Goal: Task Accomplishment & Management: Use online tool/utility

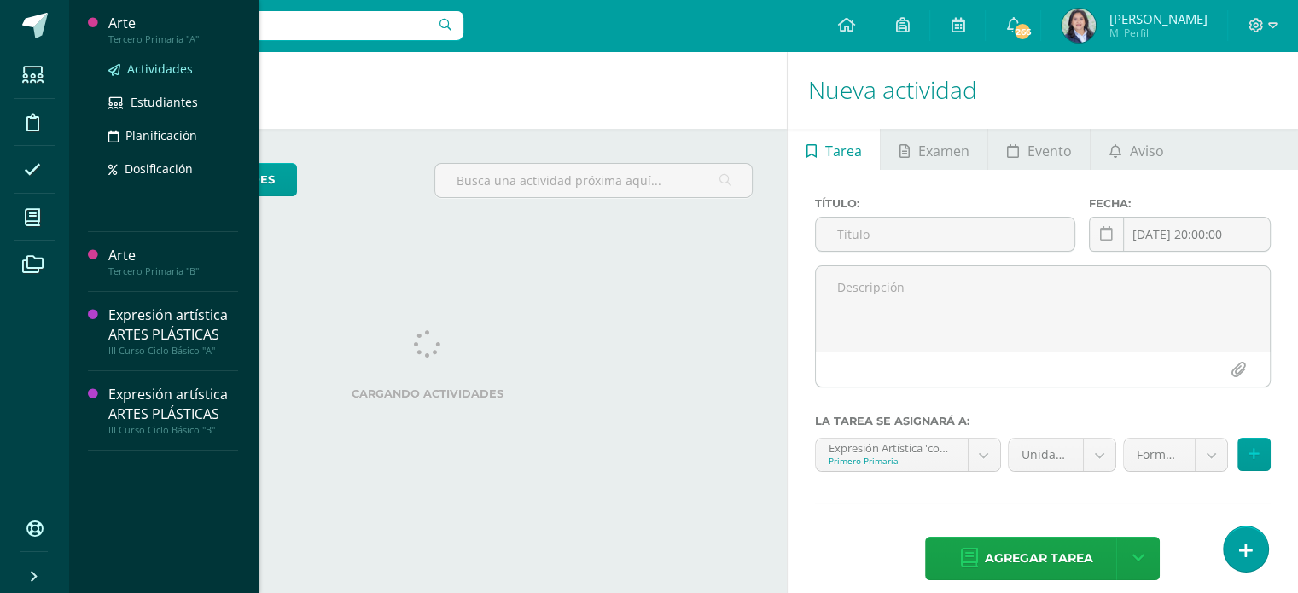
click at [138, 67] on span "Actividades" at bounding box center [160, 69] width 66 height 16
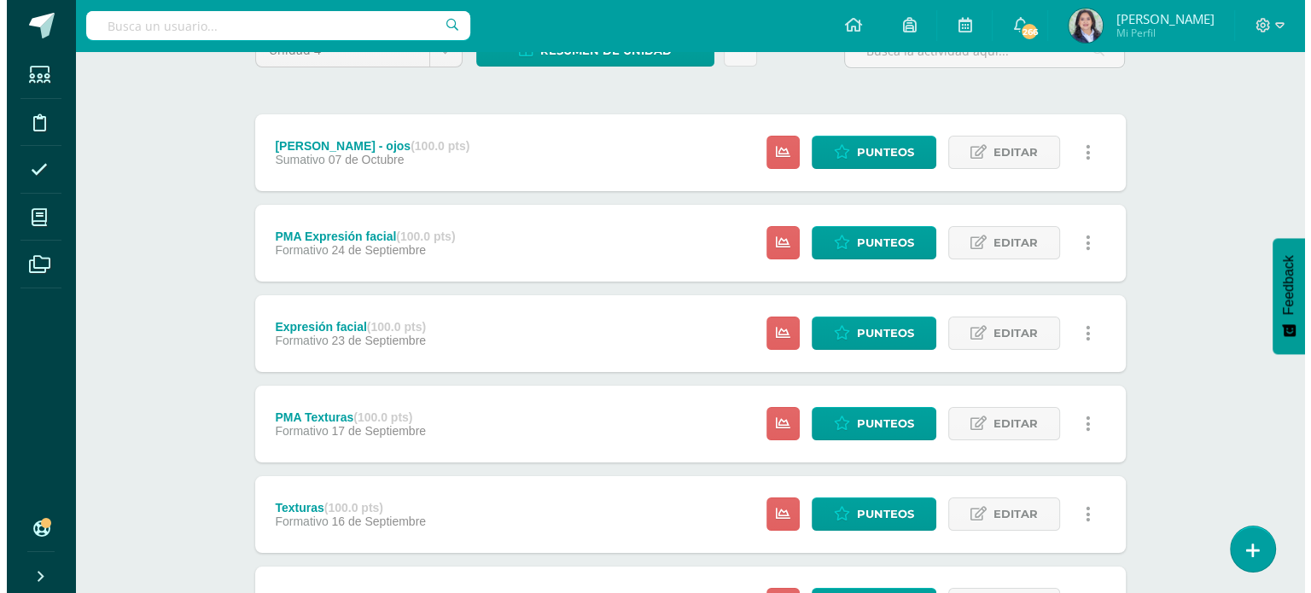
scroll to position [171, 0]
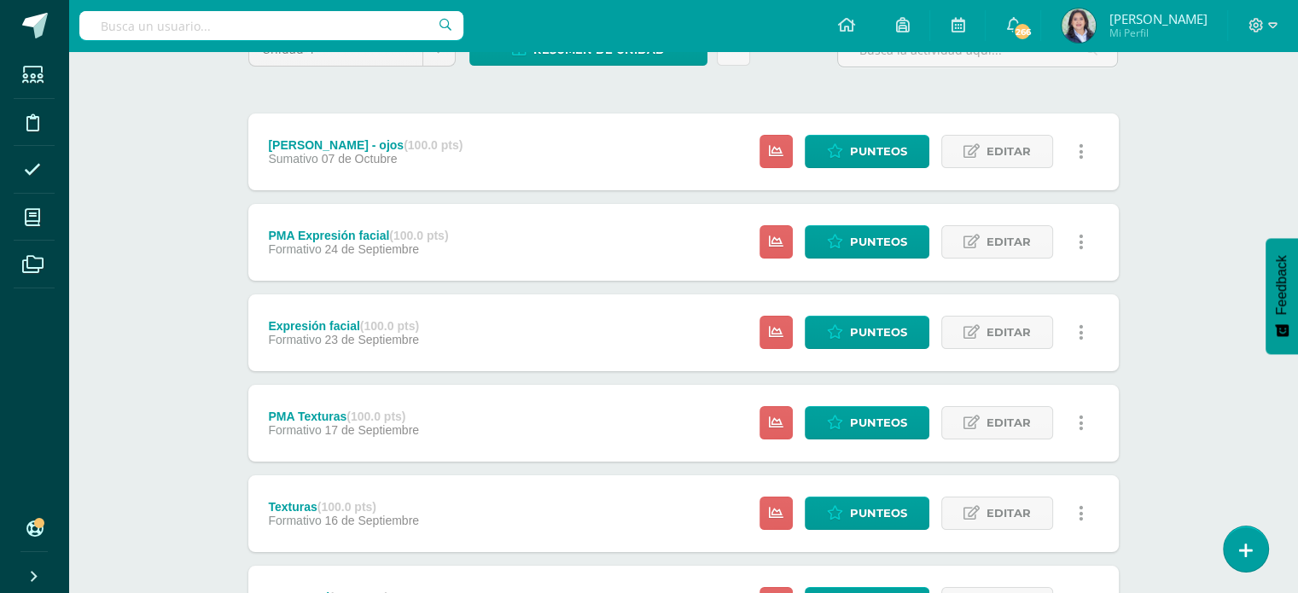
click at [1081, 328] on icon at bounding box center [1081, 333] width 5 height 19
click at [1027, 435] on link "Eliminar" at bounding box center [1050, 441] width 175 height 26
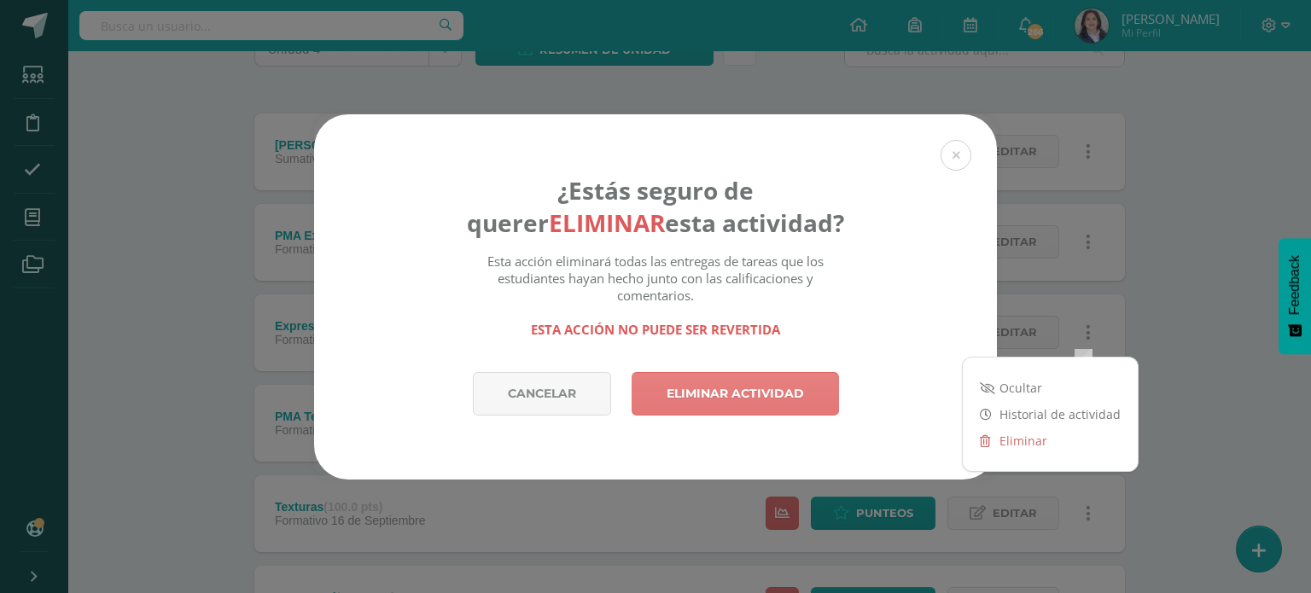
click at [749, 396] on link "Eliminar actividad" at bounding box center [735, 394] width 207 height 44
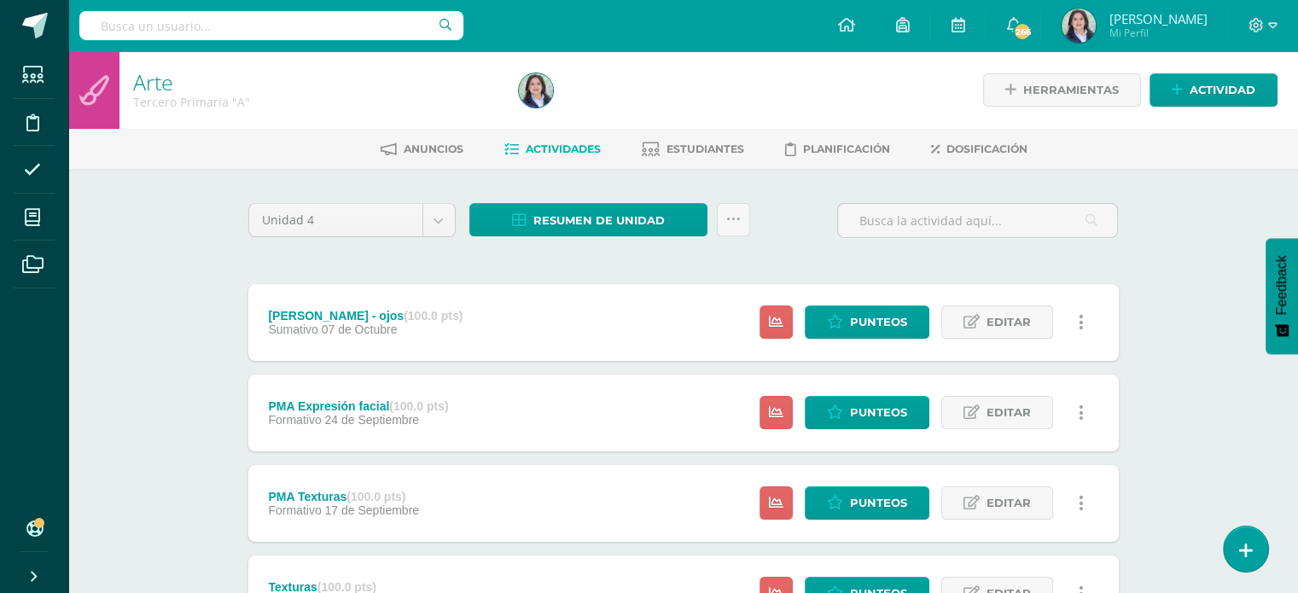
click at [1086, 404] on link at bounding box center [1081, 412] width 33 height 33
click at [1031, 515] on link "Eliminar" at bounding box center [1050, 521] width 175 height 26
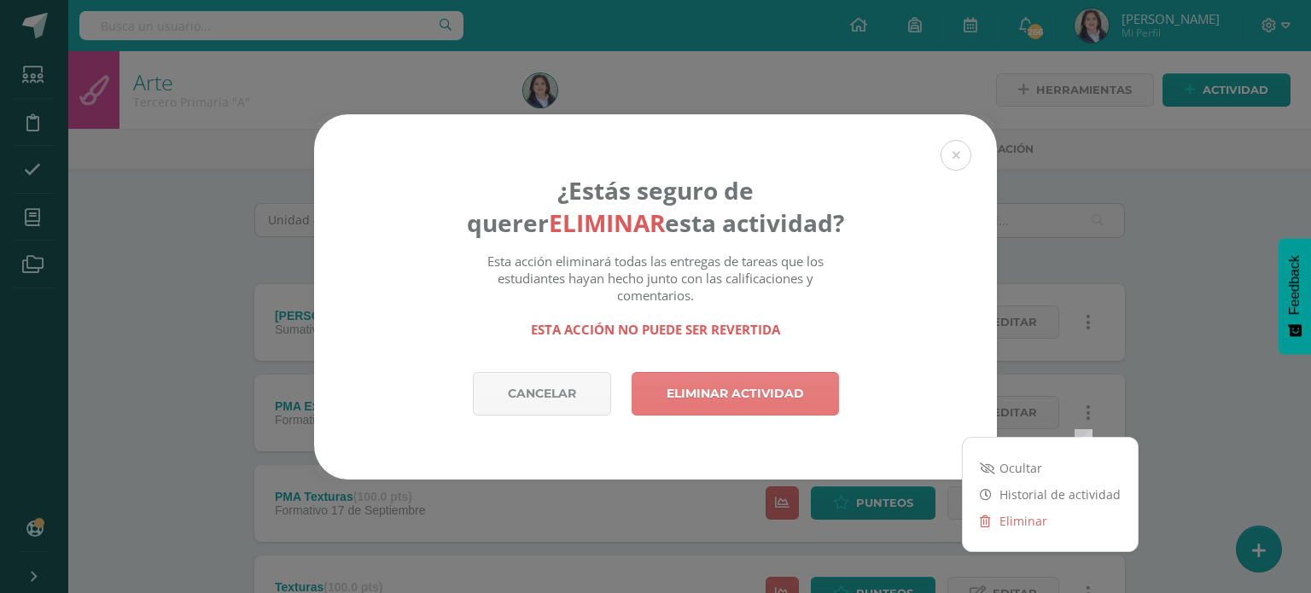
click at [761, 402] on link "Eliminar actividad" at bounding box center [735, 394] width 207 height 44
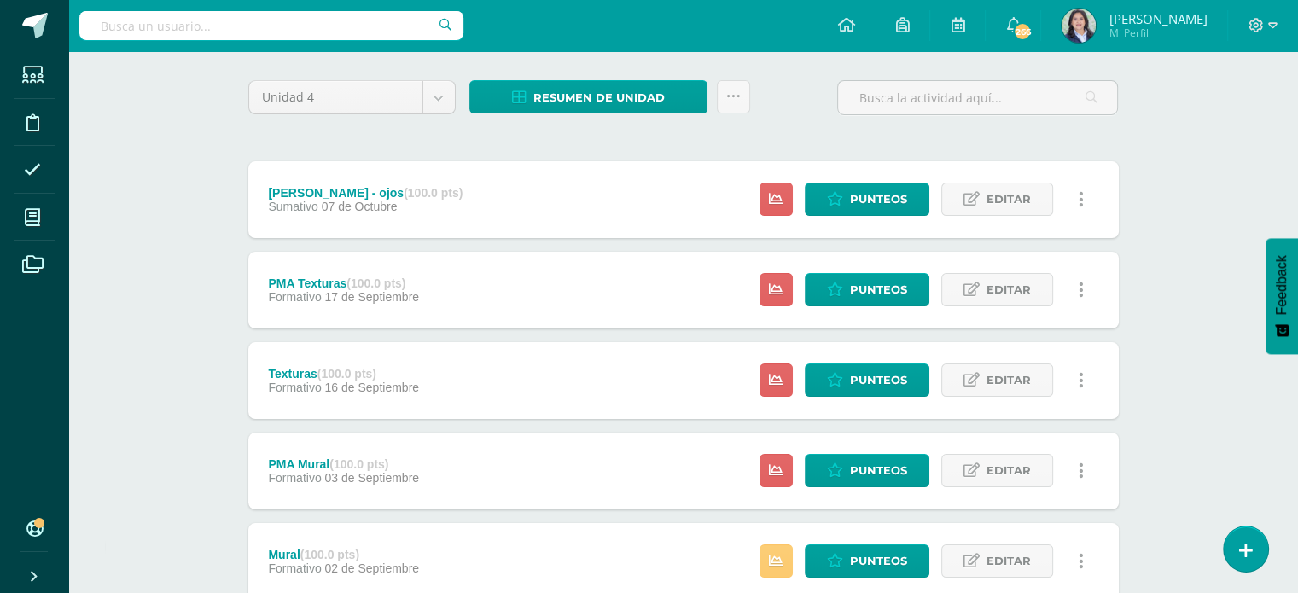
scroll to position [171, 0]
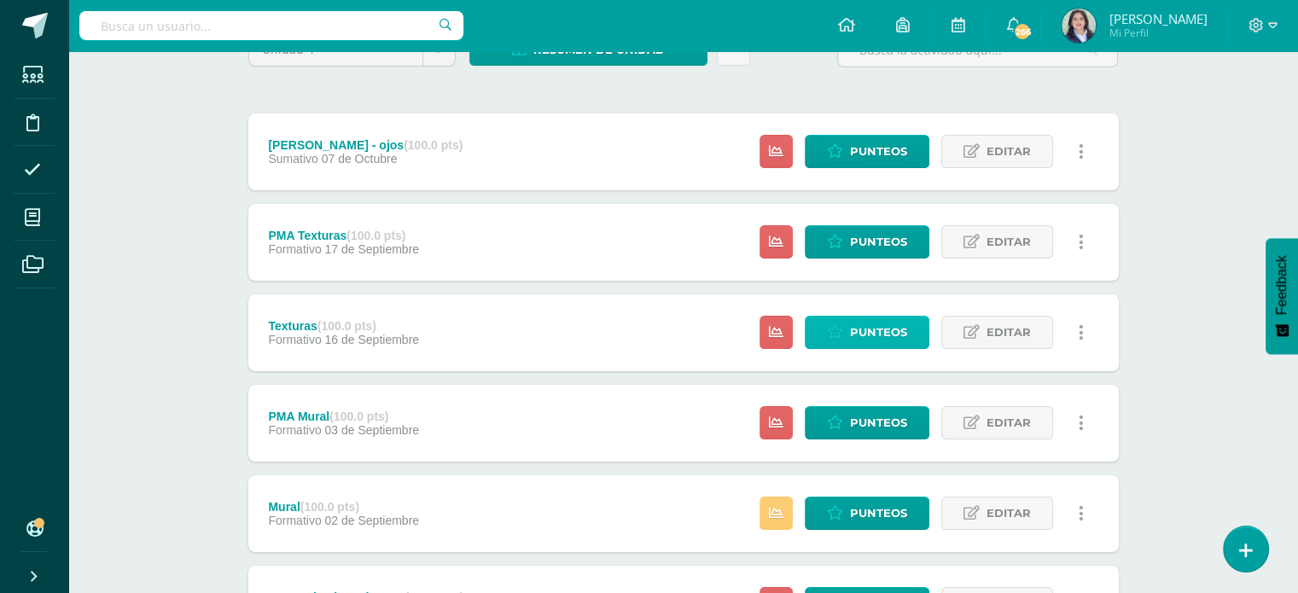
click at [884, 331] on span "Punteos" at bounding box center [878, 333] width 57 height 32
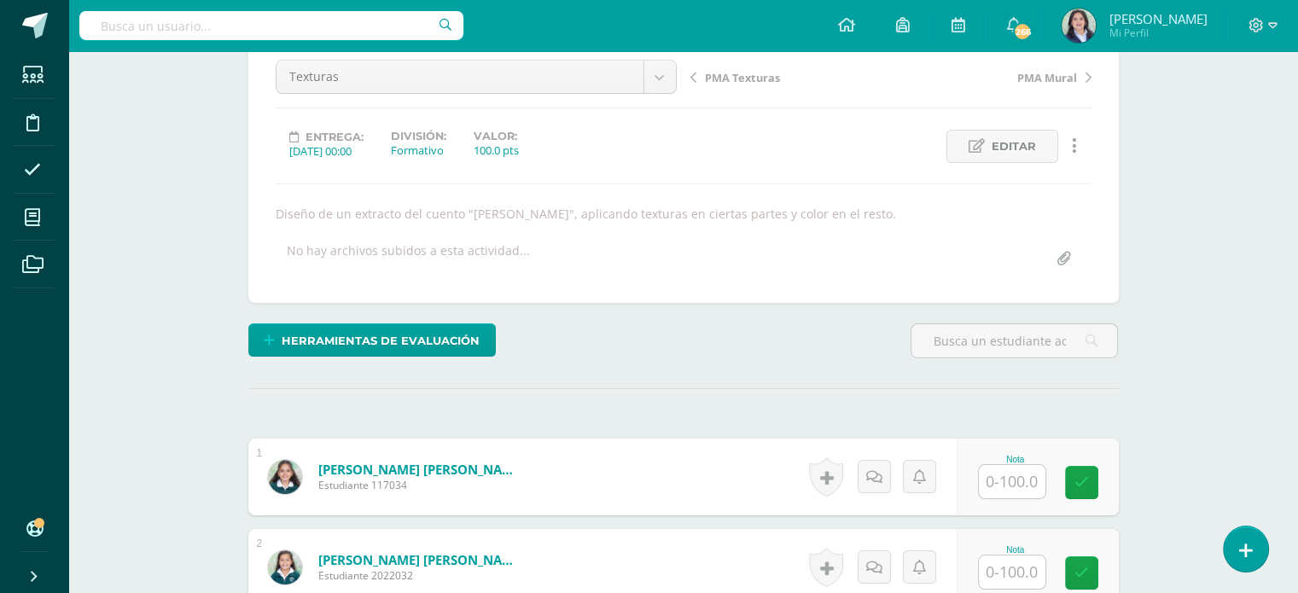
scroll to position [171, 0]
click at [1021, 487] on input "text" at bounding box center [1012, 481] width 67 height 33
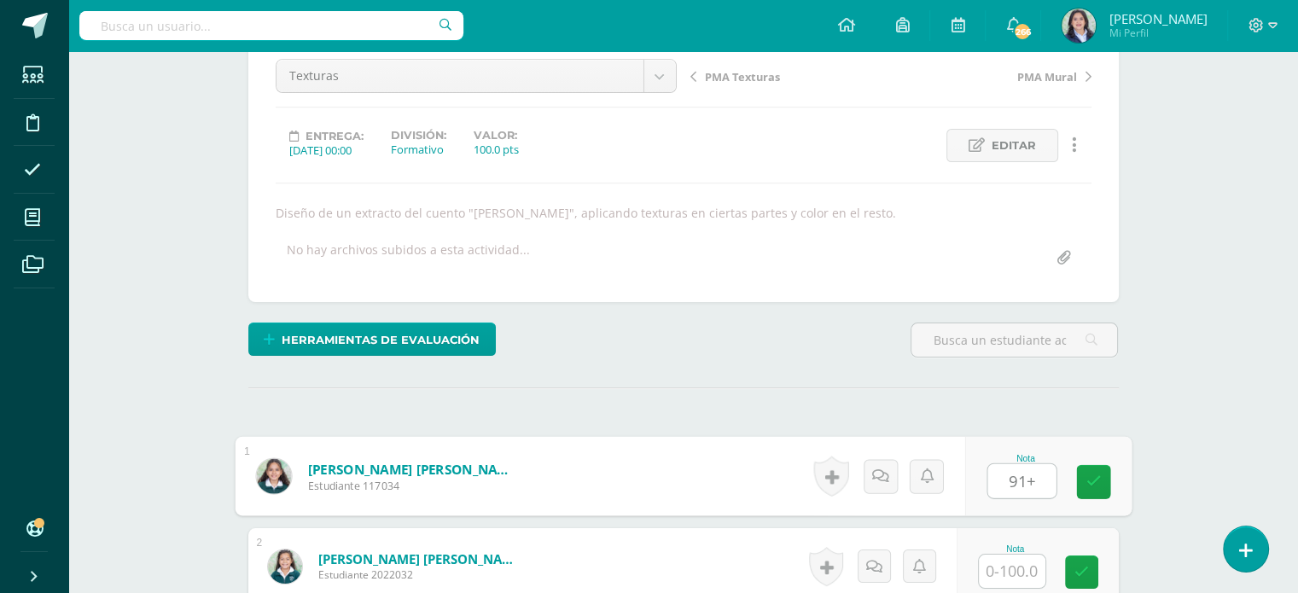
scroll to position [172, 0]
type input "91"
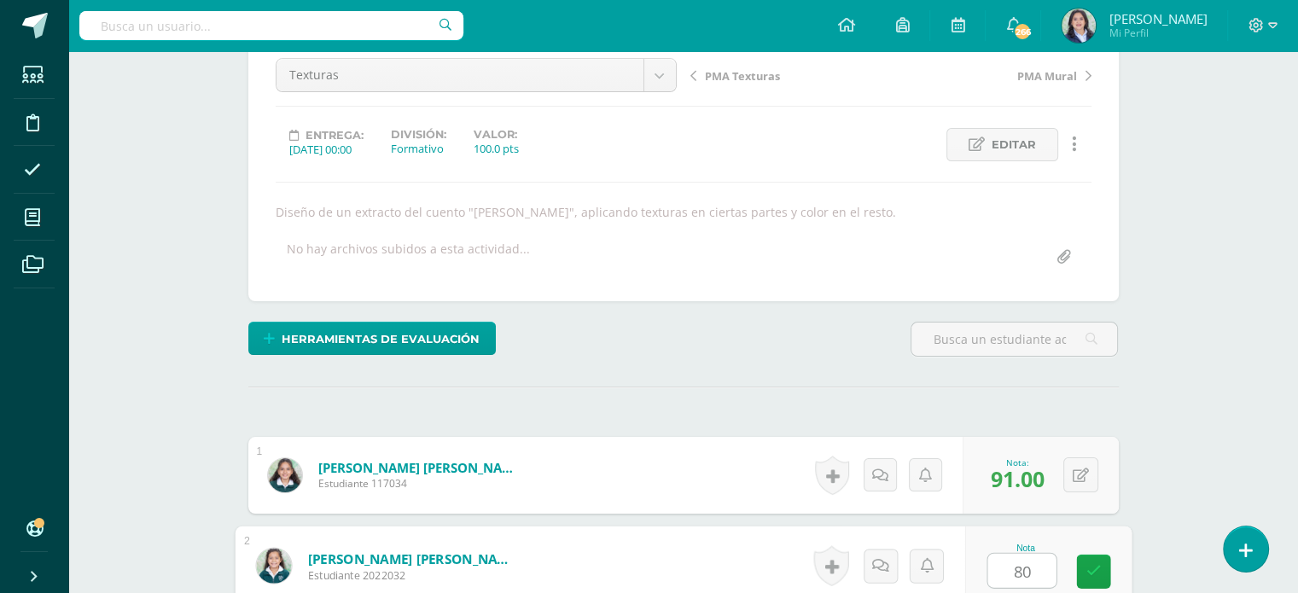
type input "80"
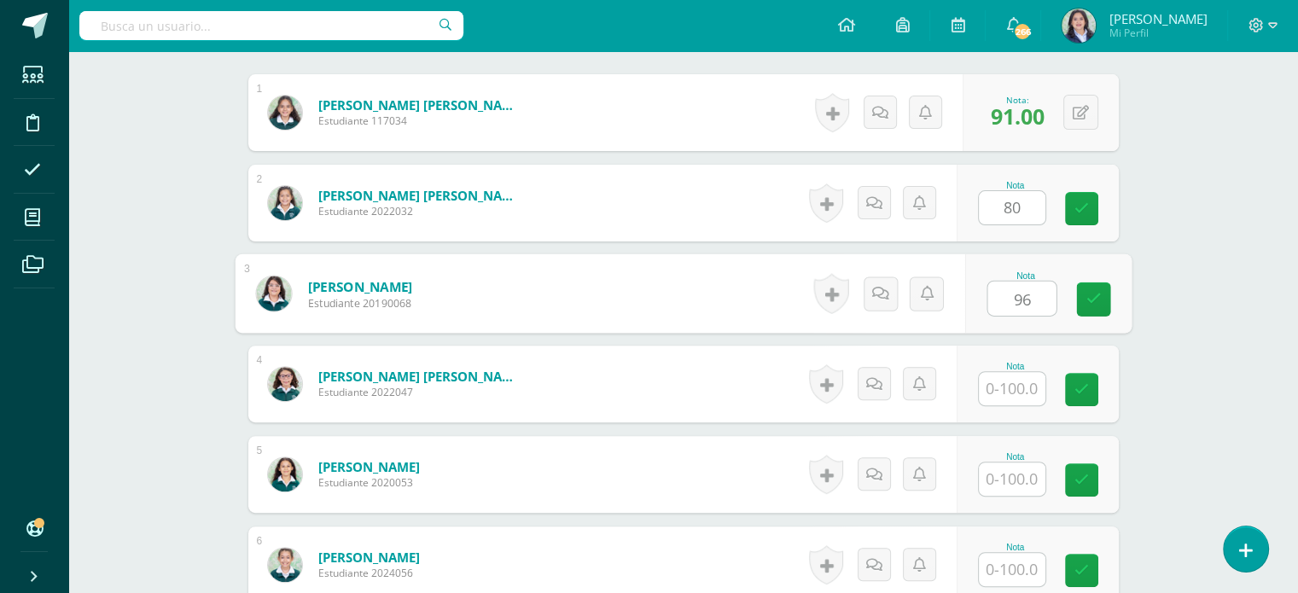
type input "96"
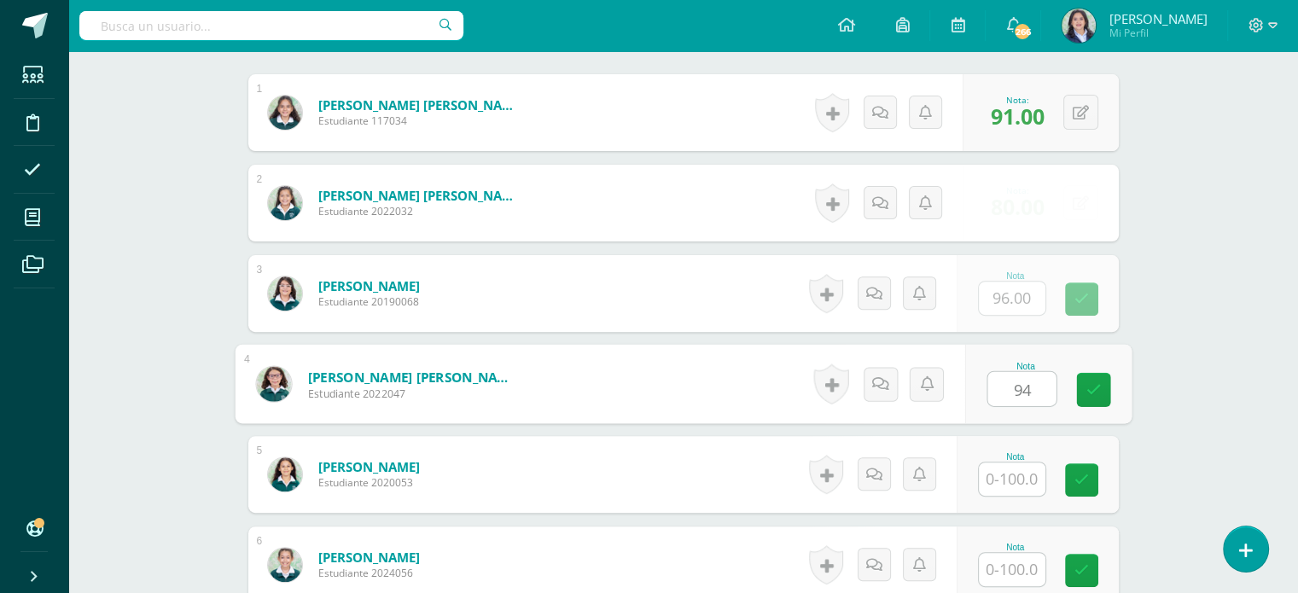
type input "94"
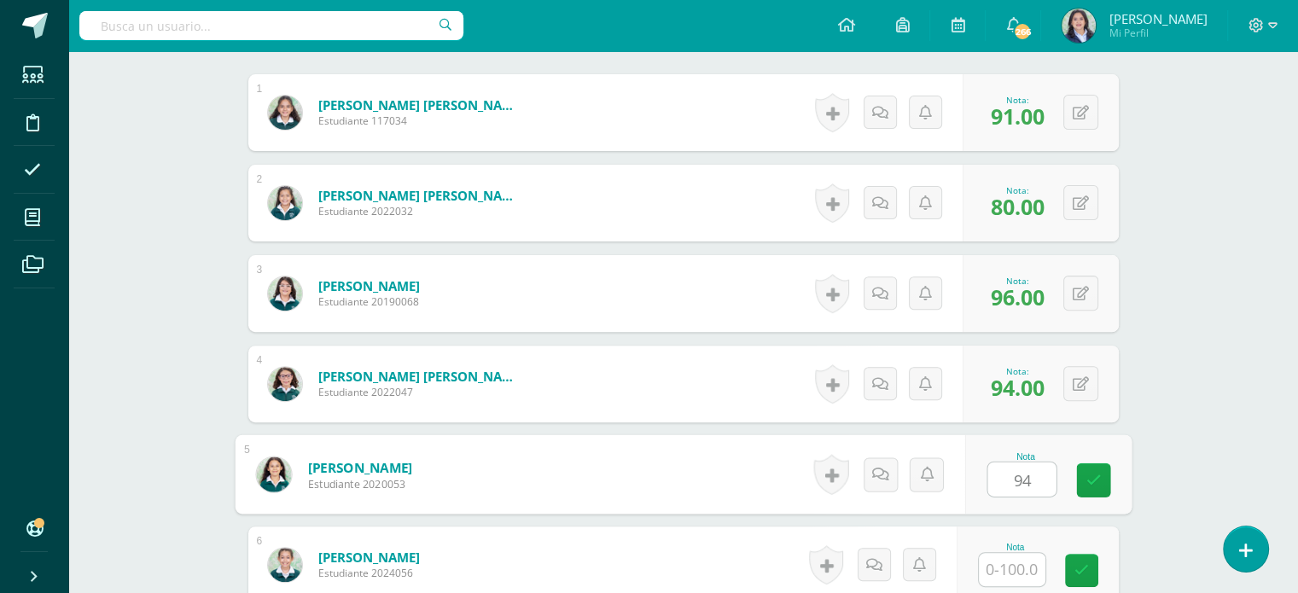
type input "94"
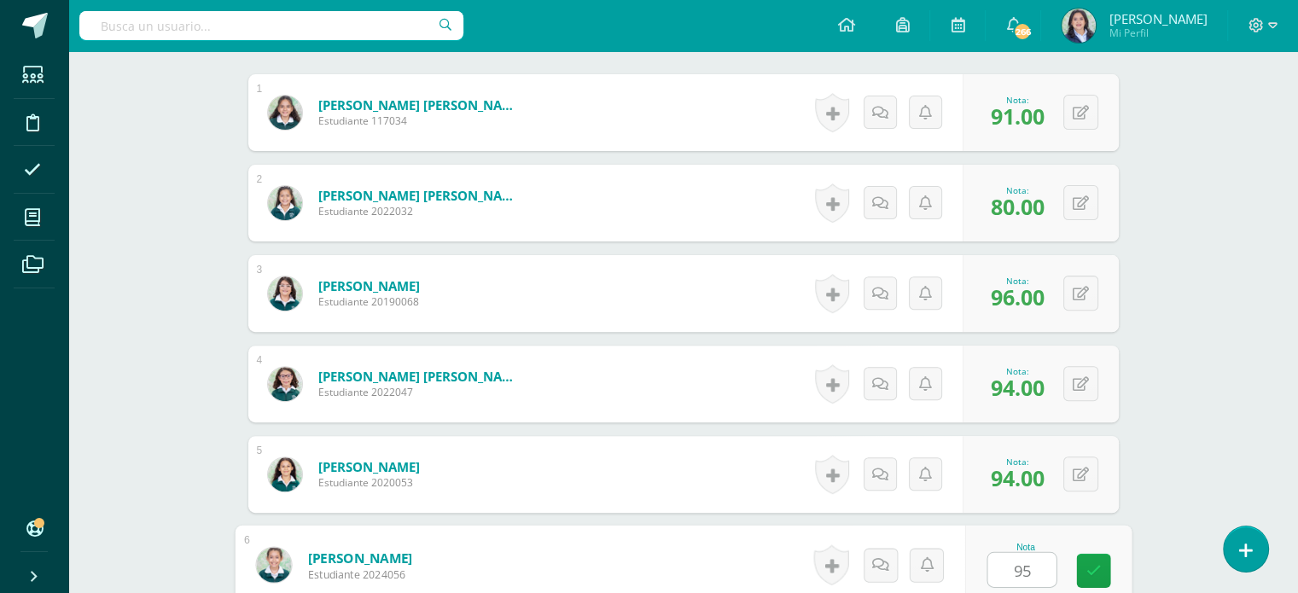
type input "95"
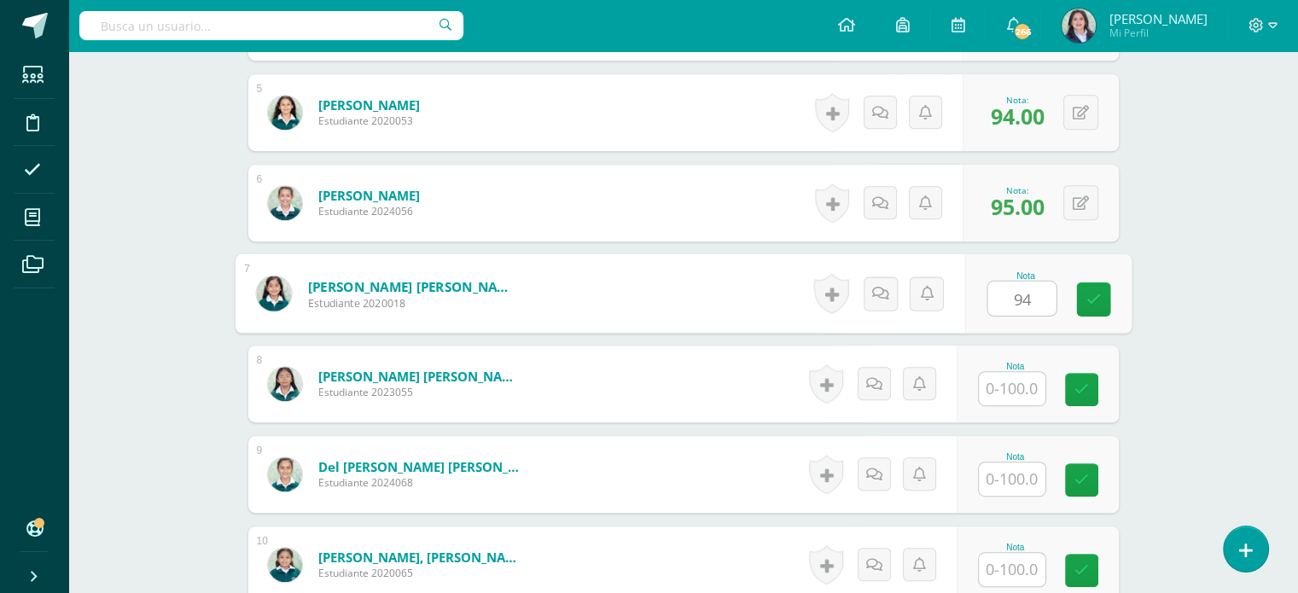
type input "94"
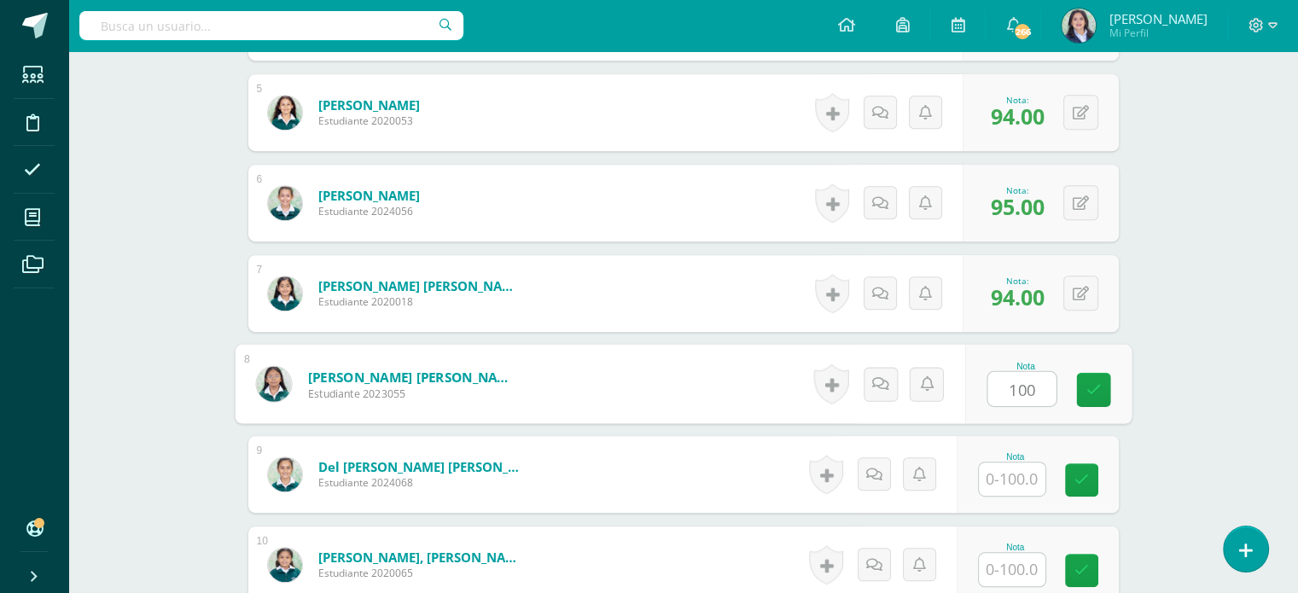
type input "100"
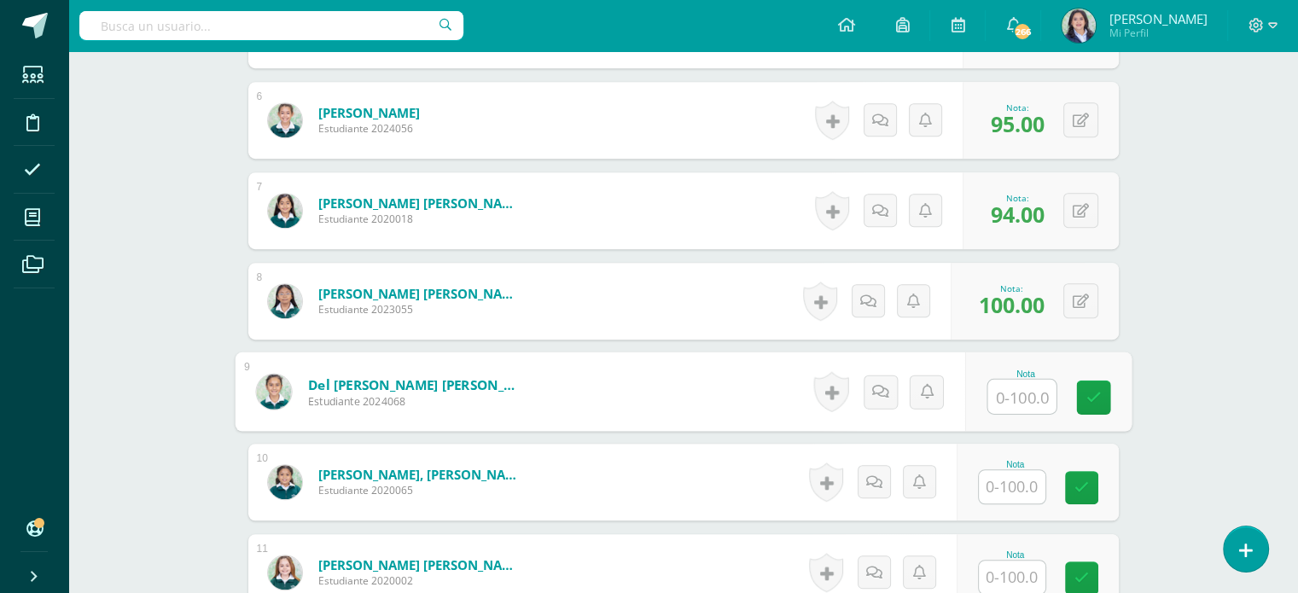
scroll to position [983, 0]
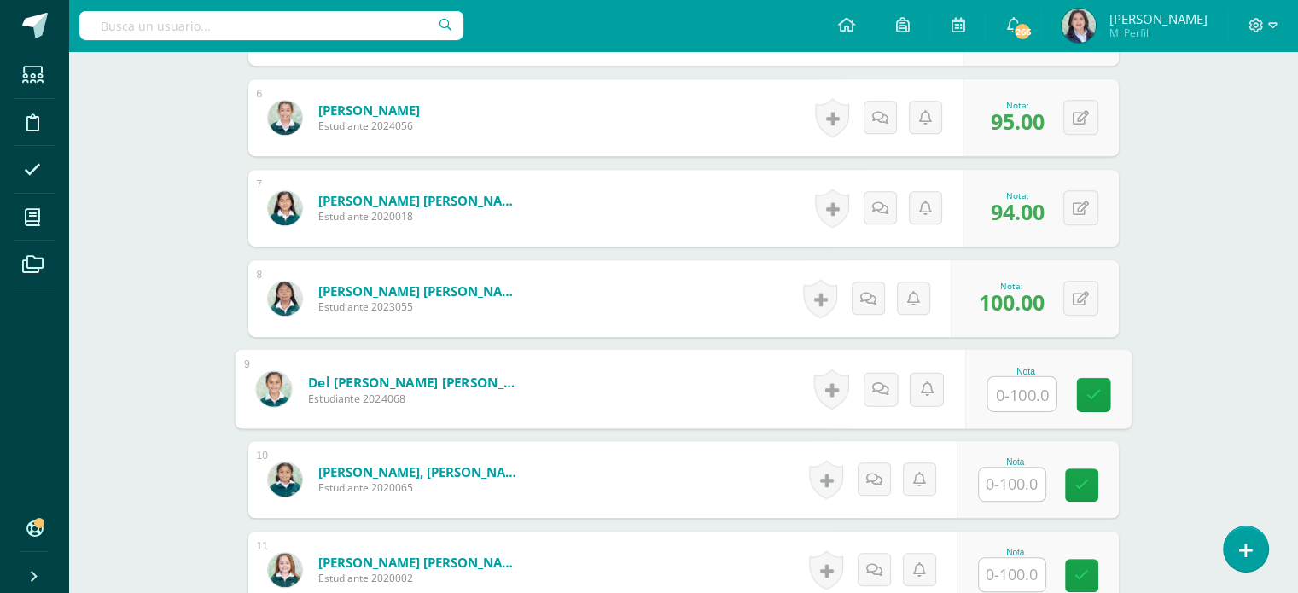
click at [1020, 496] on input "text" at bounding box center [1012, 484] width 67 height 33
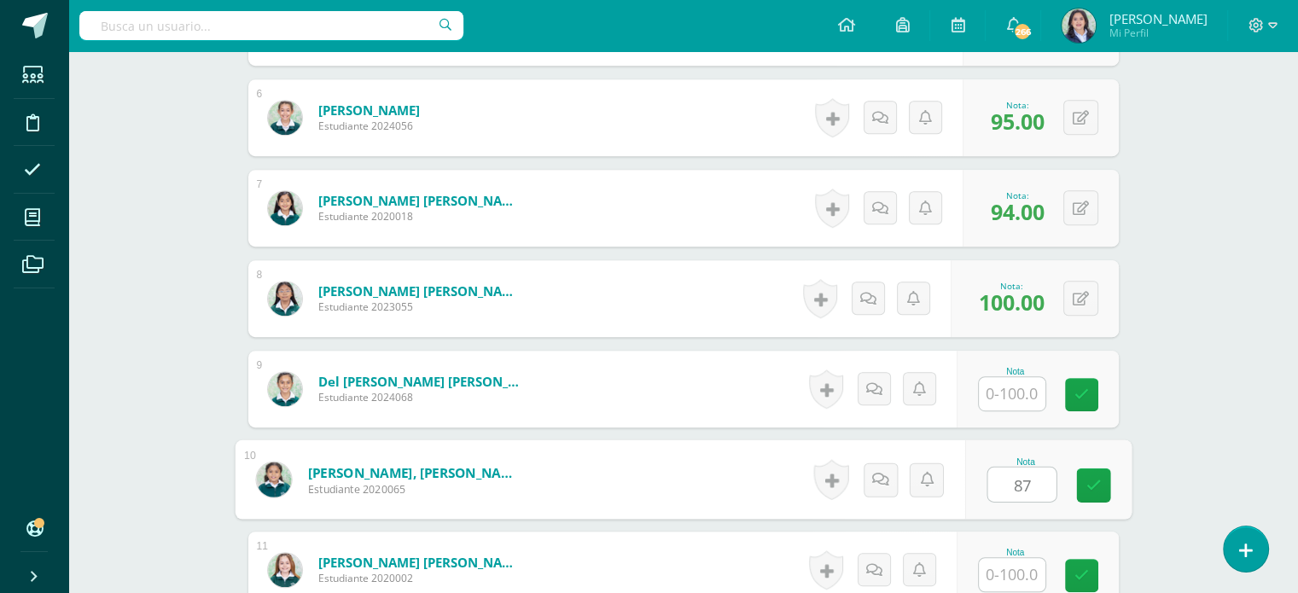
type input "87"
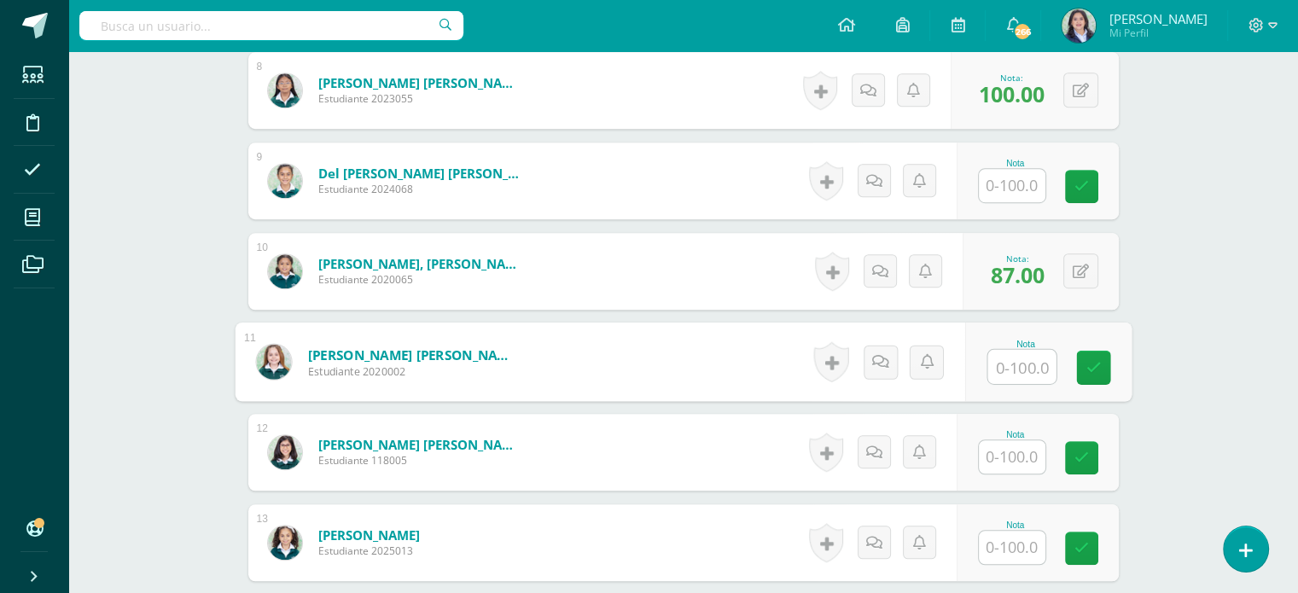
scroll to position [1239, 0]
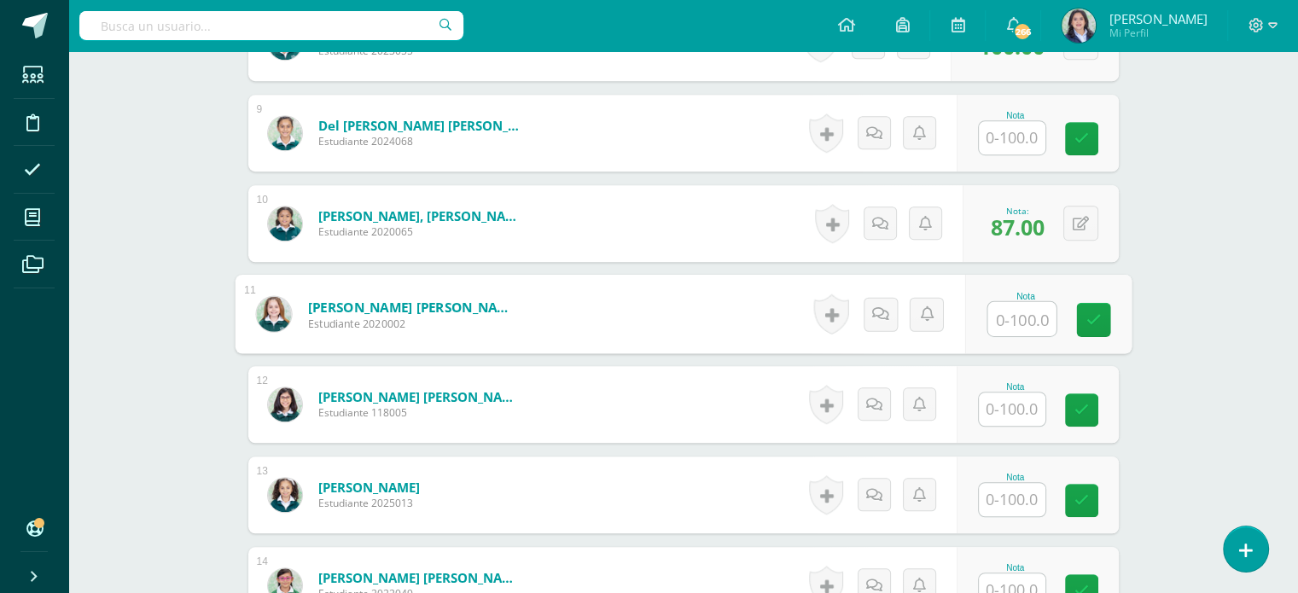
click at [1030, 399] on input "text" at bounding box center [1012, 409] width 67 height 33
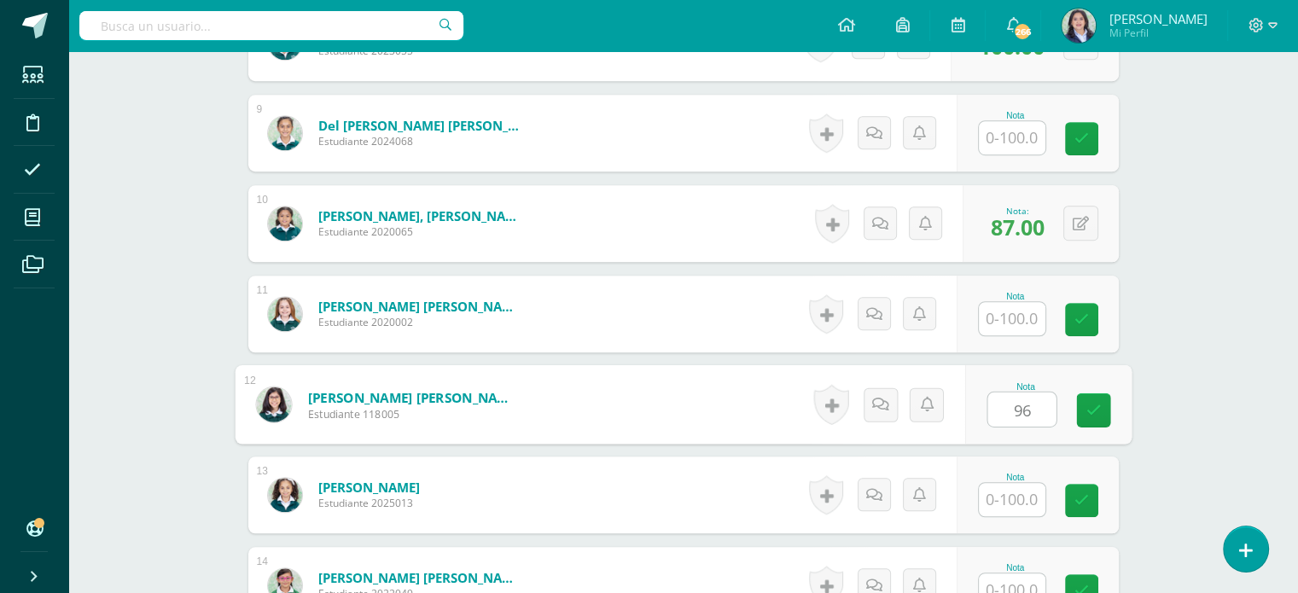
type input "96"
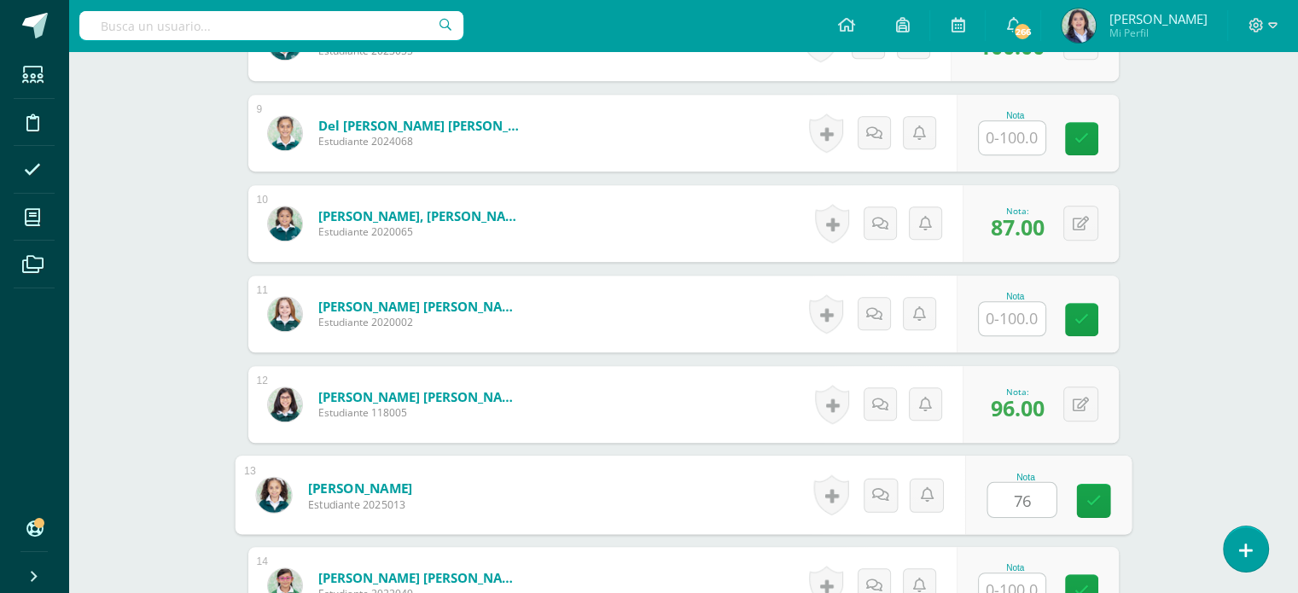
type input "76"
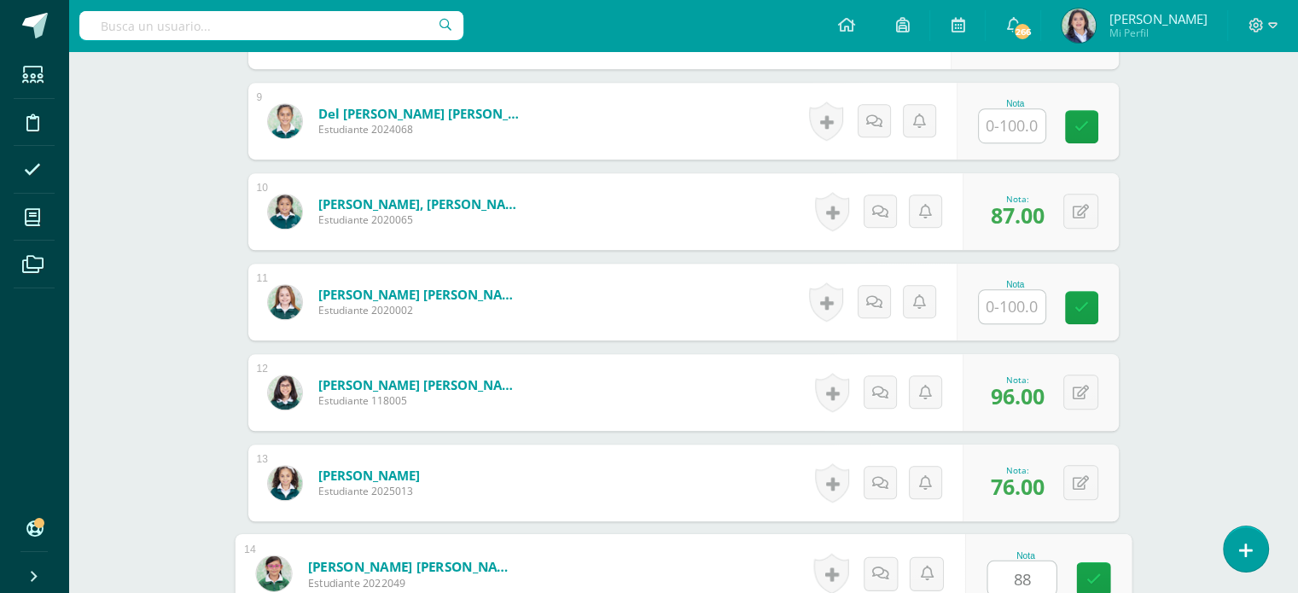
type input "88"
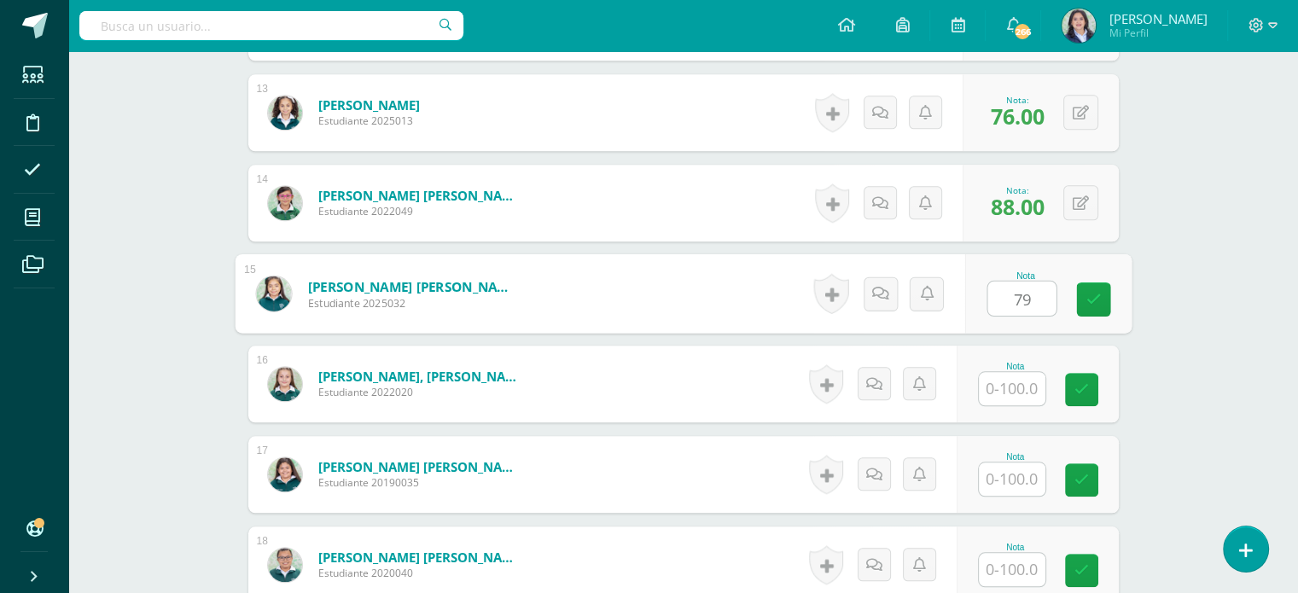
type input "79"
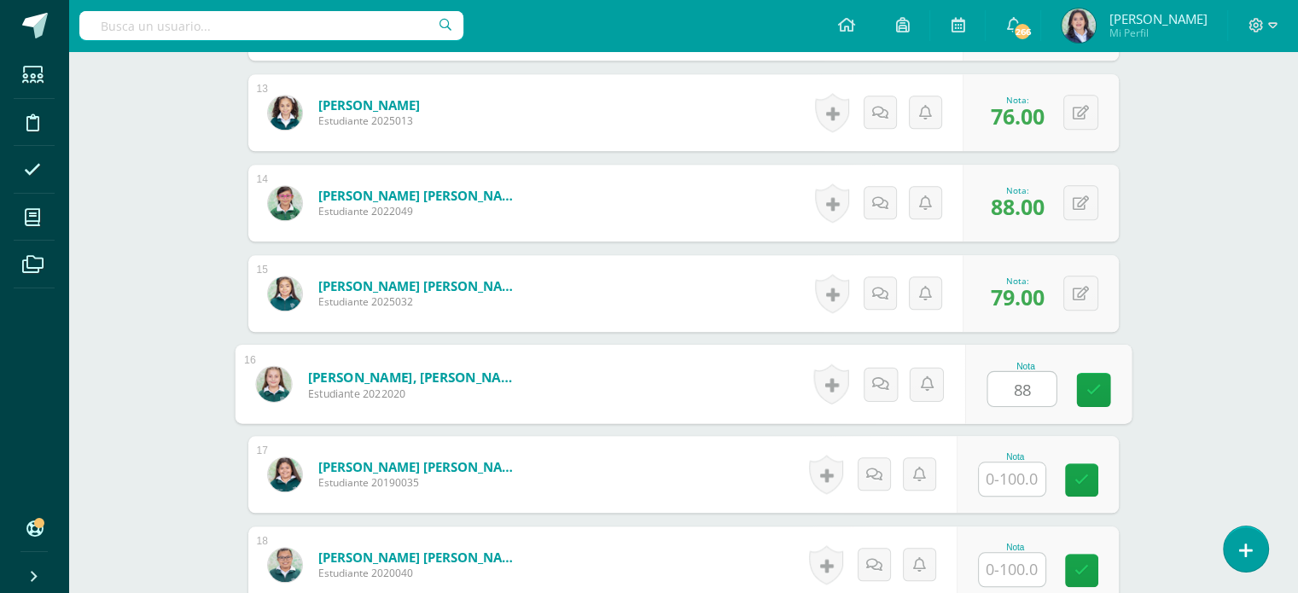
type input "88"
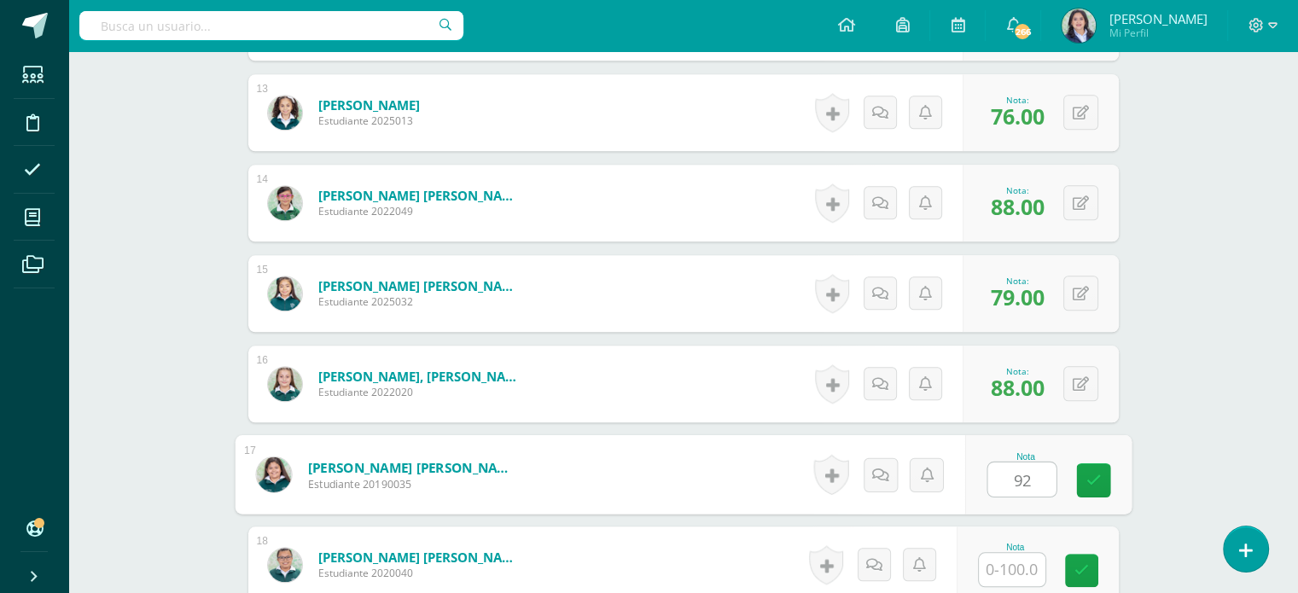
type input "92"
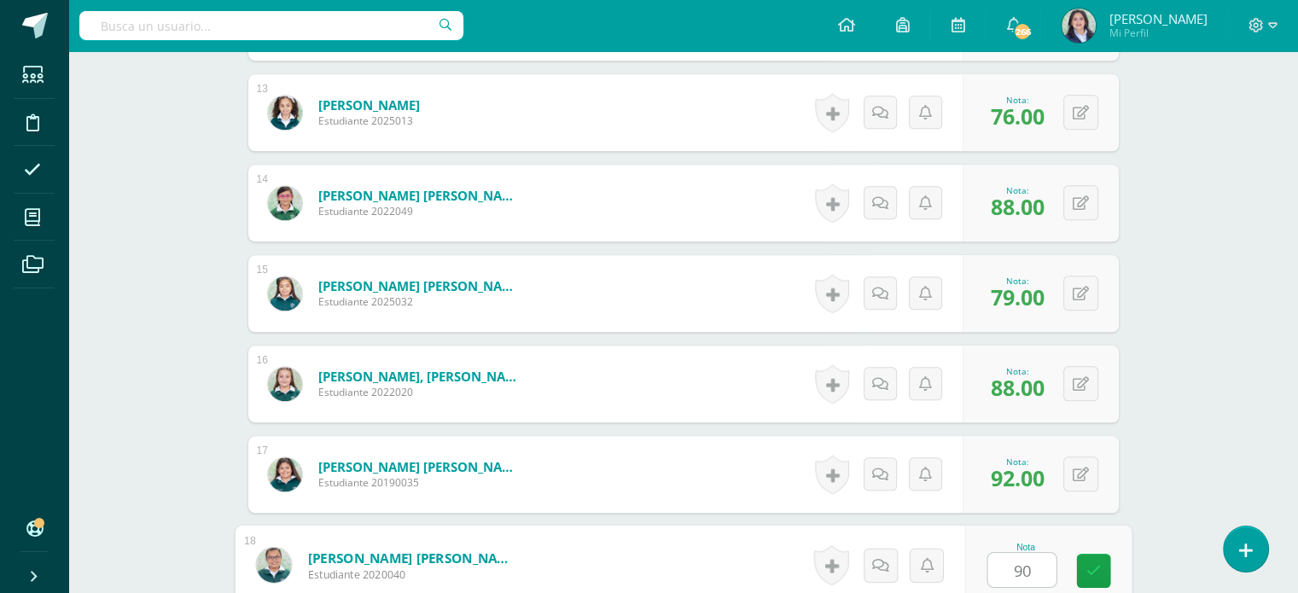
type input "90"
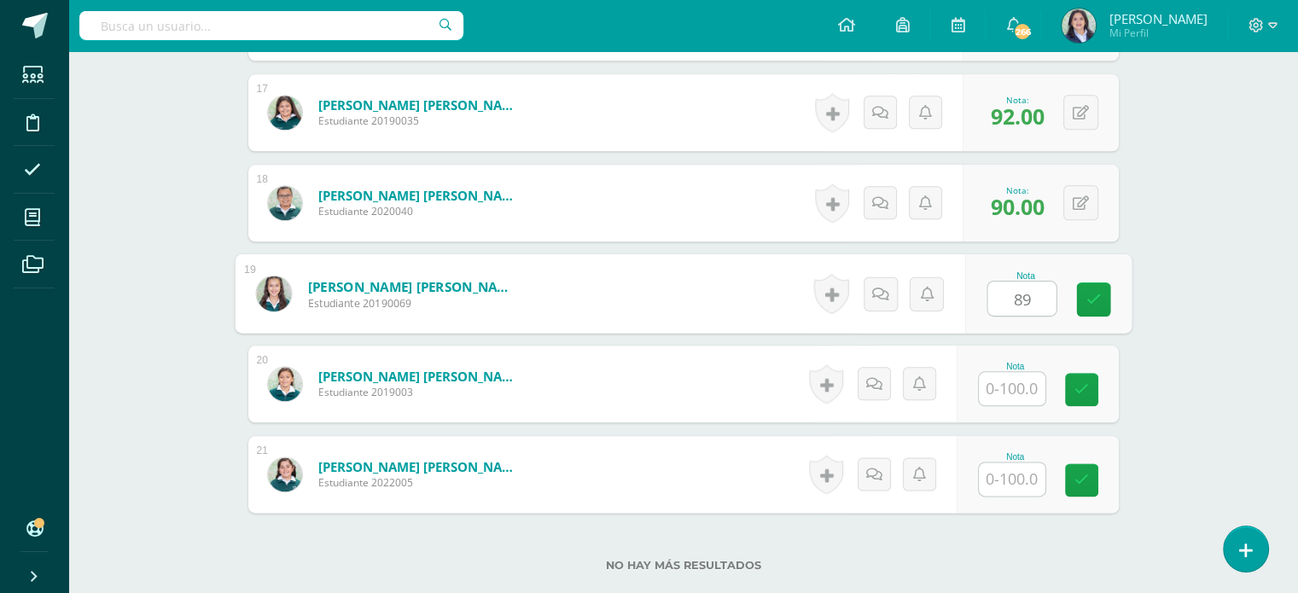
type input "89"
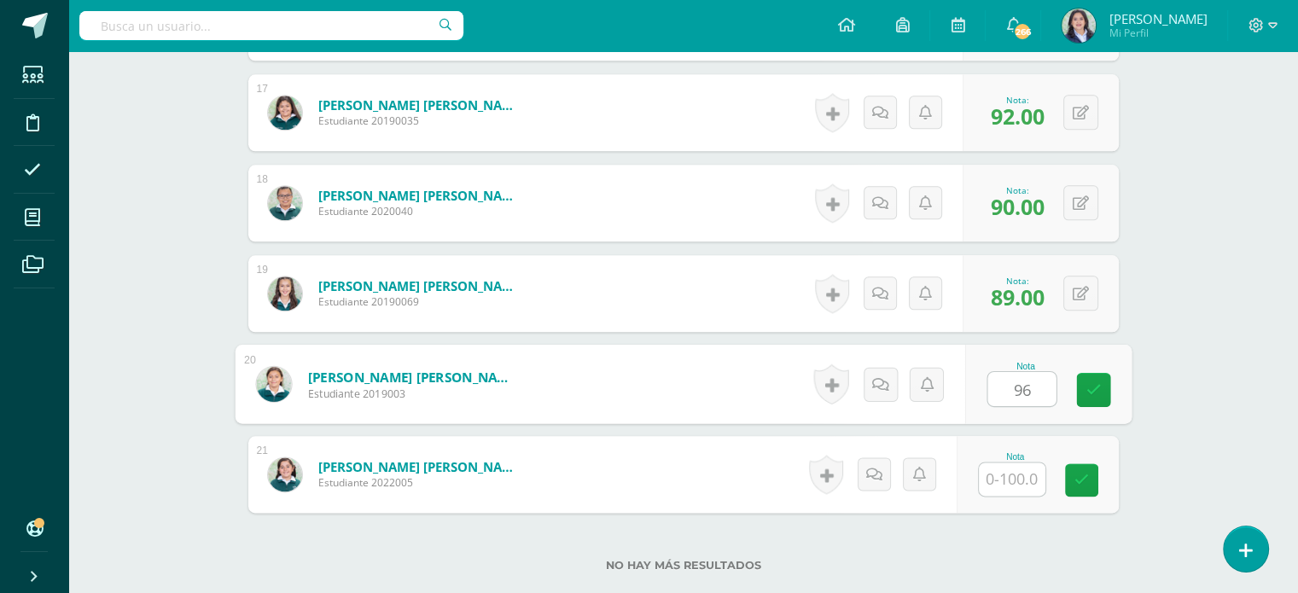
type input "96"
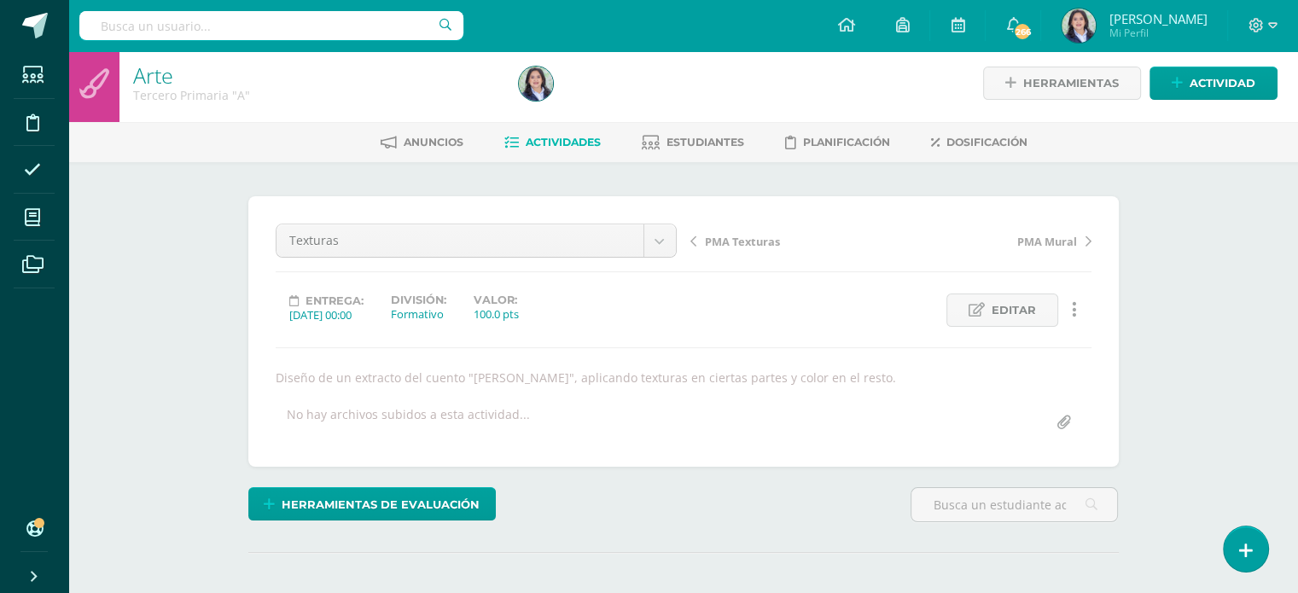
scroll to position [0, 0]
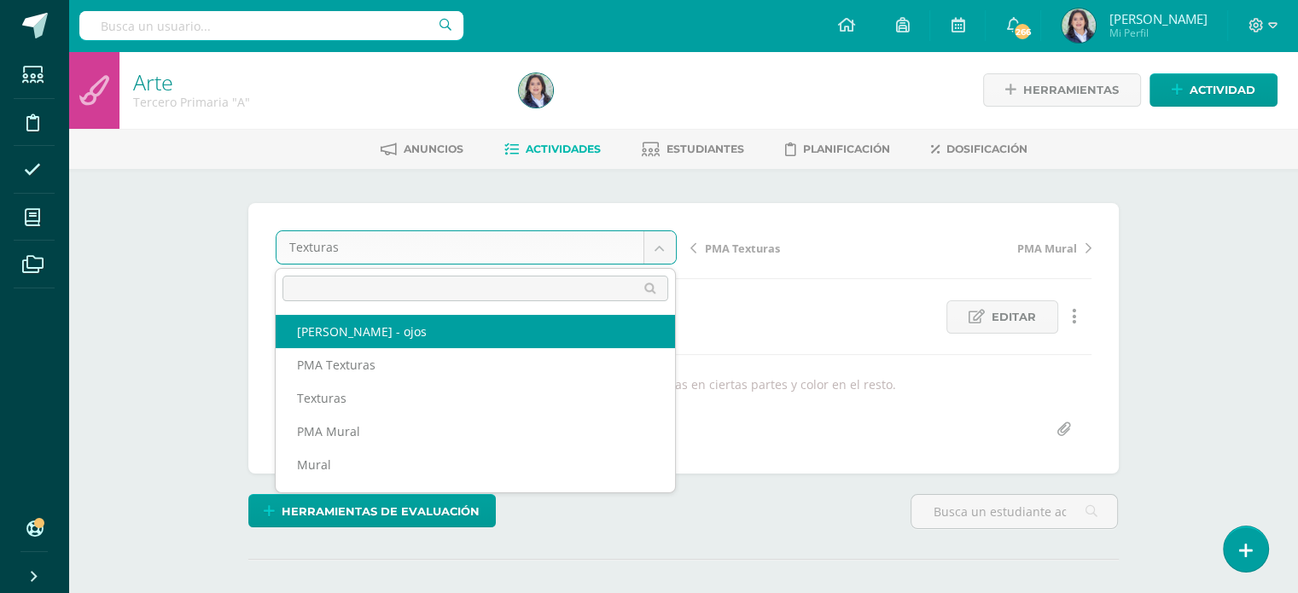
select select "/dashboard/teacher/grade-activity/264434/"
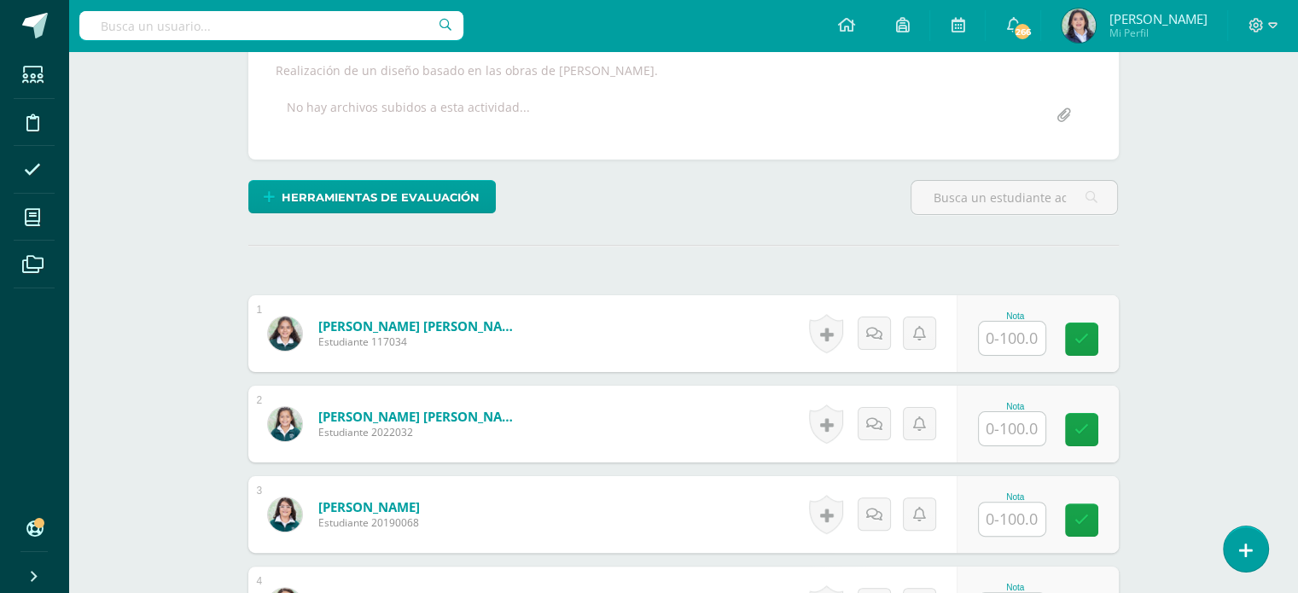
scroll to position [335, 0]
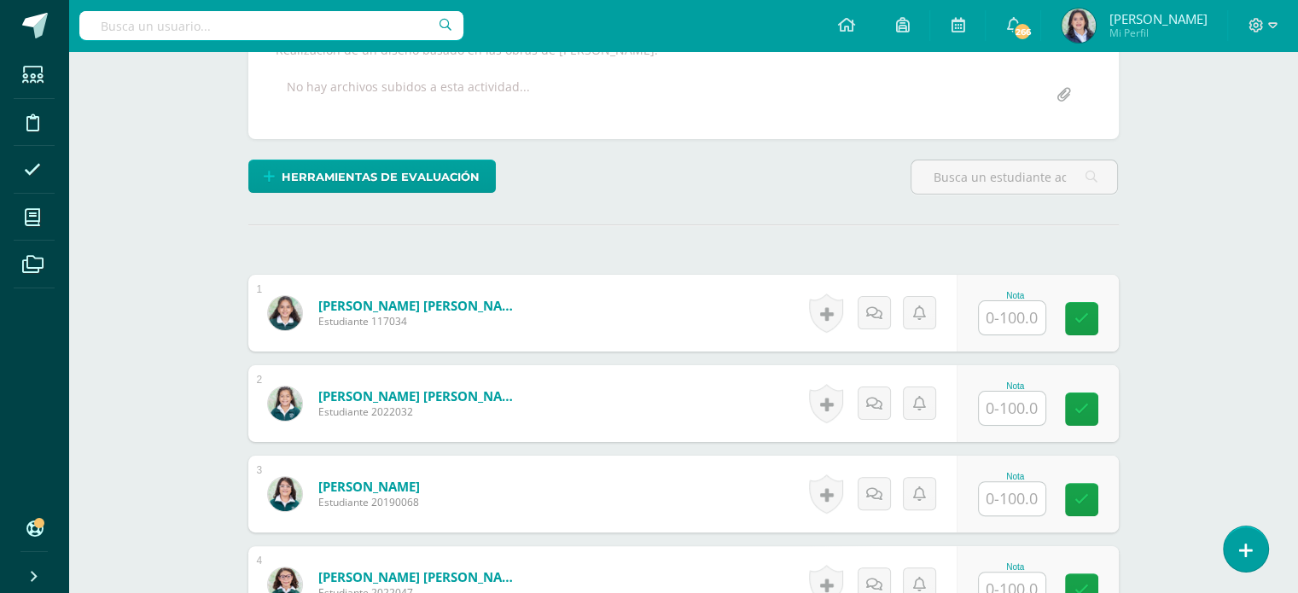
click at [1011, 319] on input "text" at bounding box center [1012, 317] width 67 height 33
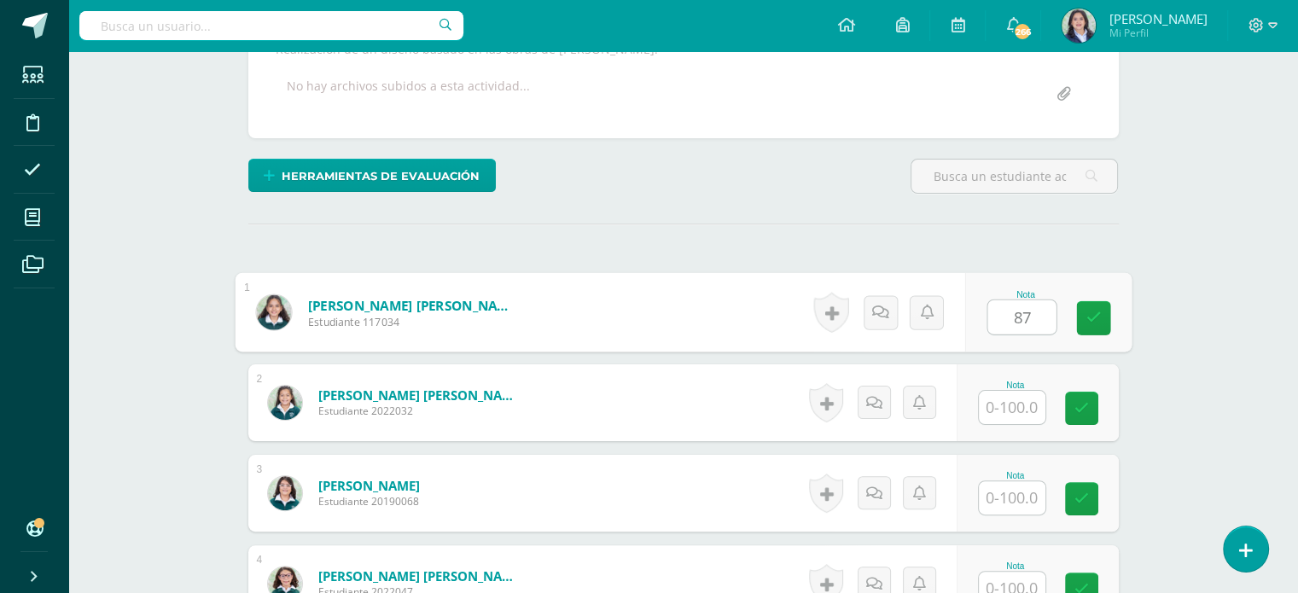
type input "87"
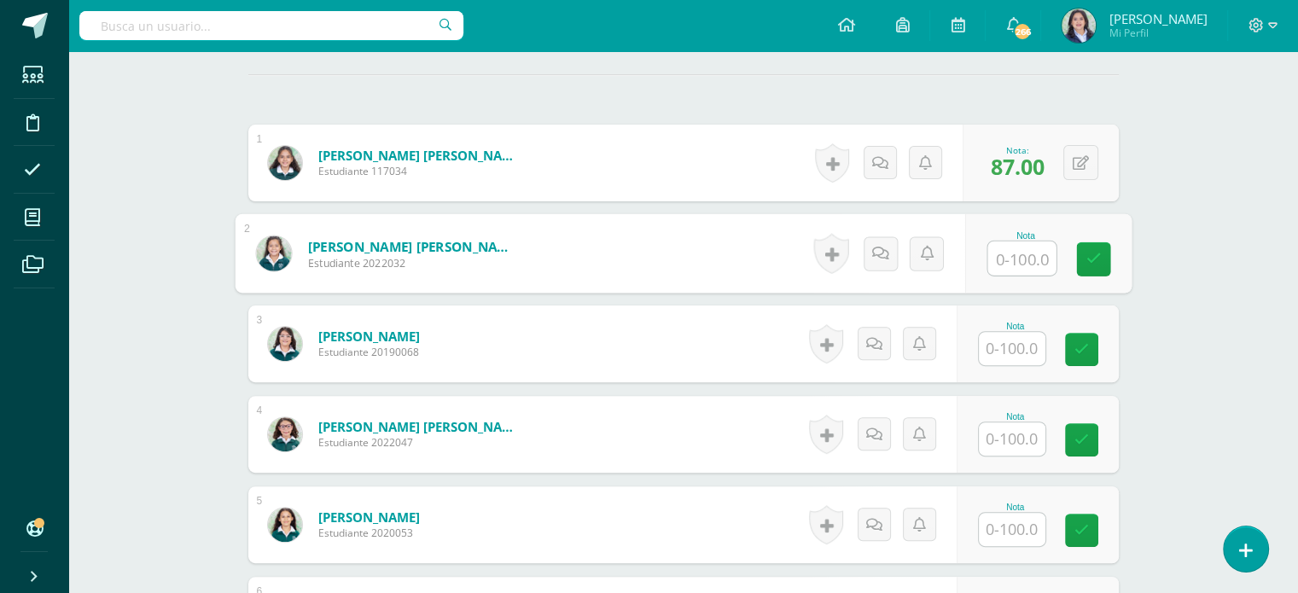
scroll to position [592, 0]
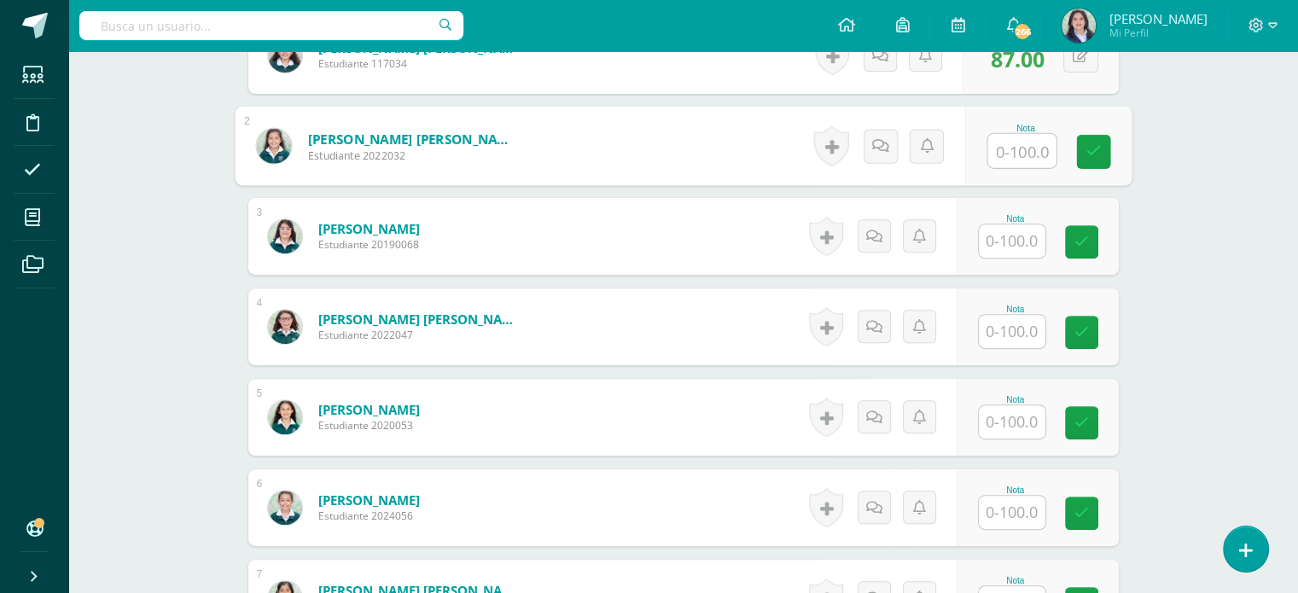
click at [1011, 243] on input "text" at bounding box center [1012, 241] width 67 height 33
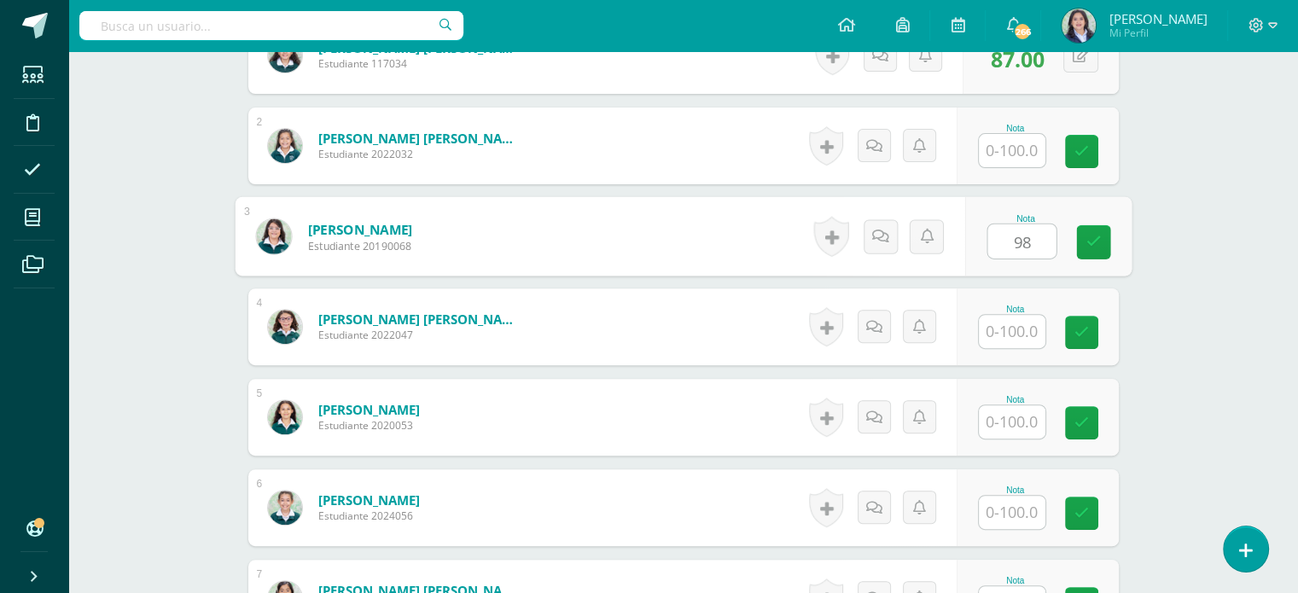
type input "98"
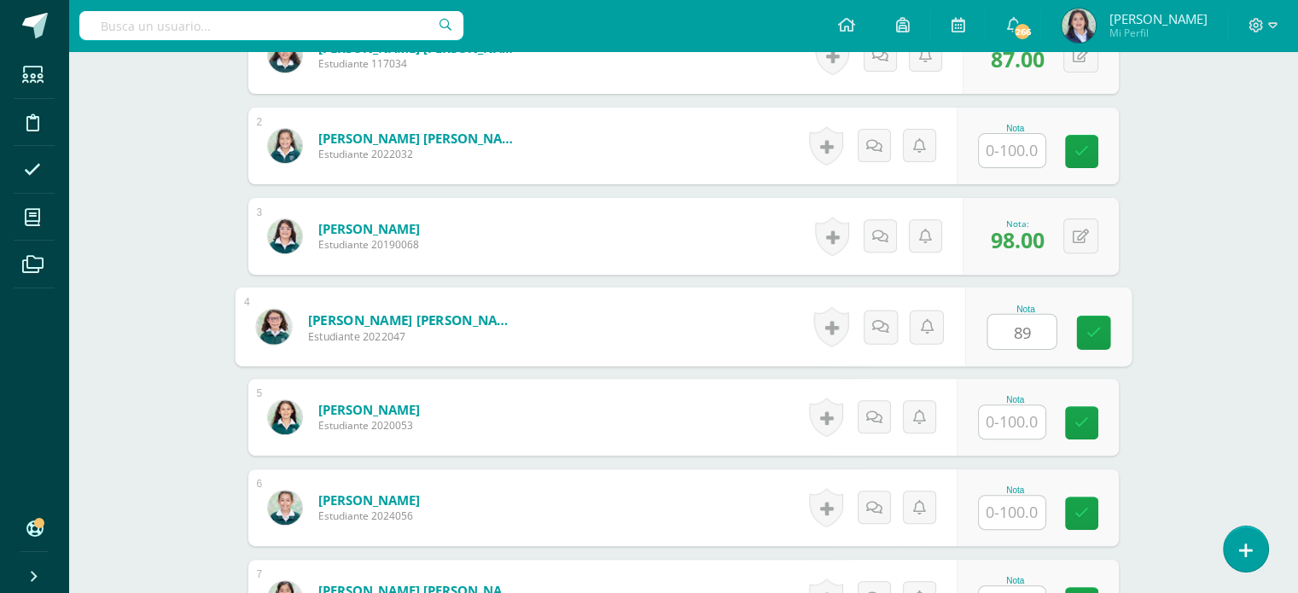
type input "89"
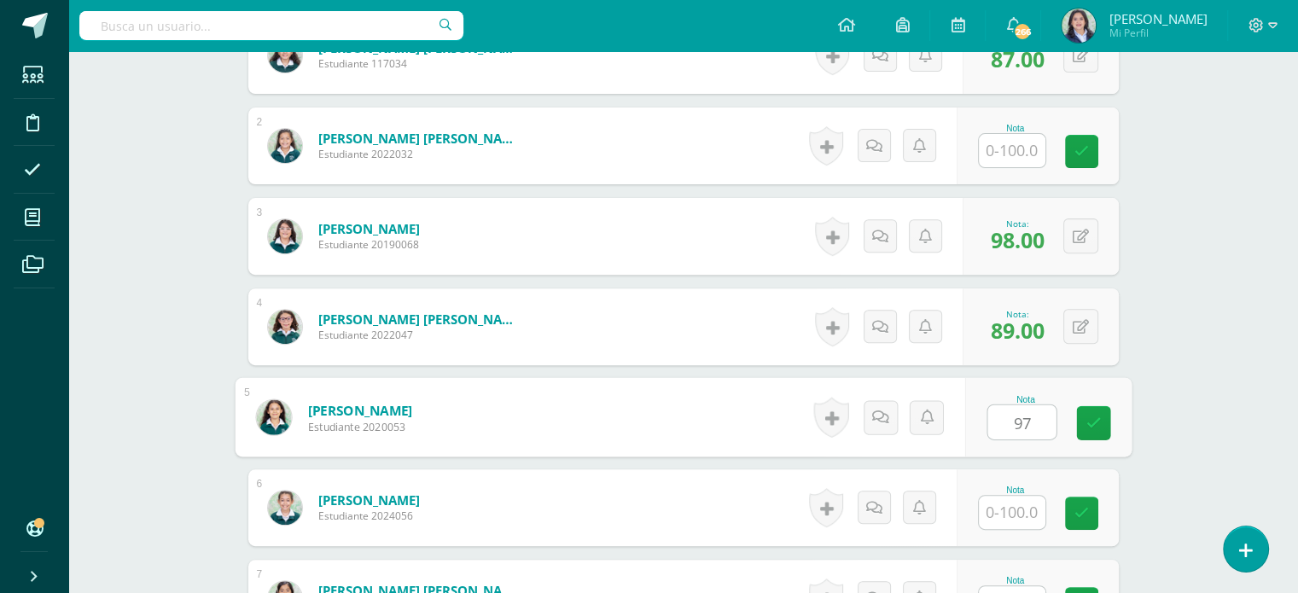
type input "97"
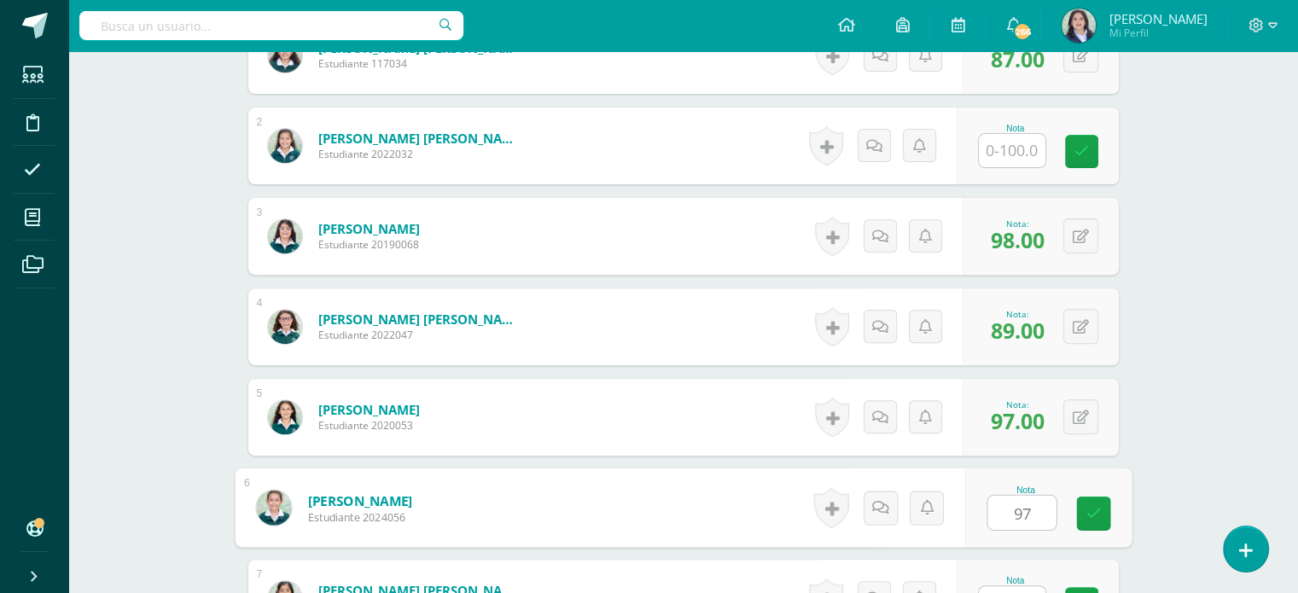
type input "97"
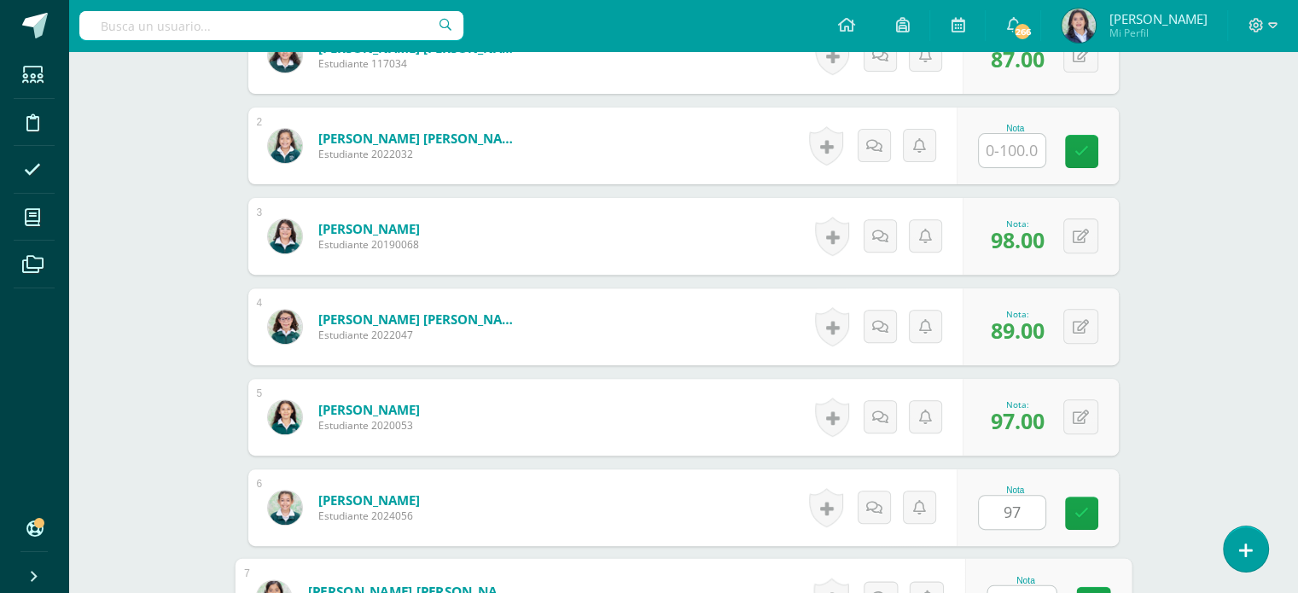
scroll to position [617, 0]
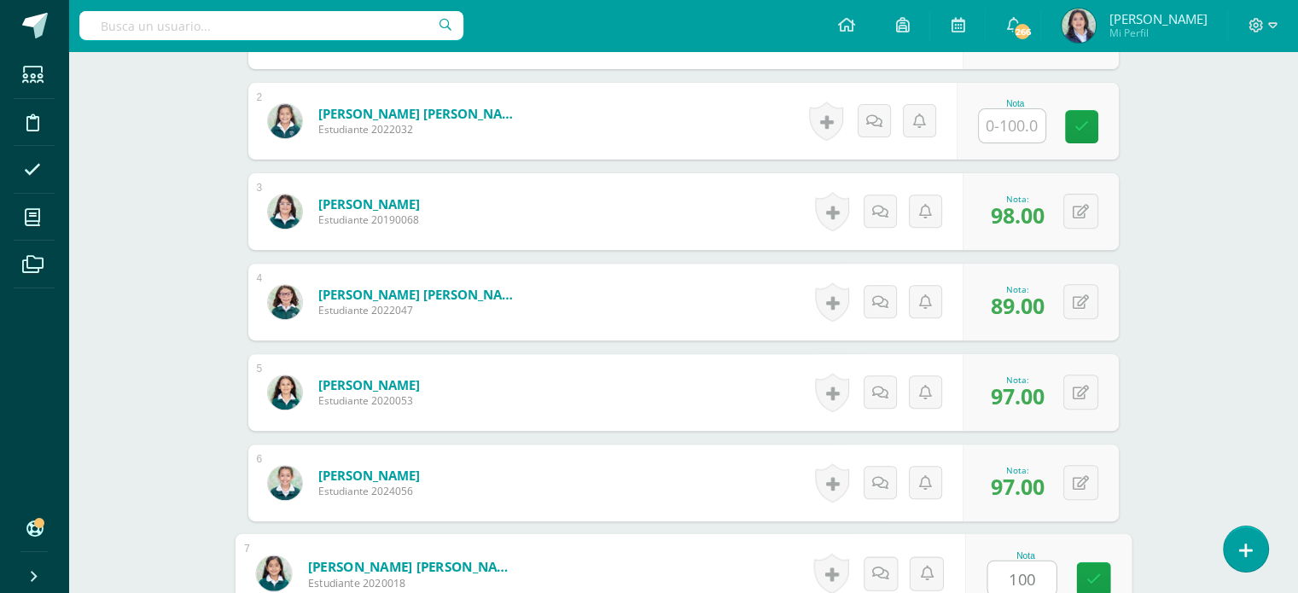
type input "100"
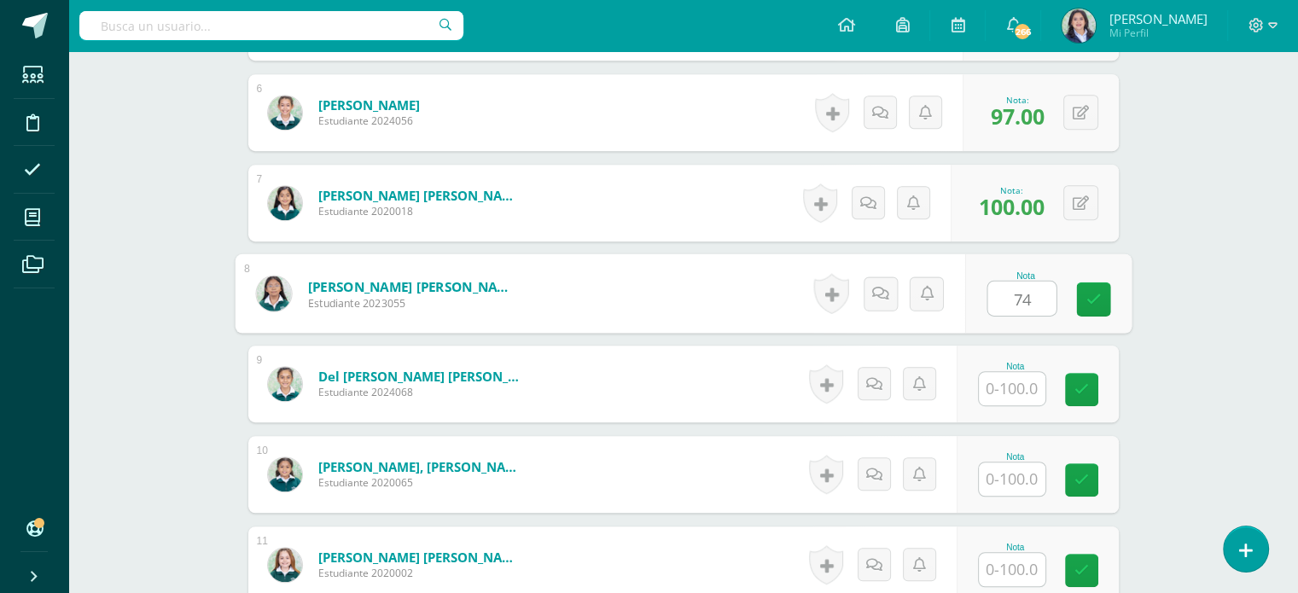
type input "74"
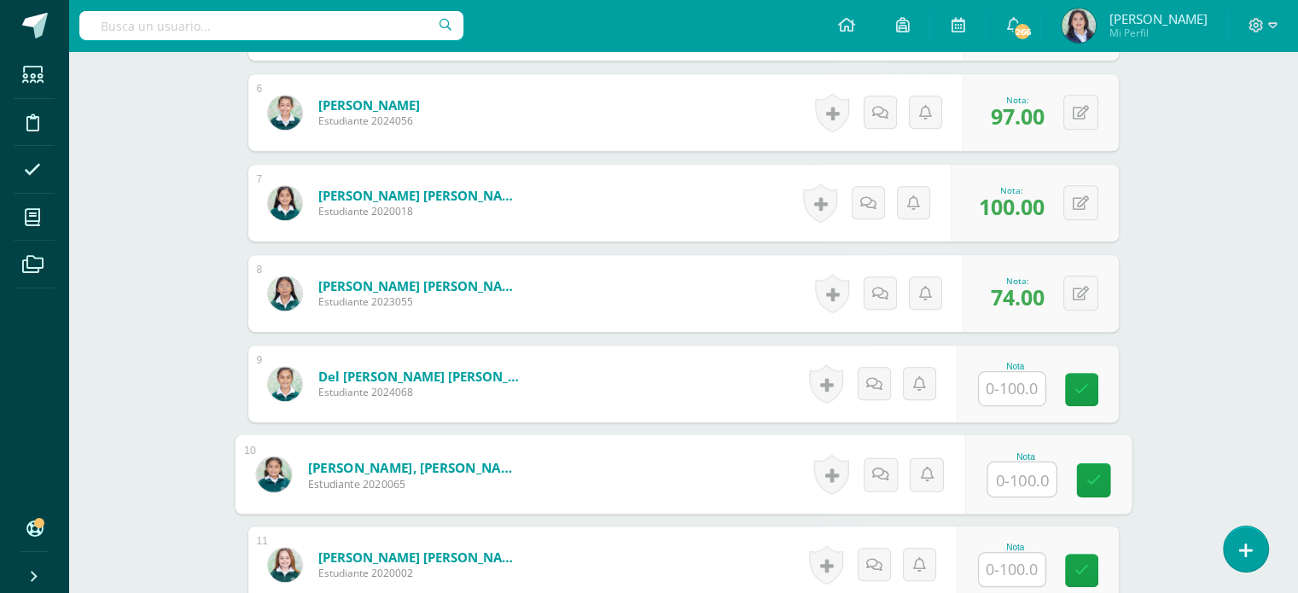
click at [1008, 482] on input "text" at bounding box center [1022, 480] width 68 height 34
type input "85"
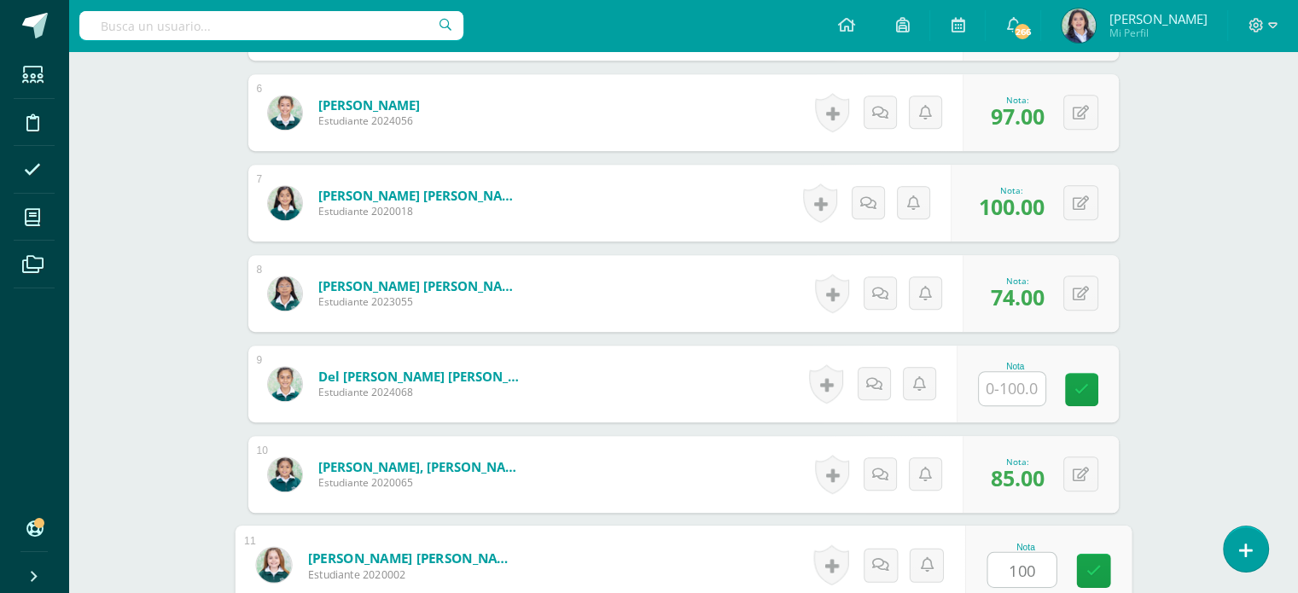
type input "100"
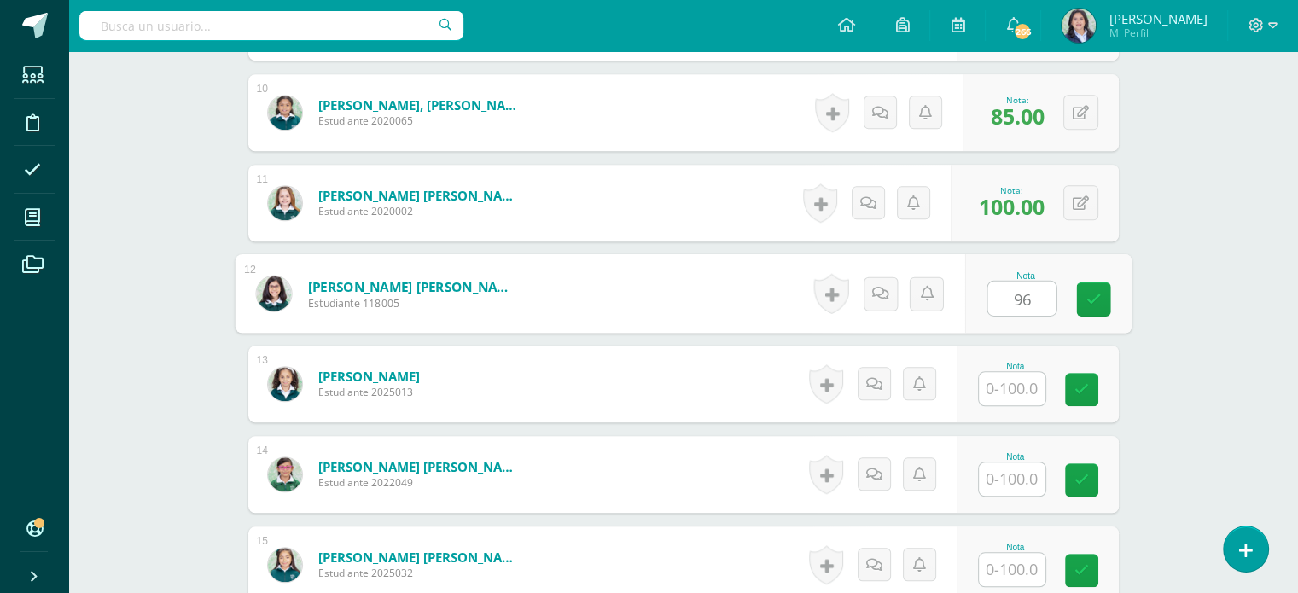
type input "96"
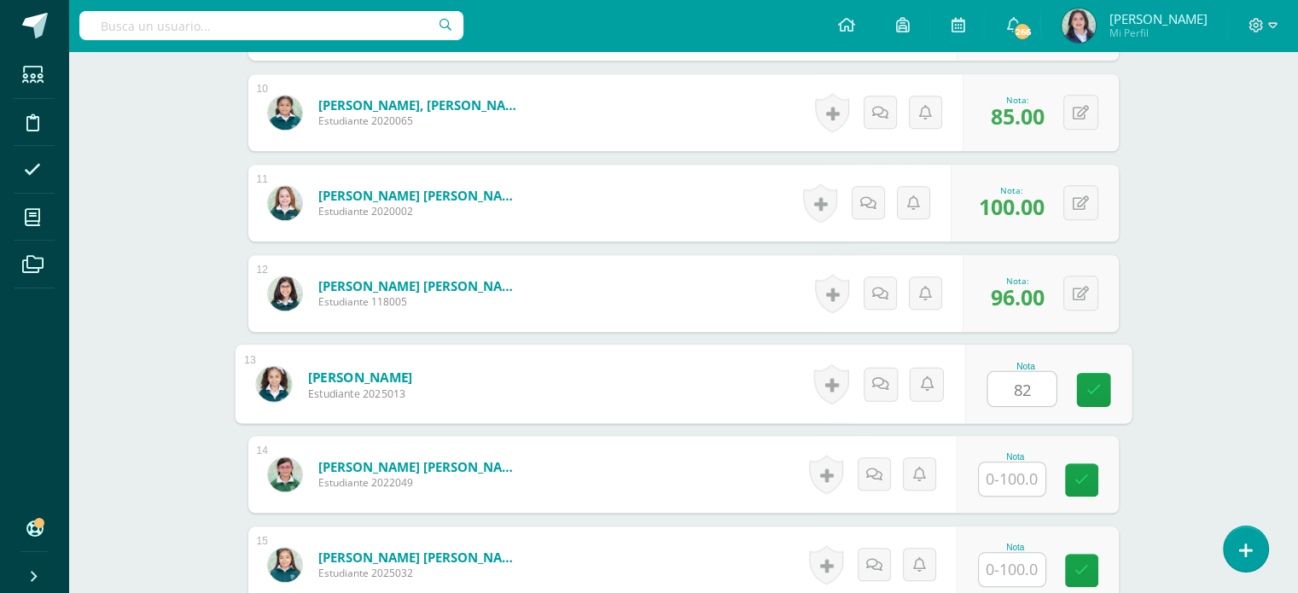
type input "82"
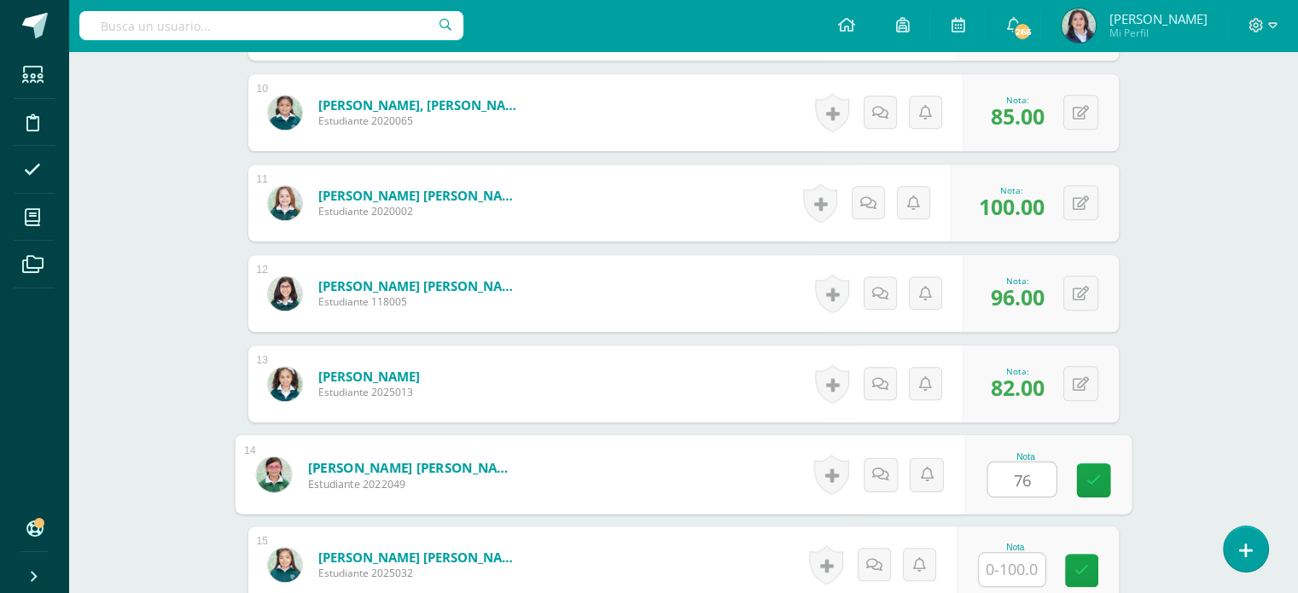
type input "76"
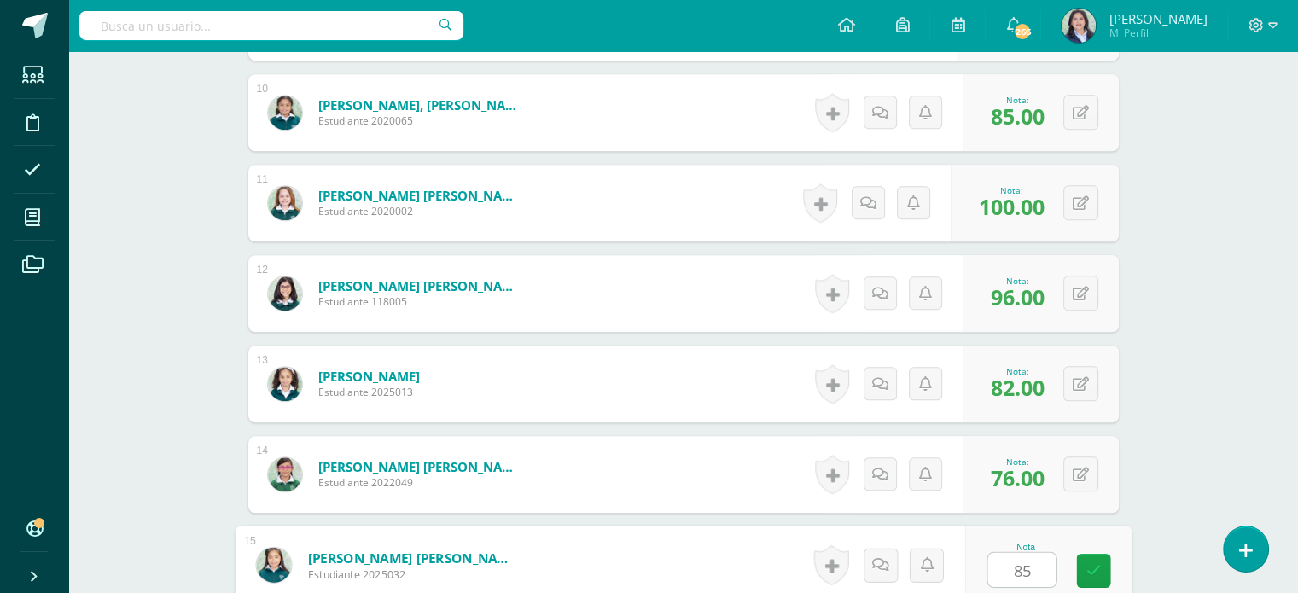
type input "85"
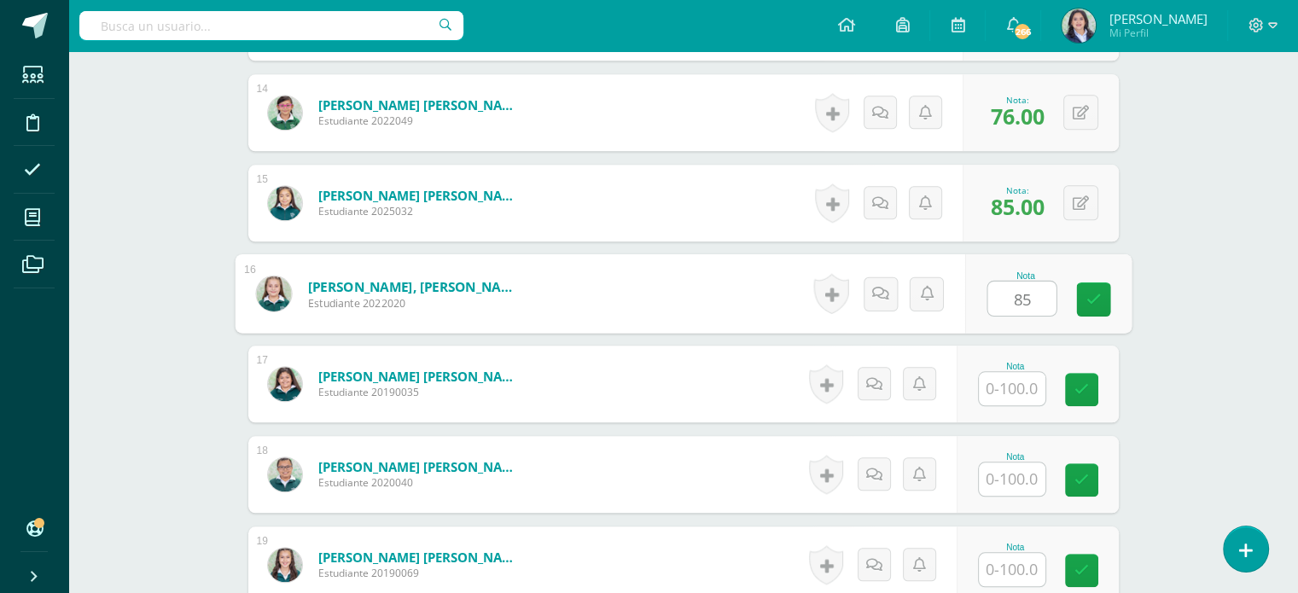
type input "85"
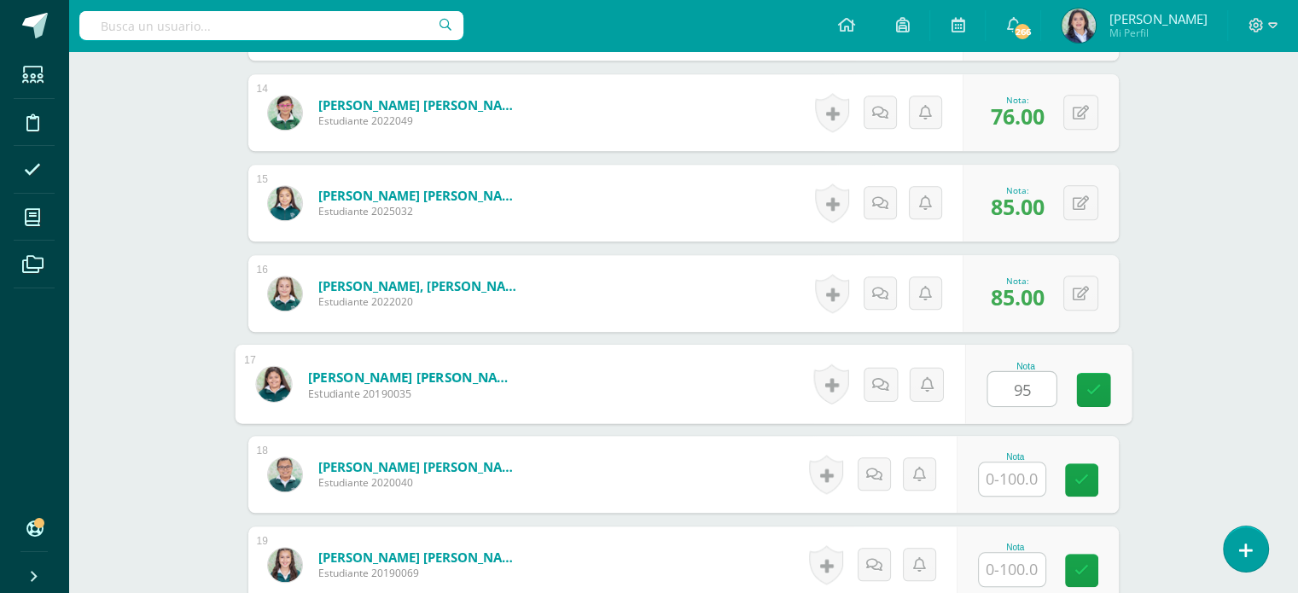
type input "95"
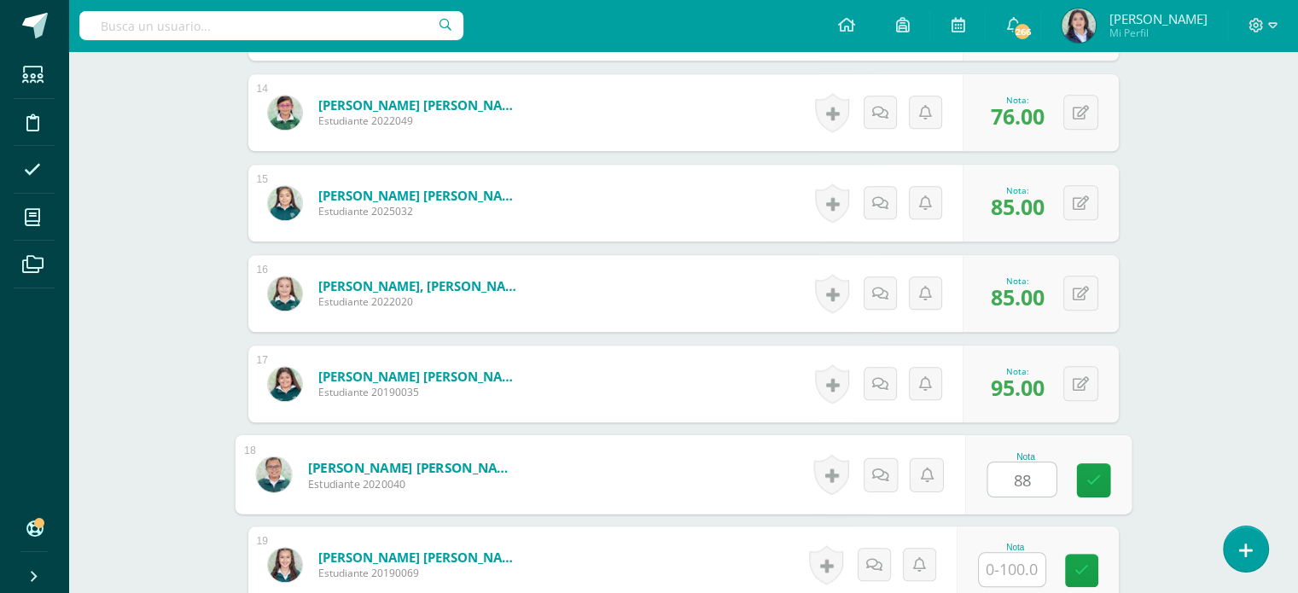
type input "88"
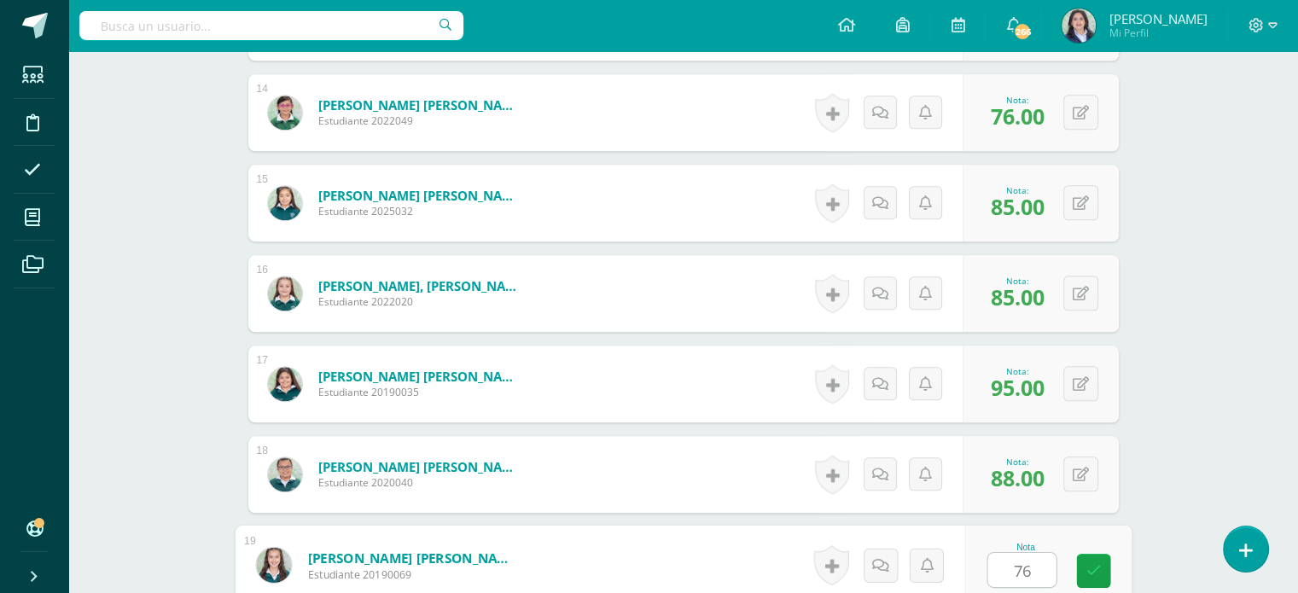
type input "76"
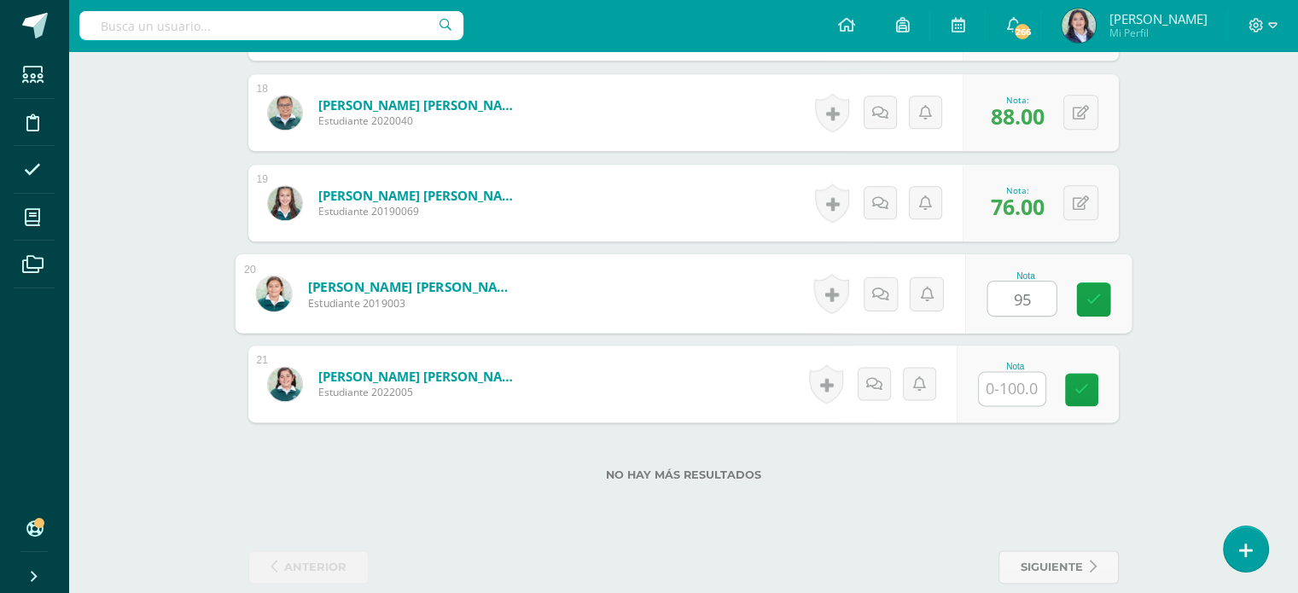
type input "95"
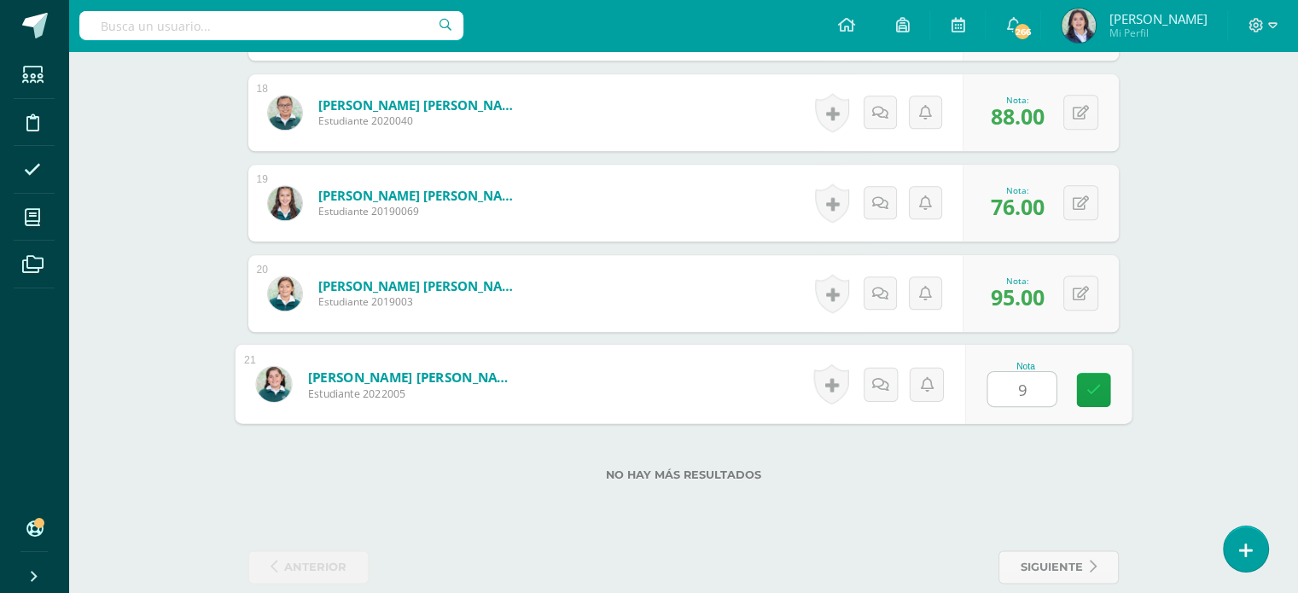
type input "92"
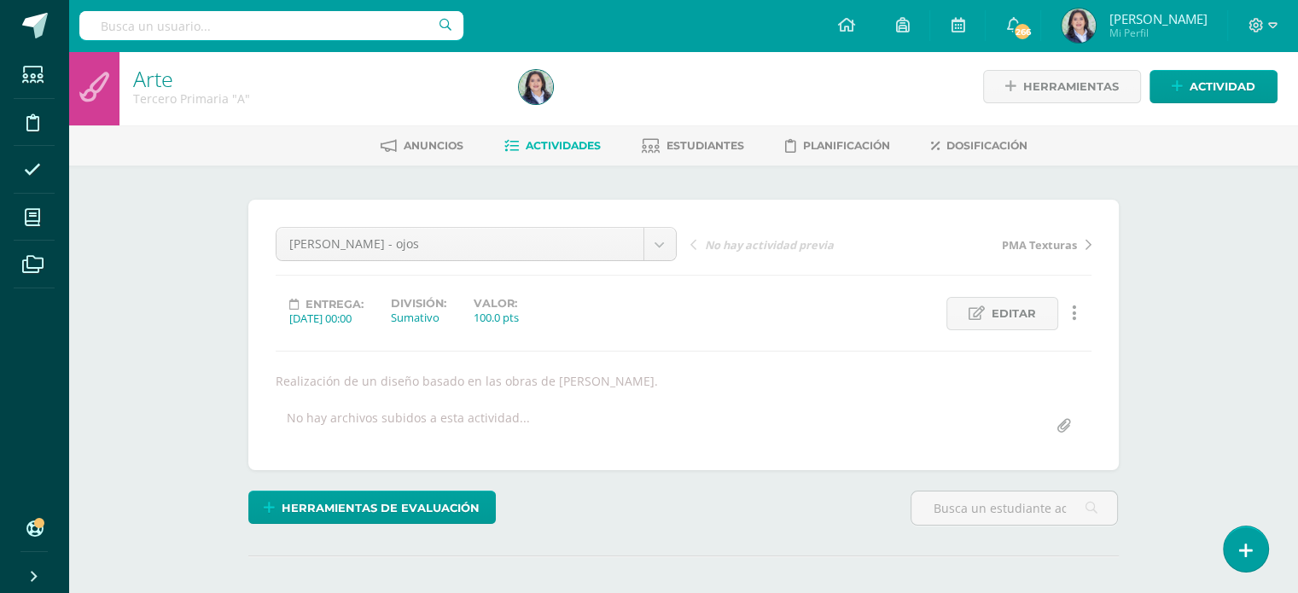
scroll to position [0, 0]
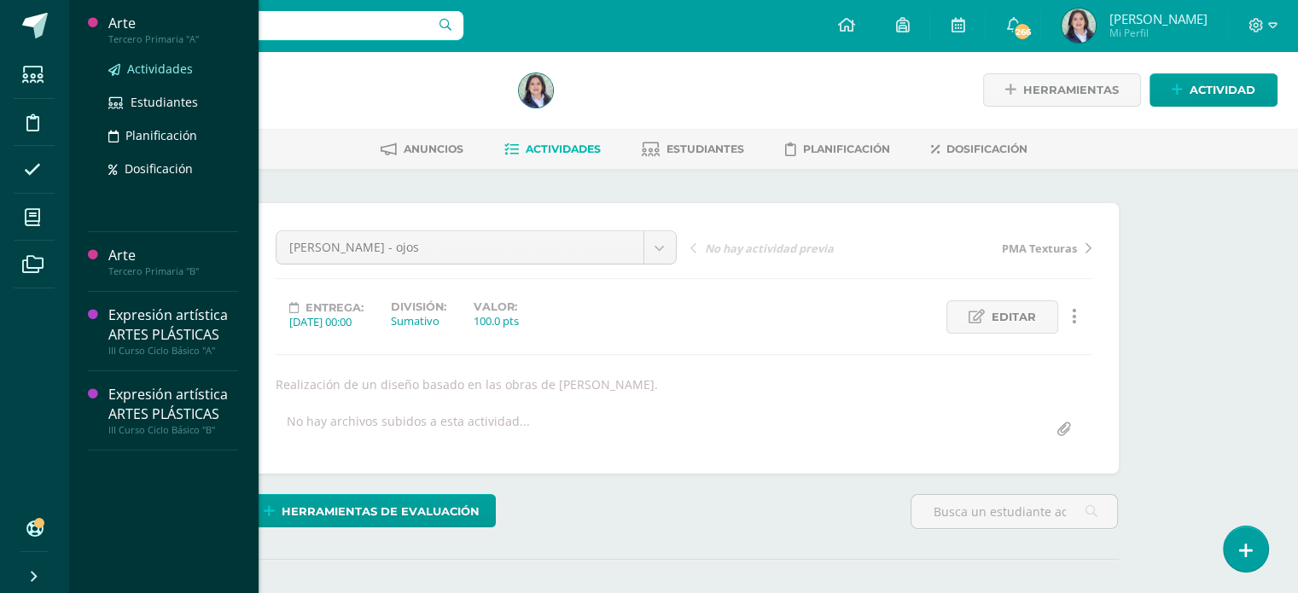
click at [136, 70] on span "Actividades" at bounding box center [160, 69] width 66 height 16
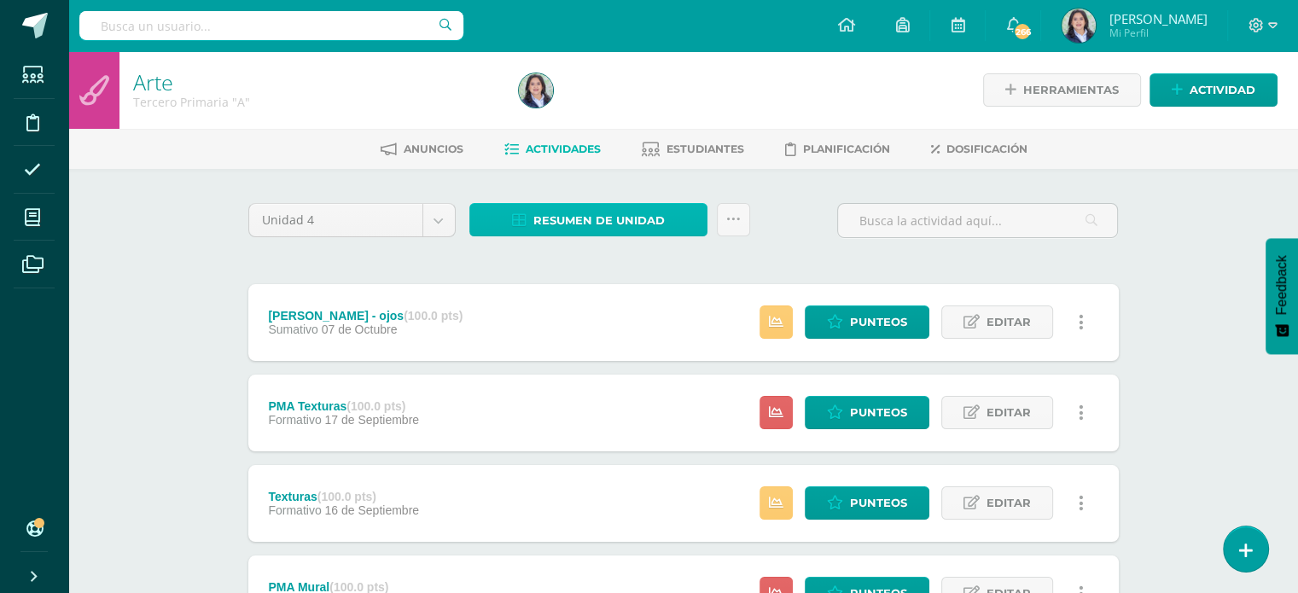
click at [572, 213] on span "Resumen de unidad" at bounding box center [599, 221] width 131 height 32
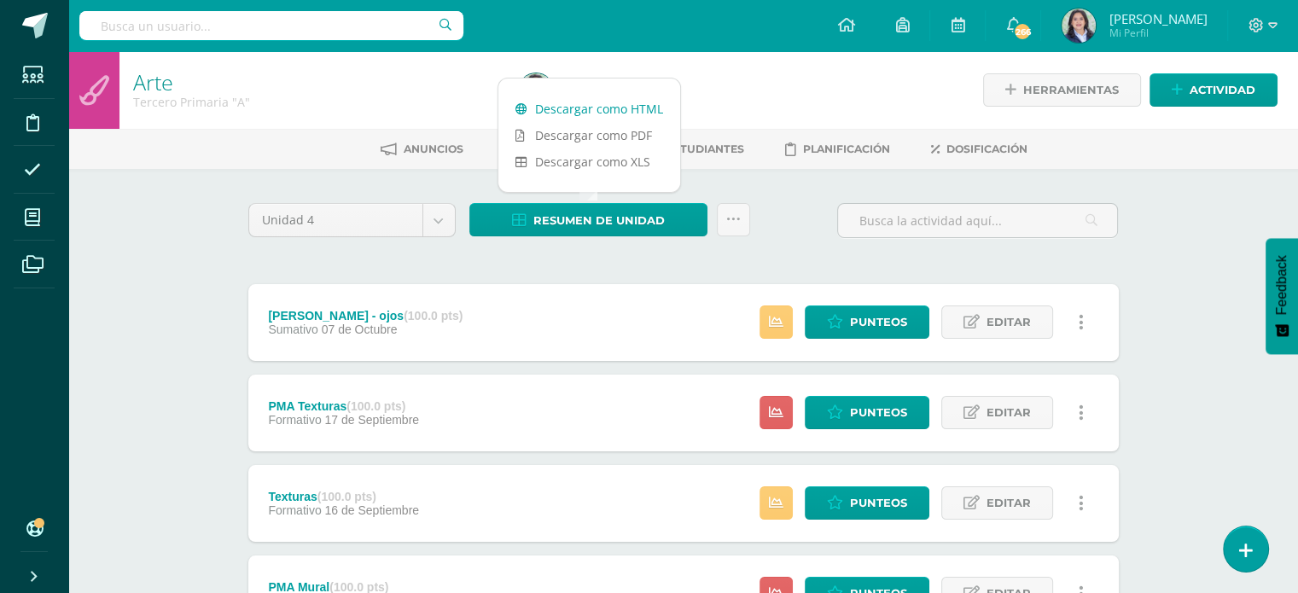
click at [570, 112] on link "Descargar como HTML" at bounding box center [590, 109] width 182 height 26
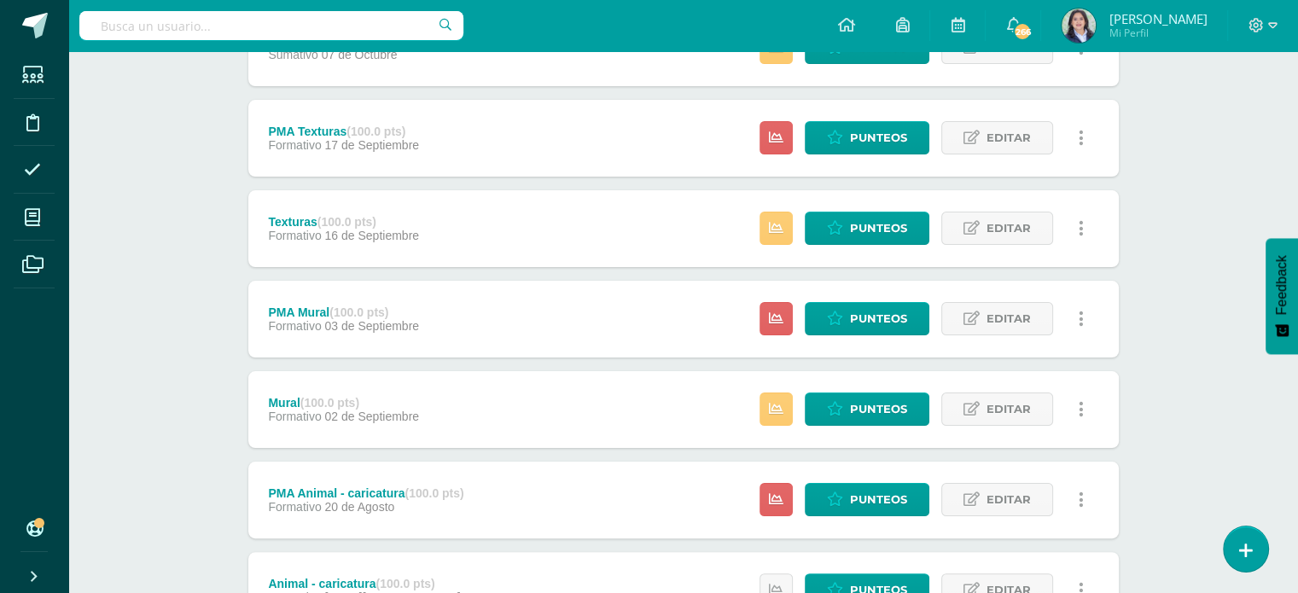
scroll to position [423, 0]
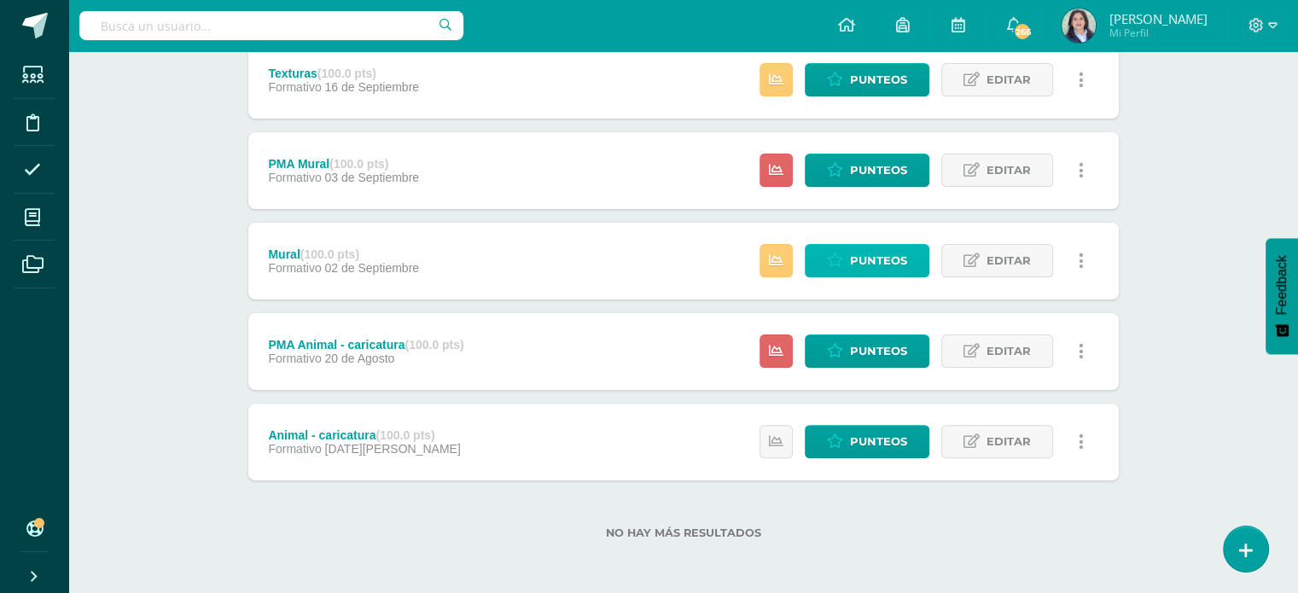
click at [895, 248] on span "Punteos" at bounding box center [878, 261] width 57 height 32
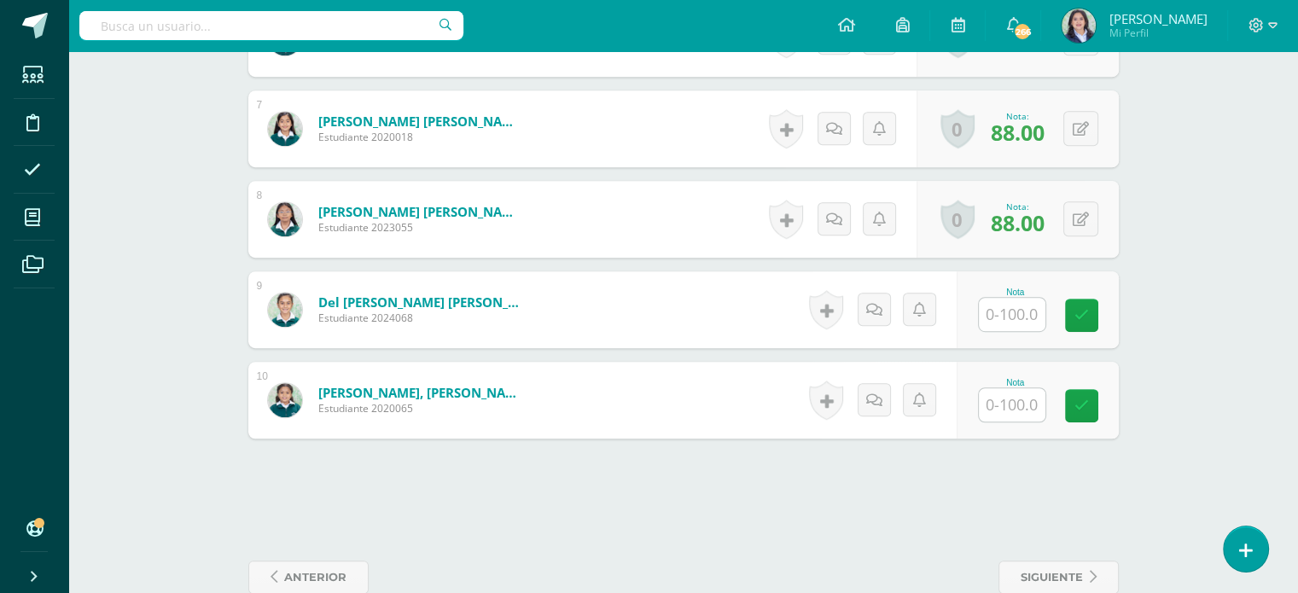
scroll to position [1096, 0]
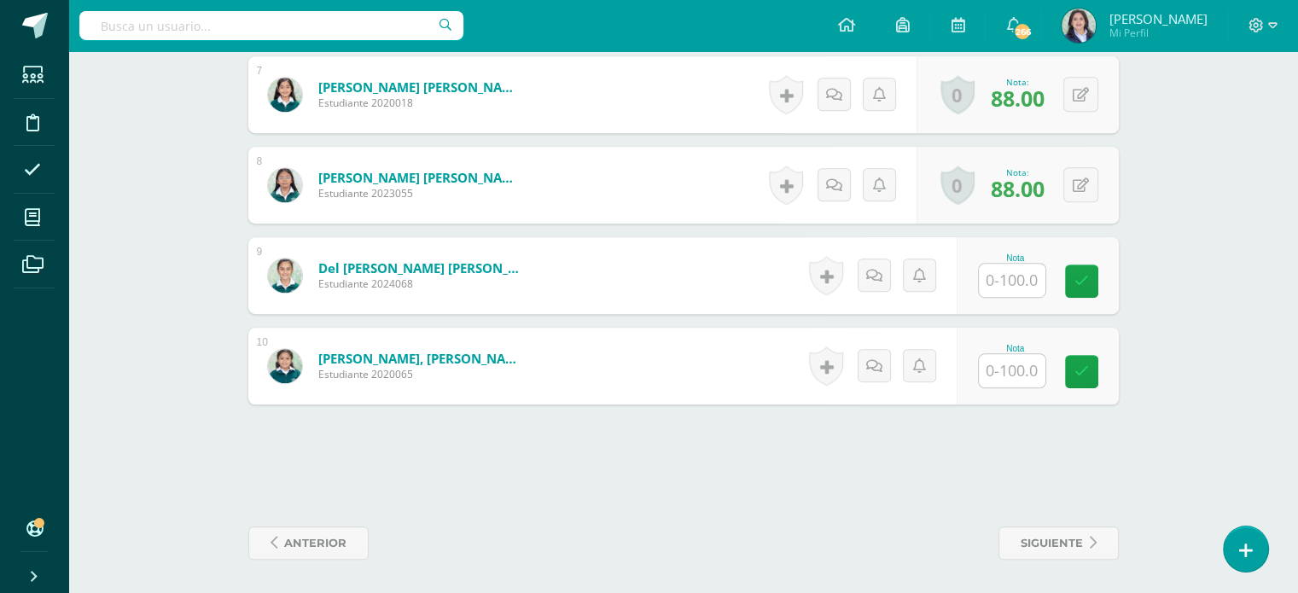
click at [1010, 269] on input "text" at bounding box center [1012, 280] width 67 height 33
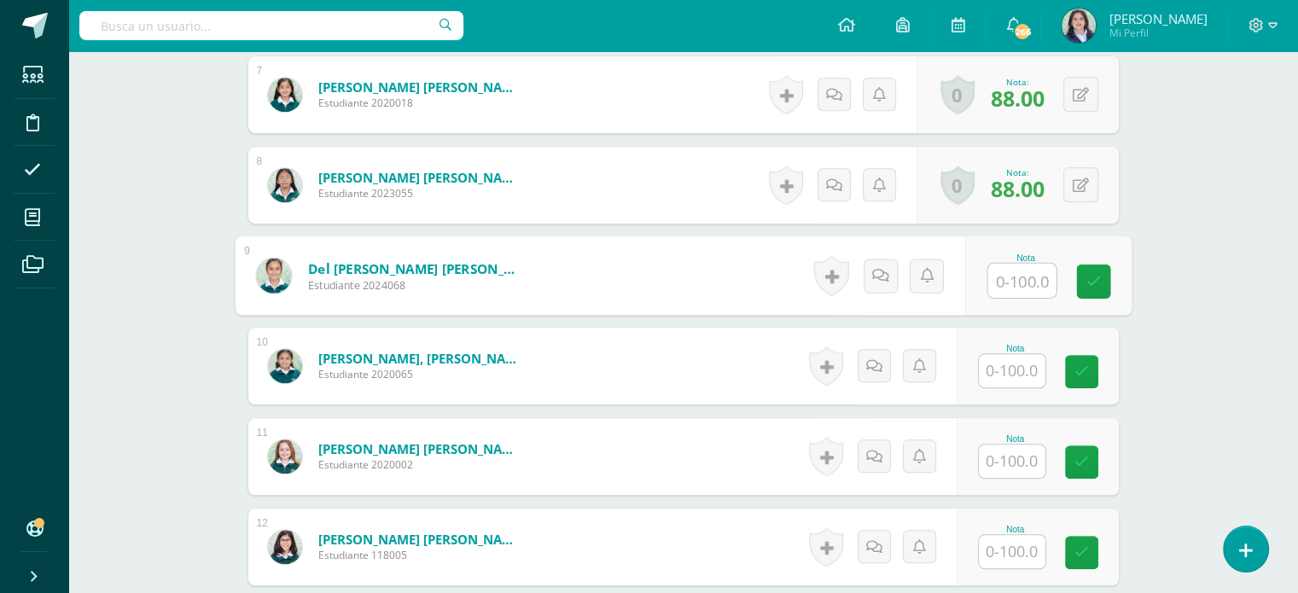
scroll to position [1097, 0]
type input "88"
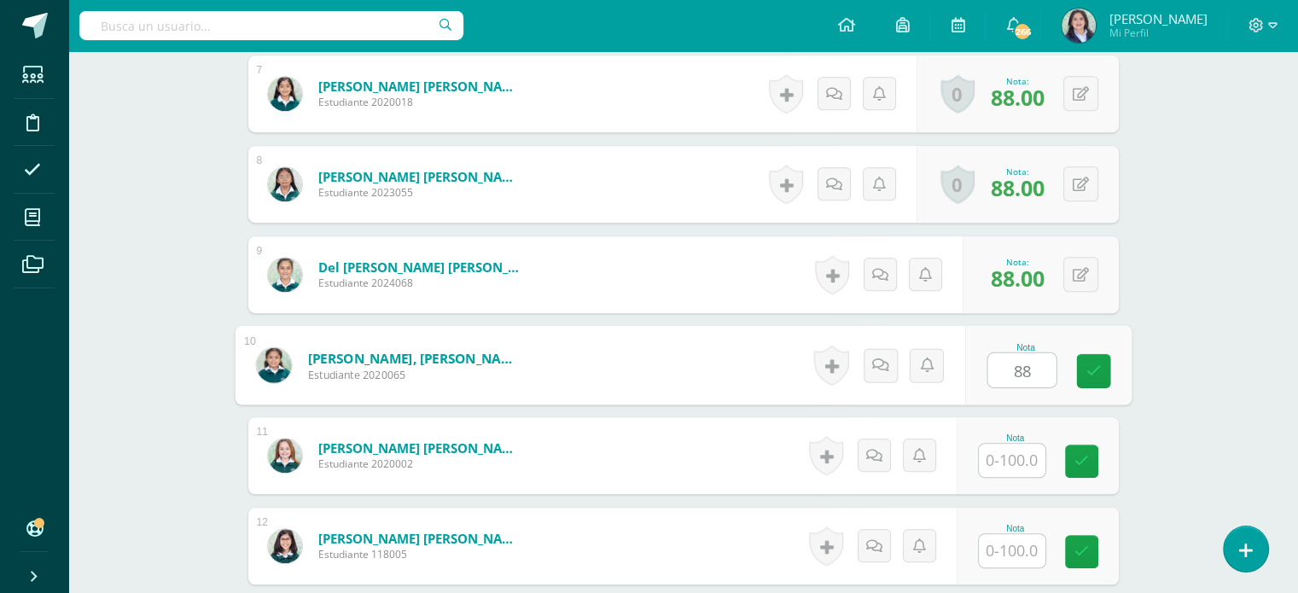
type input "88"
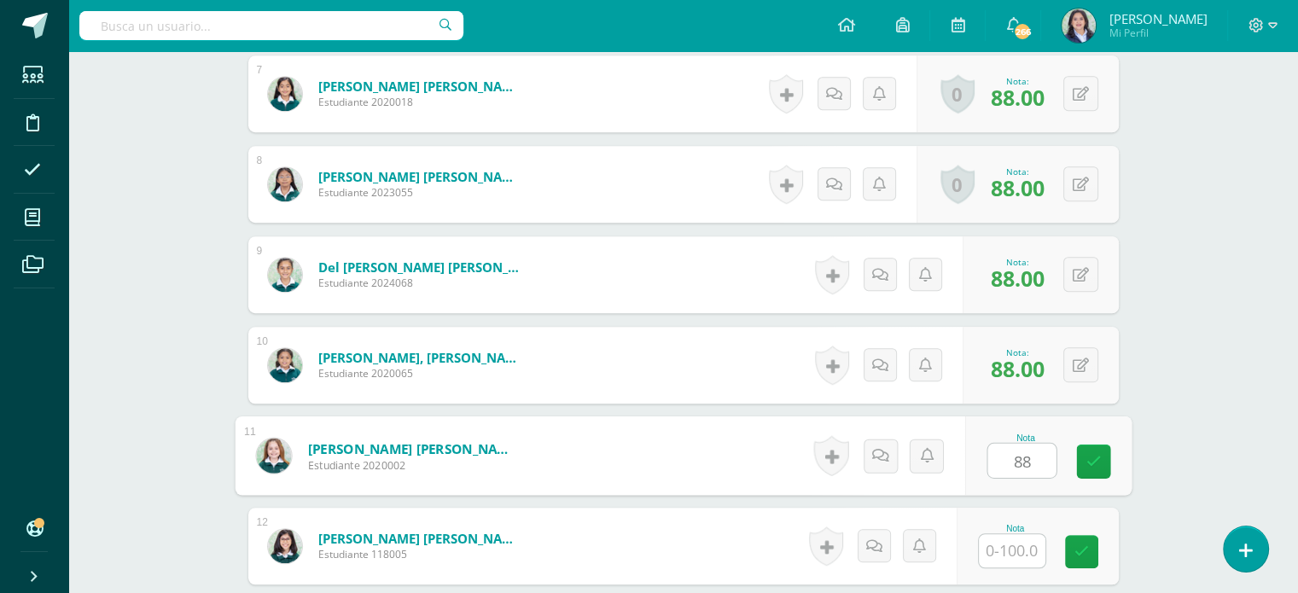
type input "88"
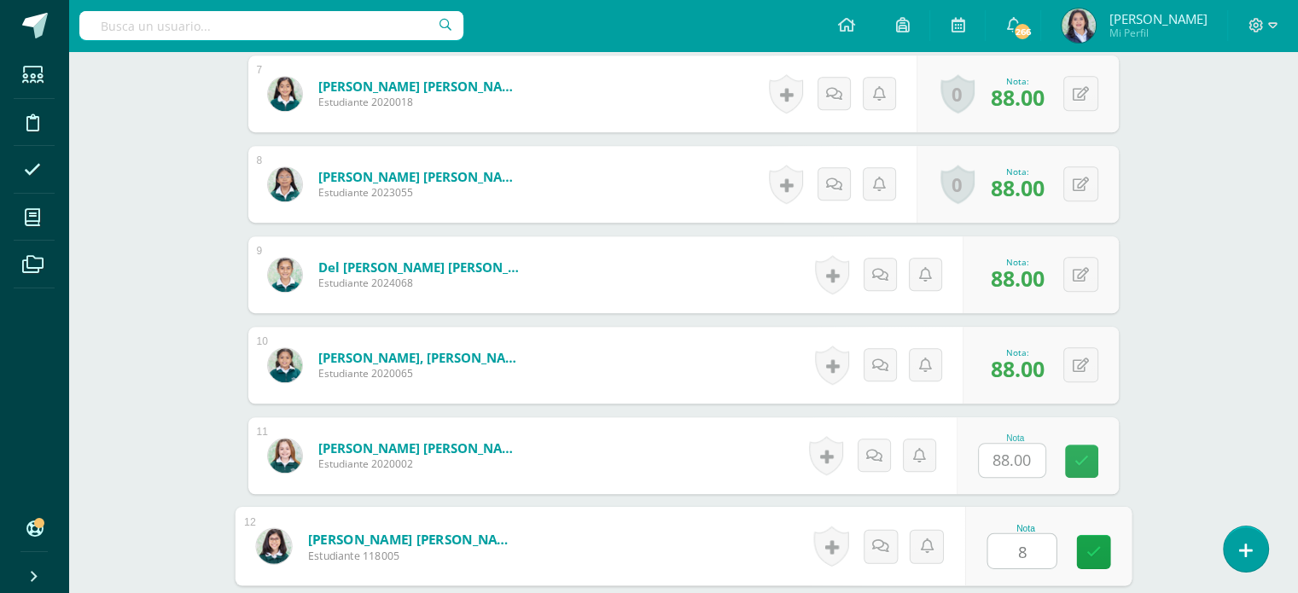
type input "88"
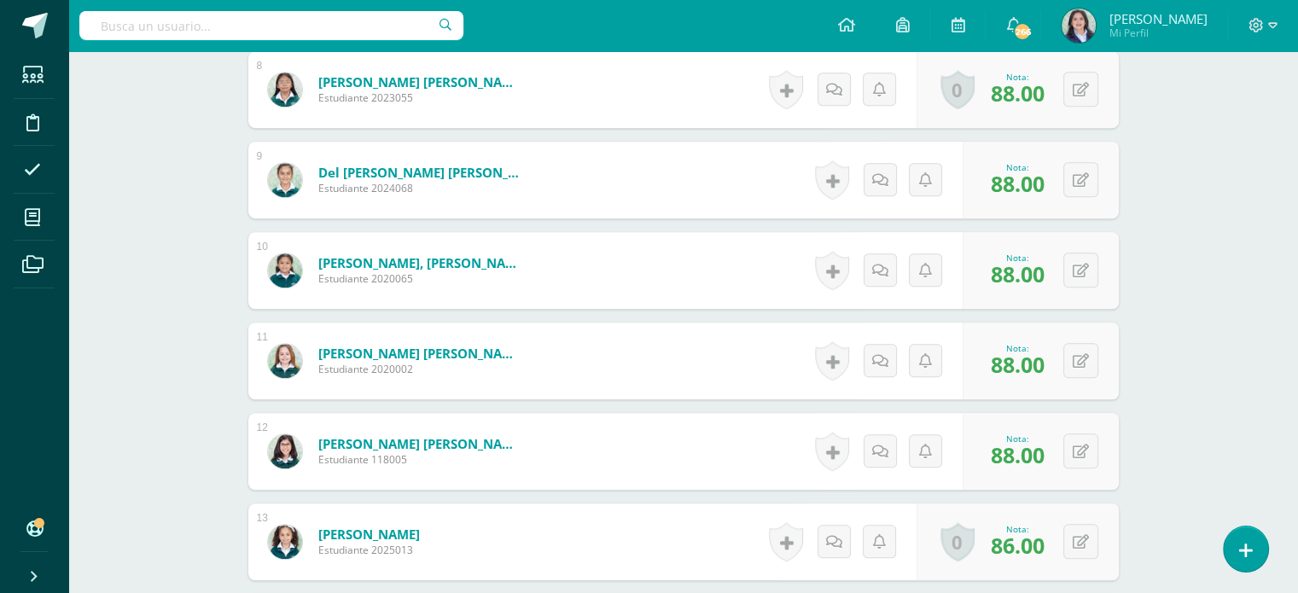
scroll to position [902, 0]
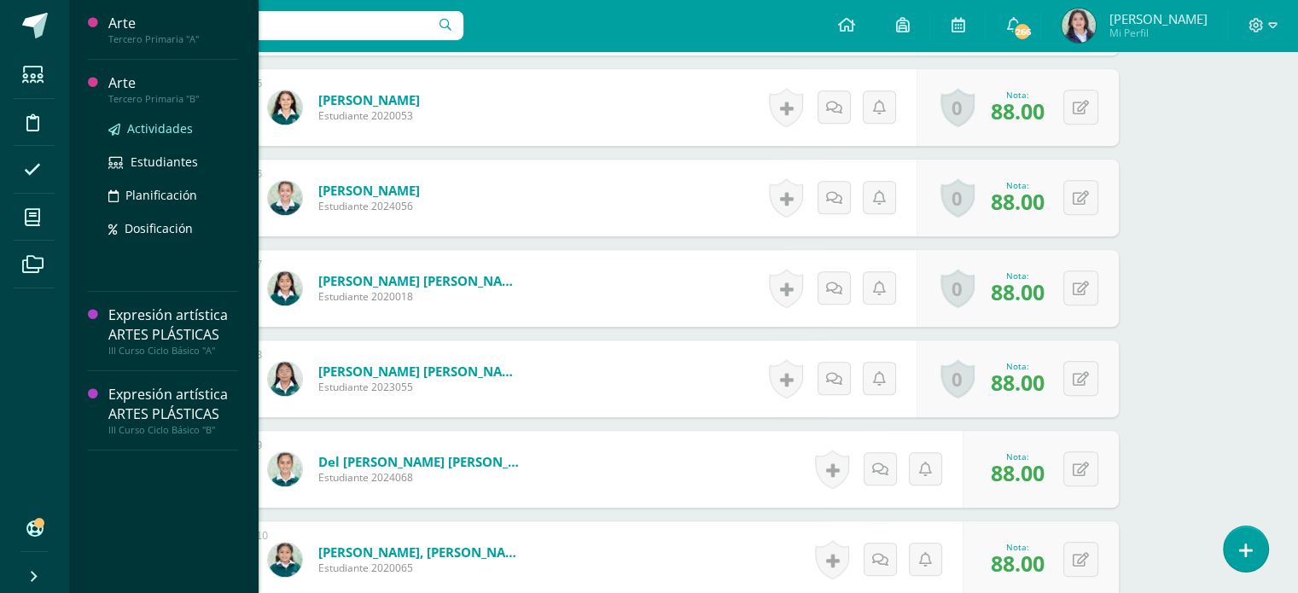
click at [135, 127] on span "Actividades" at bounding box center [160, 128] width 66 height 16
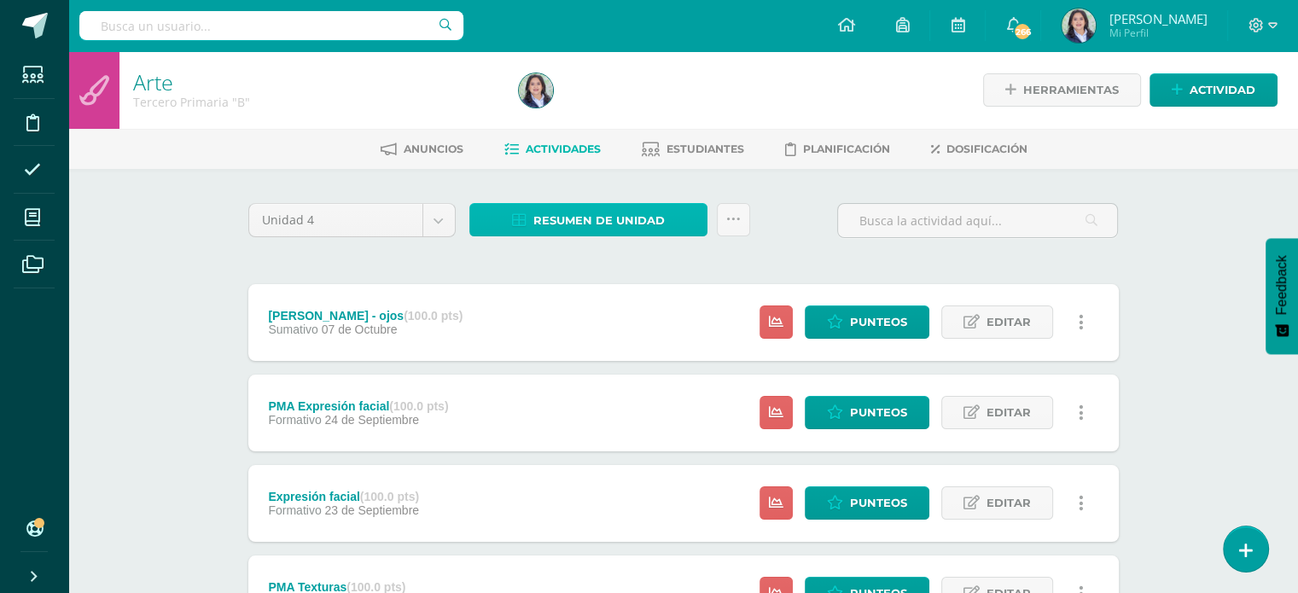
click at [577, 225] on span "Resumen de unidad" at bounding box center [599, 221] width 131 height 32
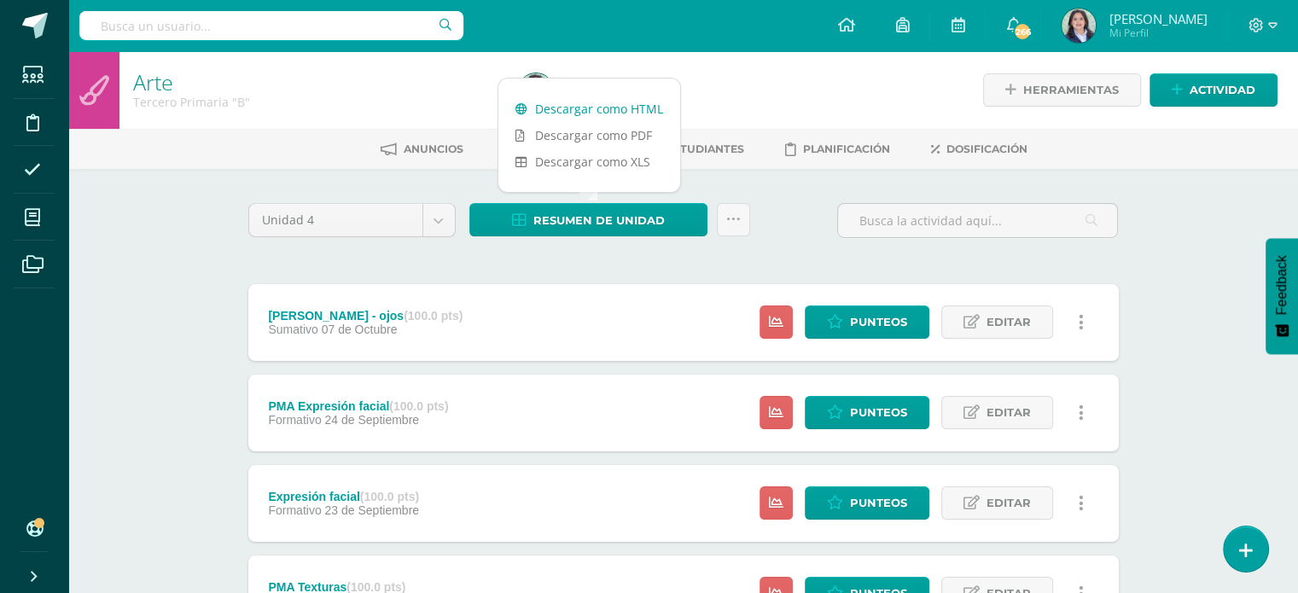
click at [584, 114] on link "Descargar como HTML" at bounding box center [590, 109] width 182 height 26
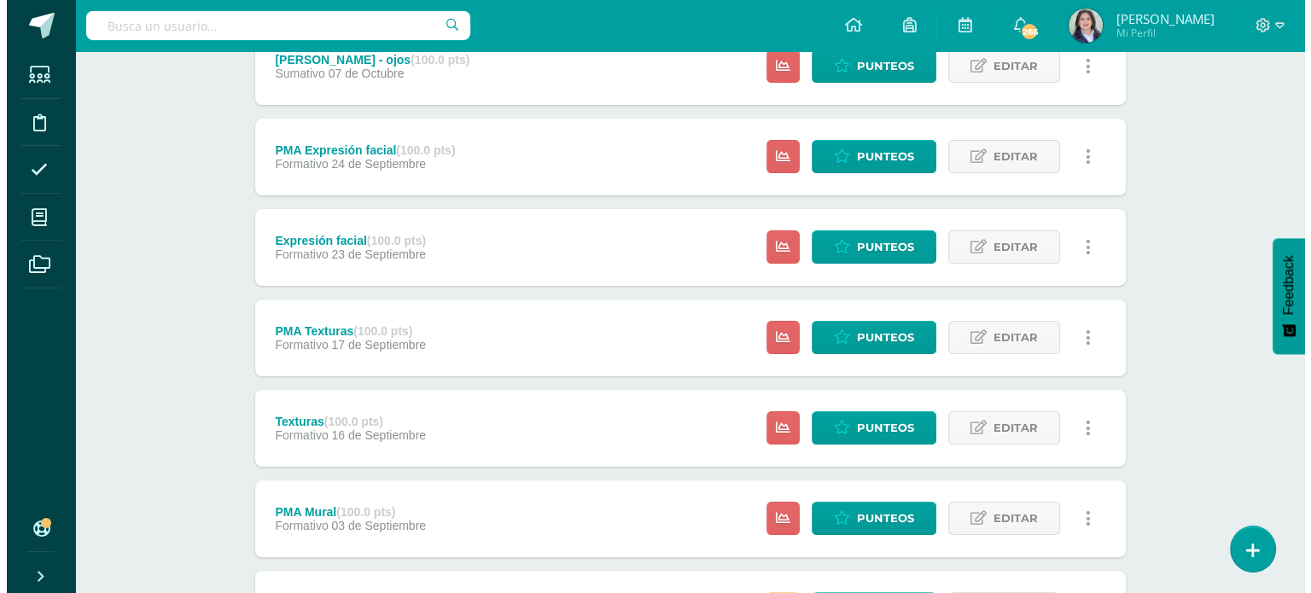
scroll to position [171, 0]
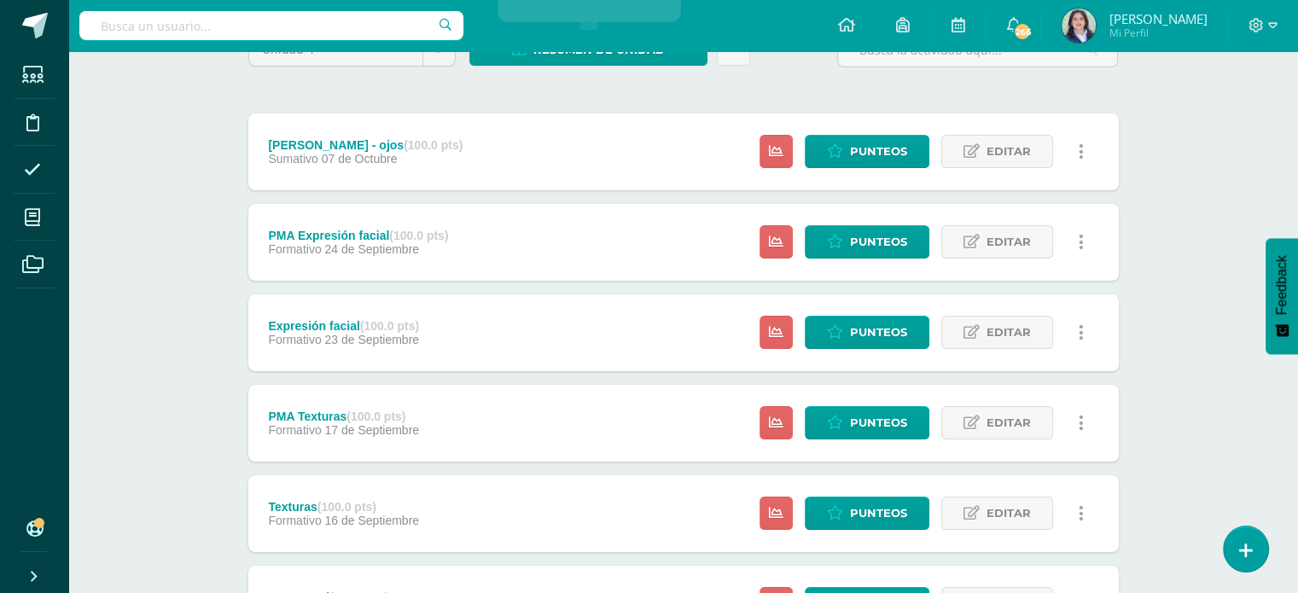
click at [1079, 238] on icon at bounding box center [1081, 242] width 5 height 19
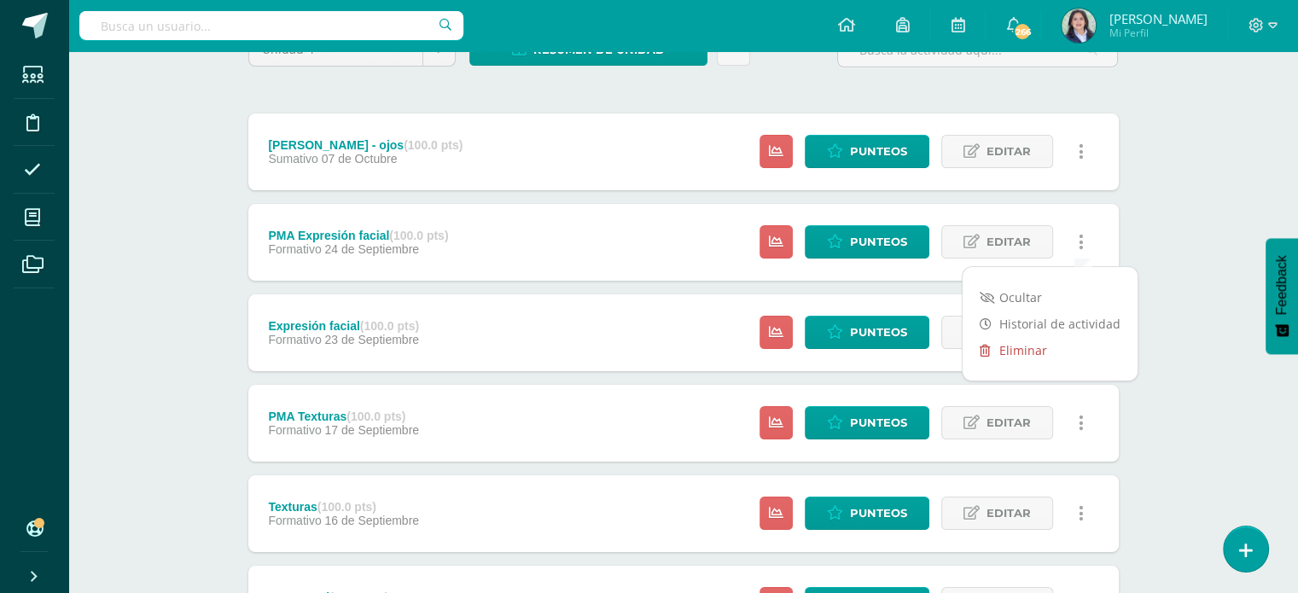
click at [1022, 347] on link "Eliminar" at bounding box center [1050, 350] width 175 height 26
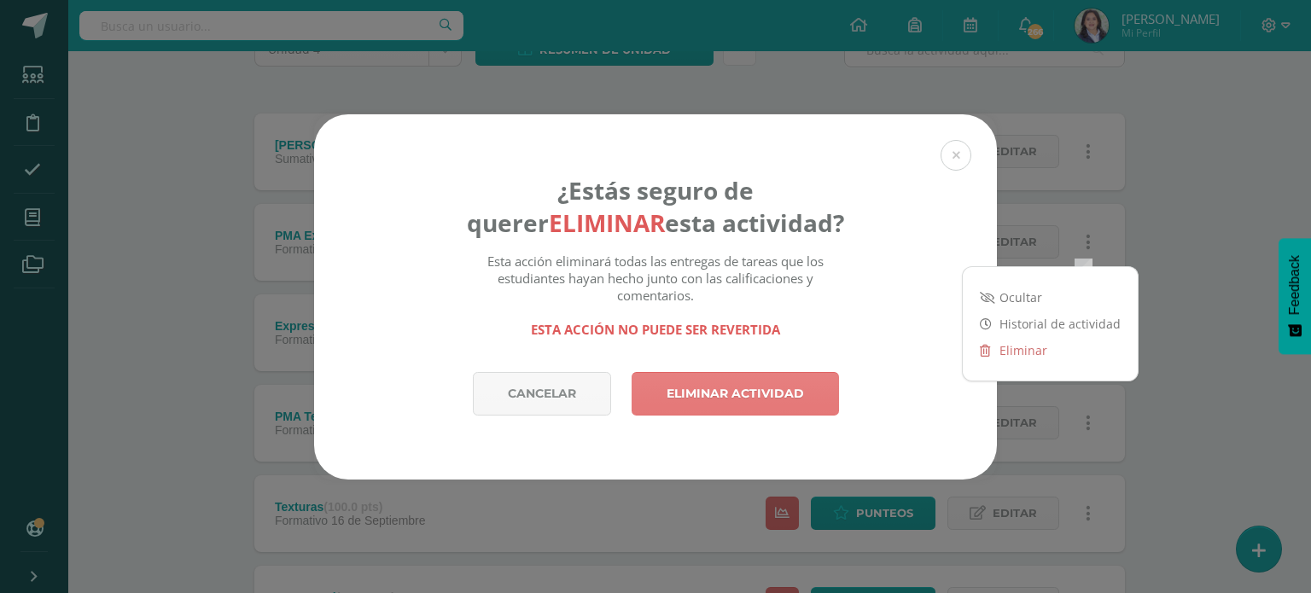
click at [797, 388] on link "Eliminar actividad" at bounding box center [735, 394] width 207 height 44
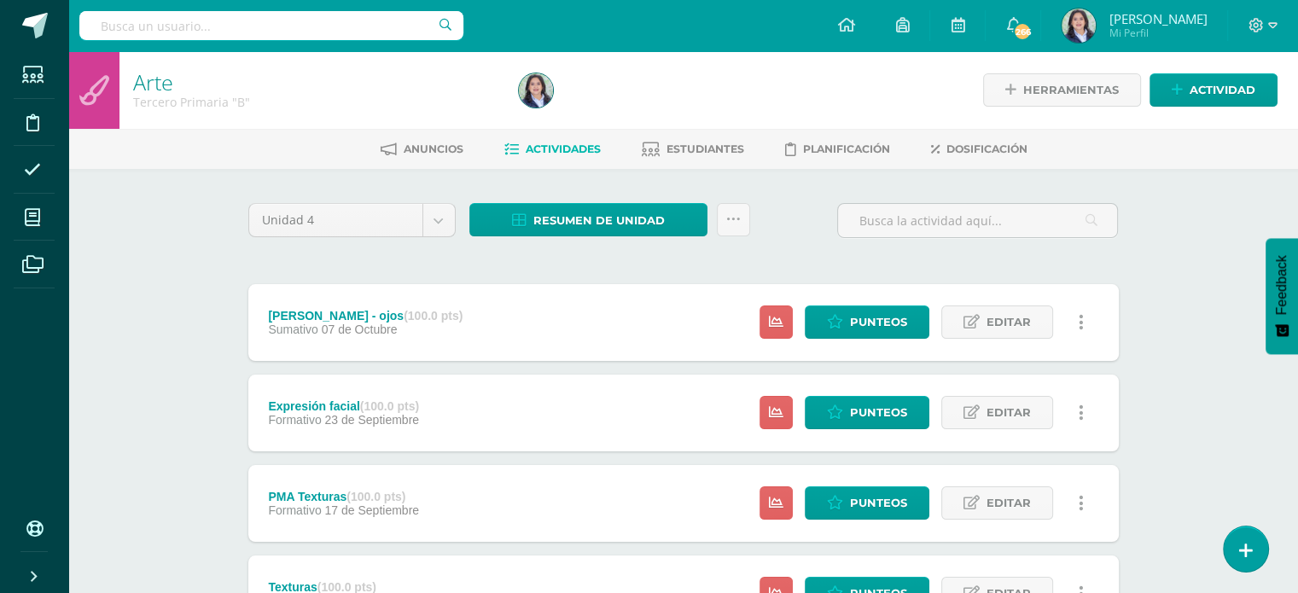
click at [1078, 409] on link at bounding box center [1081, 412] width 33 height 33
click at [1021, 528] on link "Eliminar" at bounding box center [1050, 521] width 175 height 26
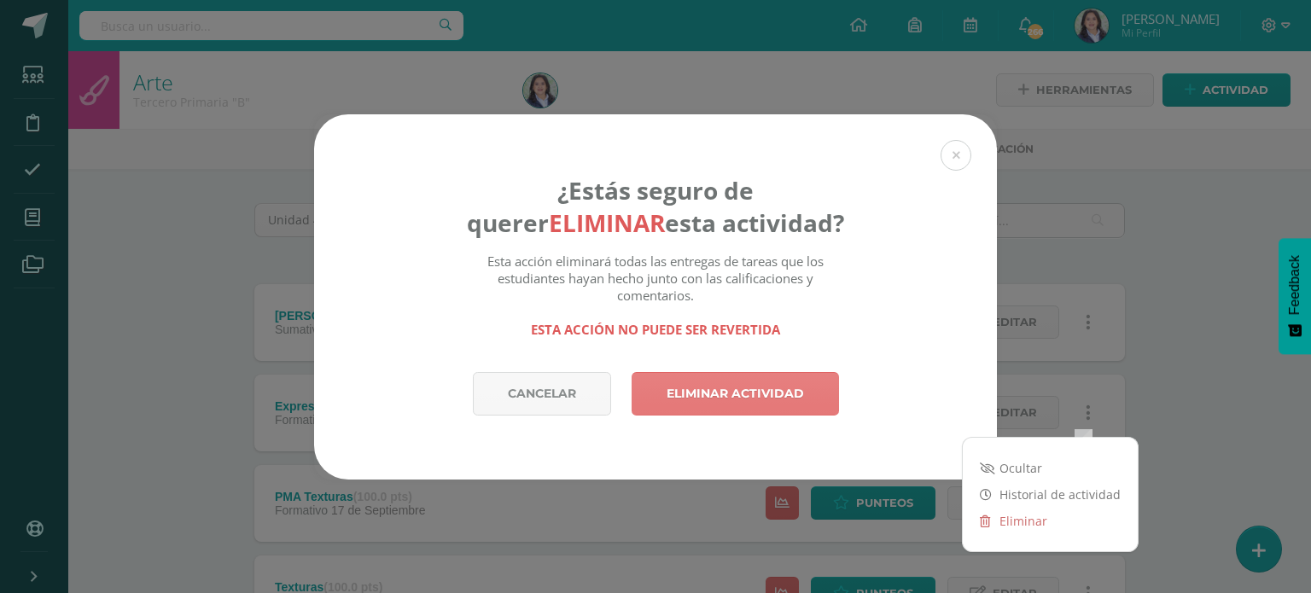
click at [779, 388] on link "Eliminar actividad" at bounding box center [735, 394] width 207 height 44
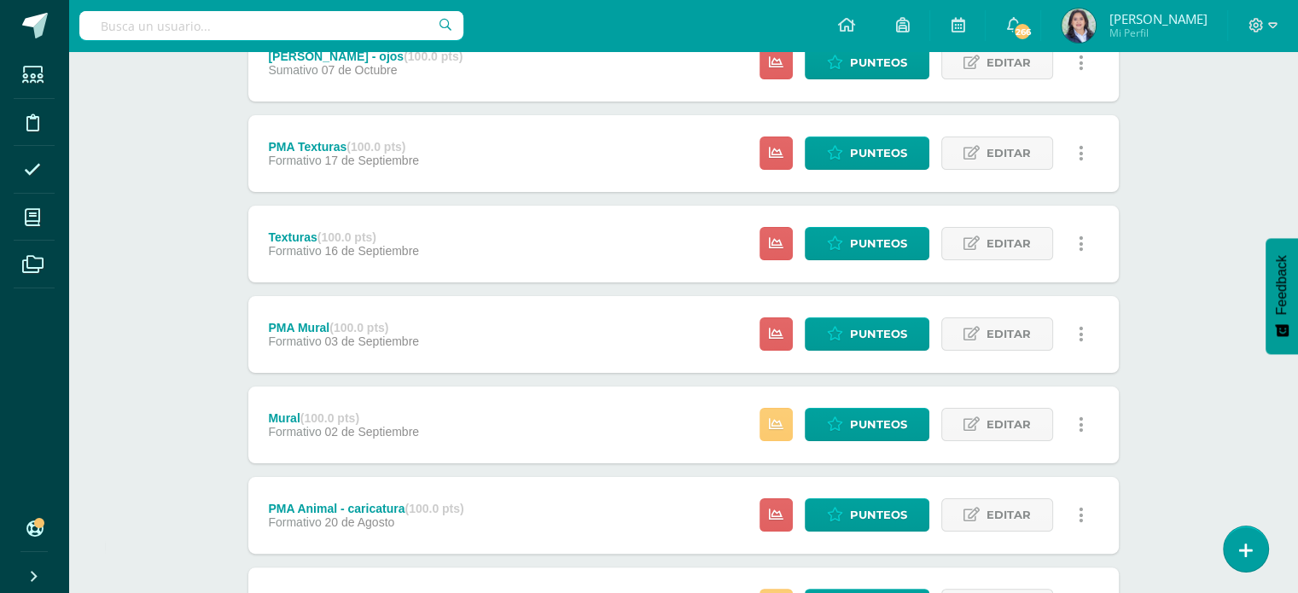
scroll to position [256, 0]
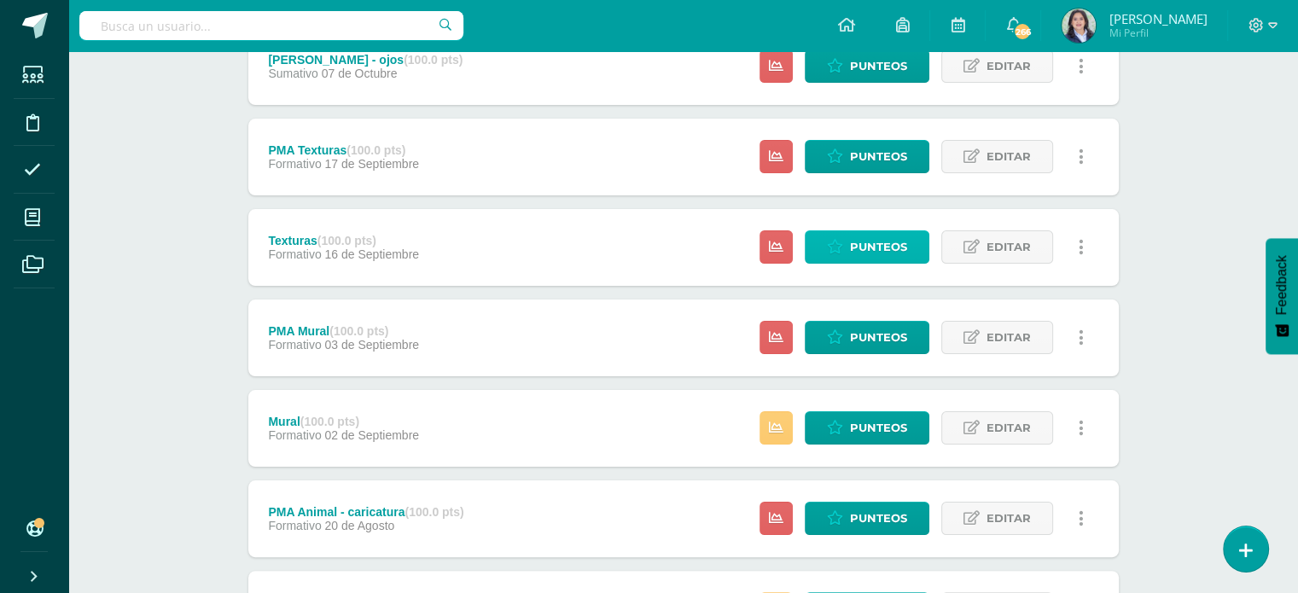
click at [843, 240] on icon at bounding box center [835, 247] width 16 height 15
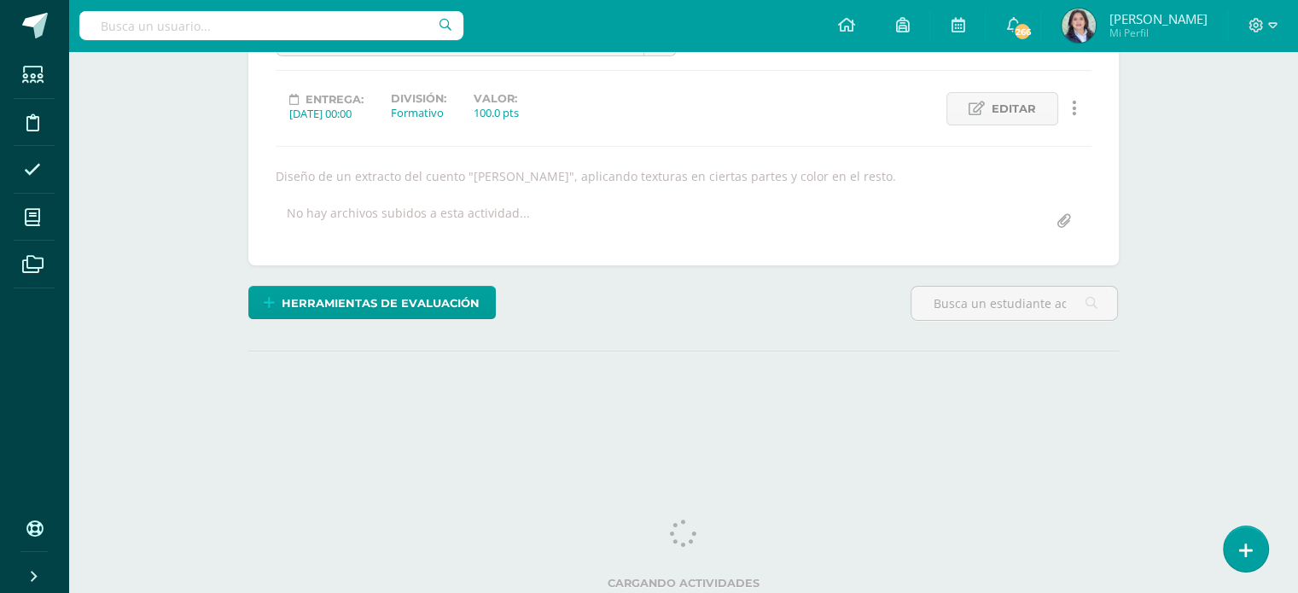
scroll to position [210, 0]
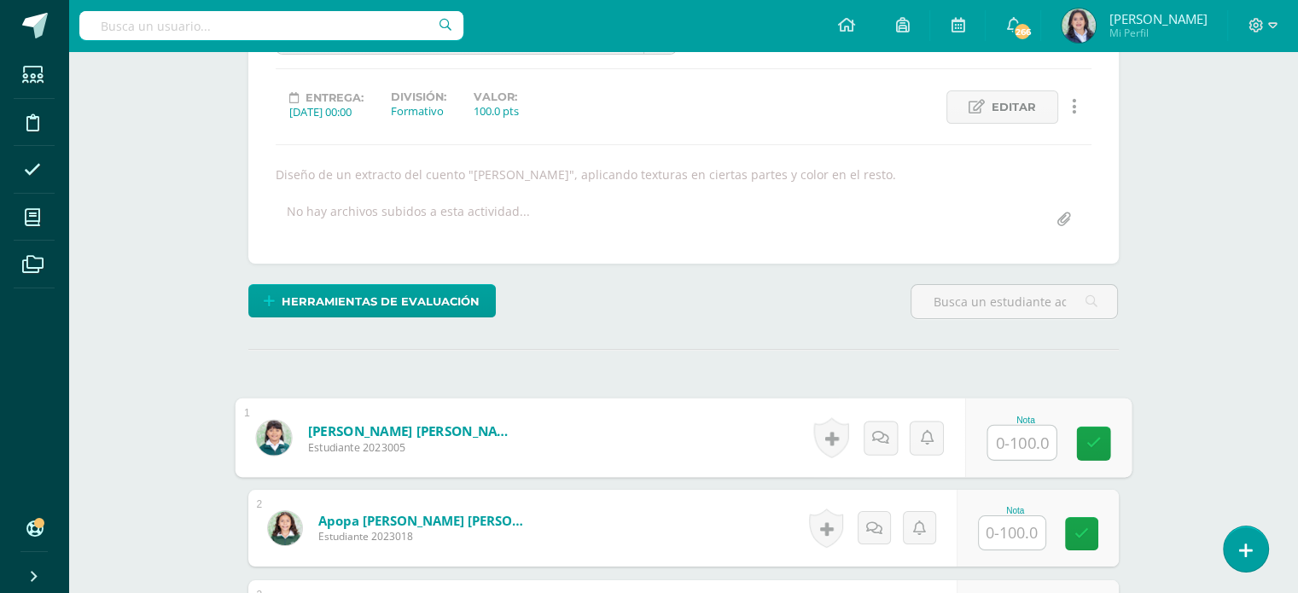
click at [1018, 440] on input "text" at bounding box center [1022, 443] width 68 height 34
type input "96"
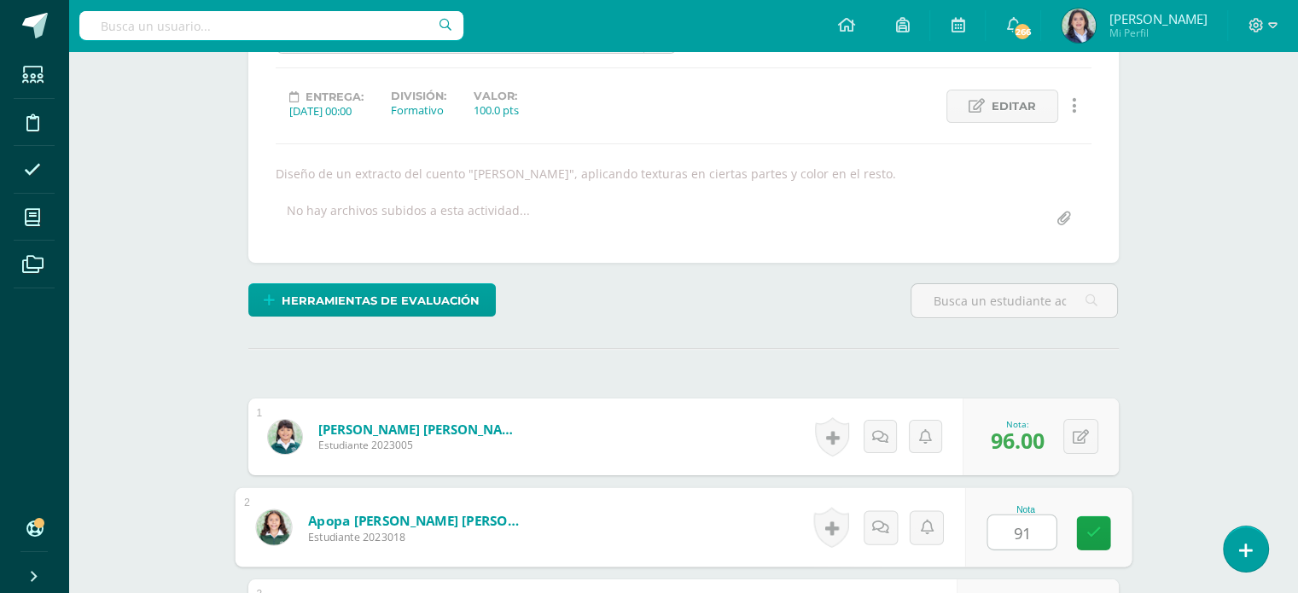
scroll to position [535, 0]
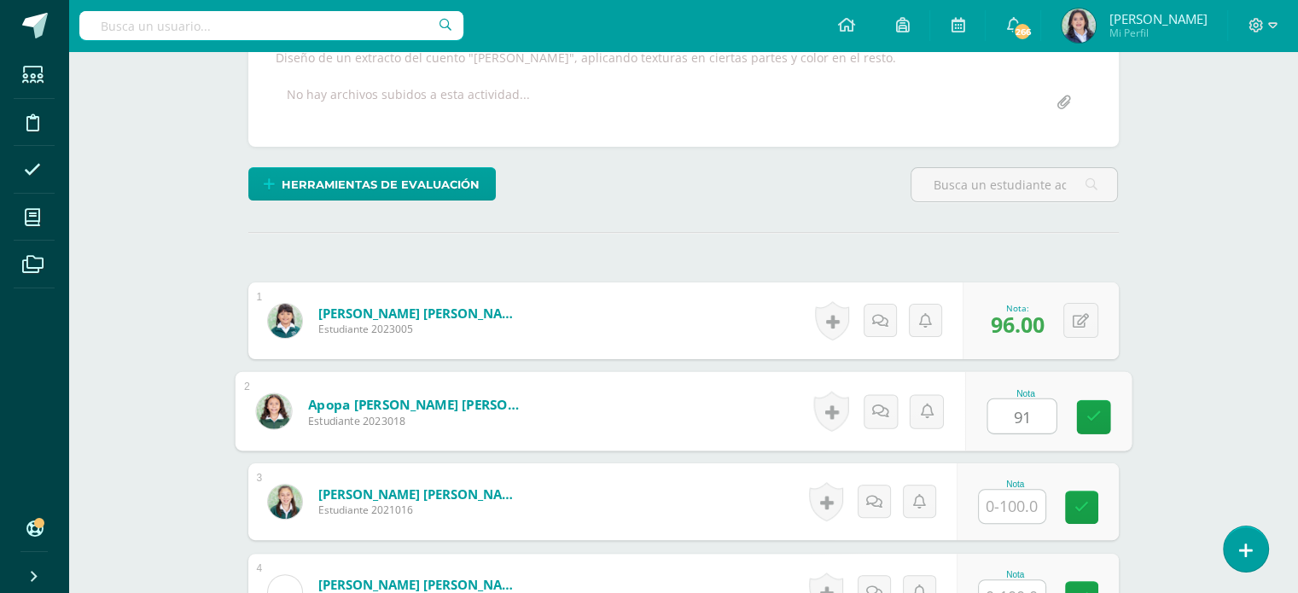
type input "91"
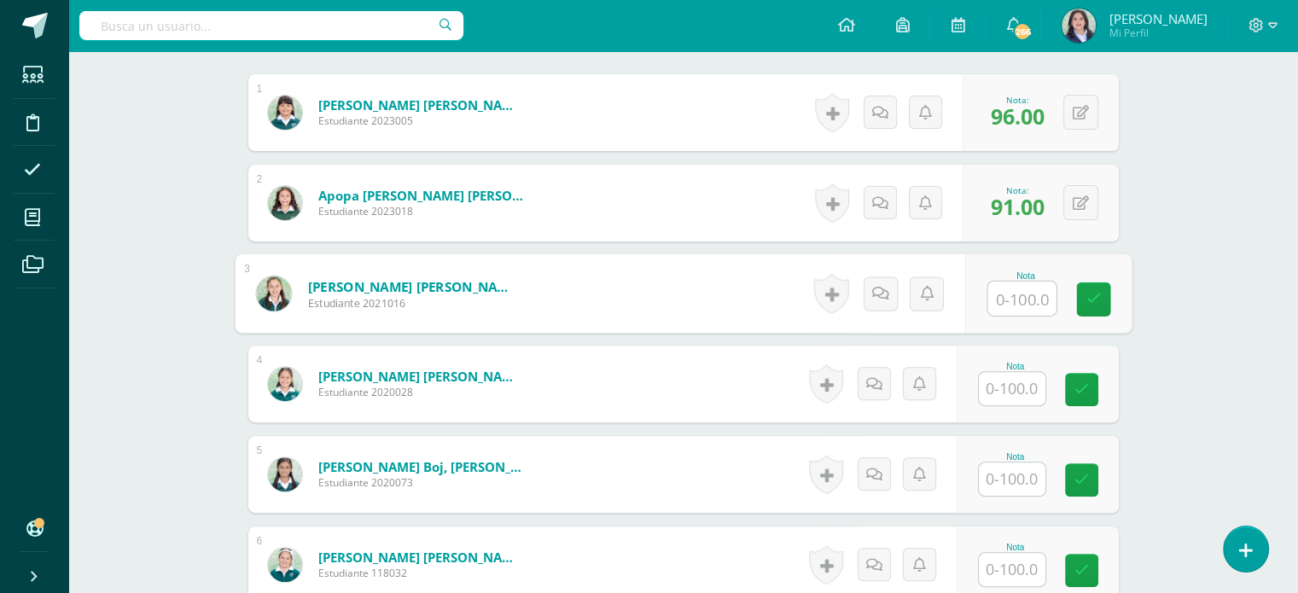
scroll to position [536, 0]
type input "87"
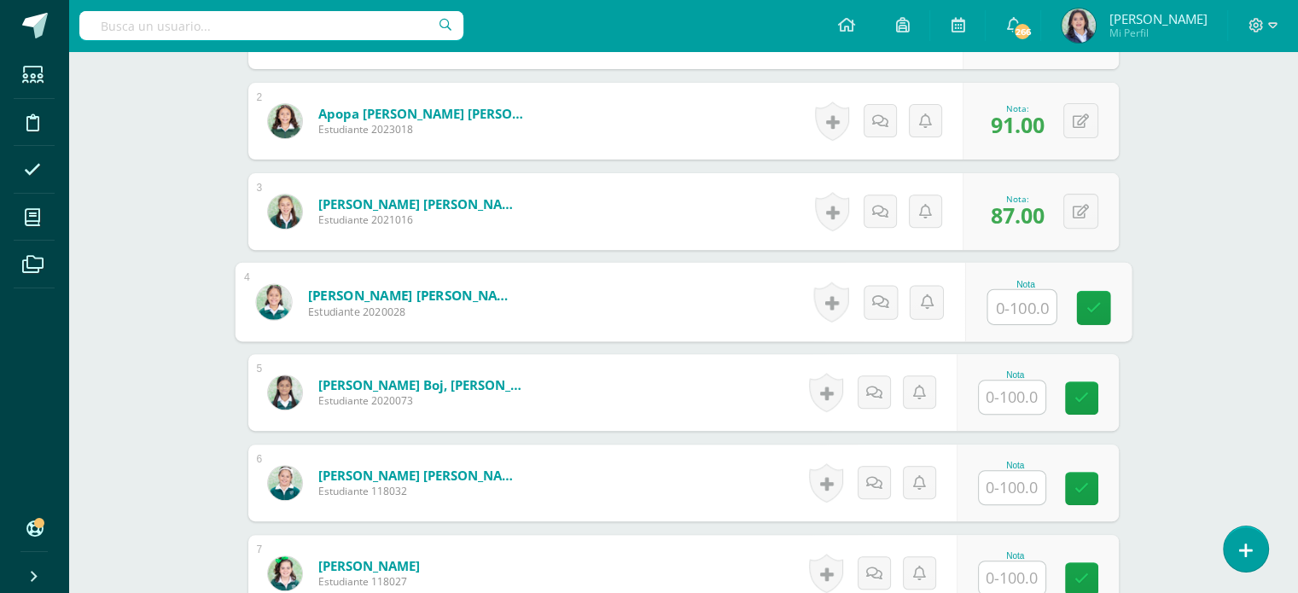
scroll to position [621, 0]
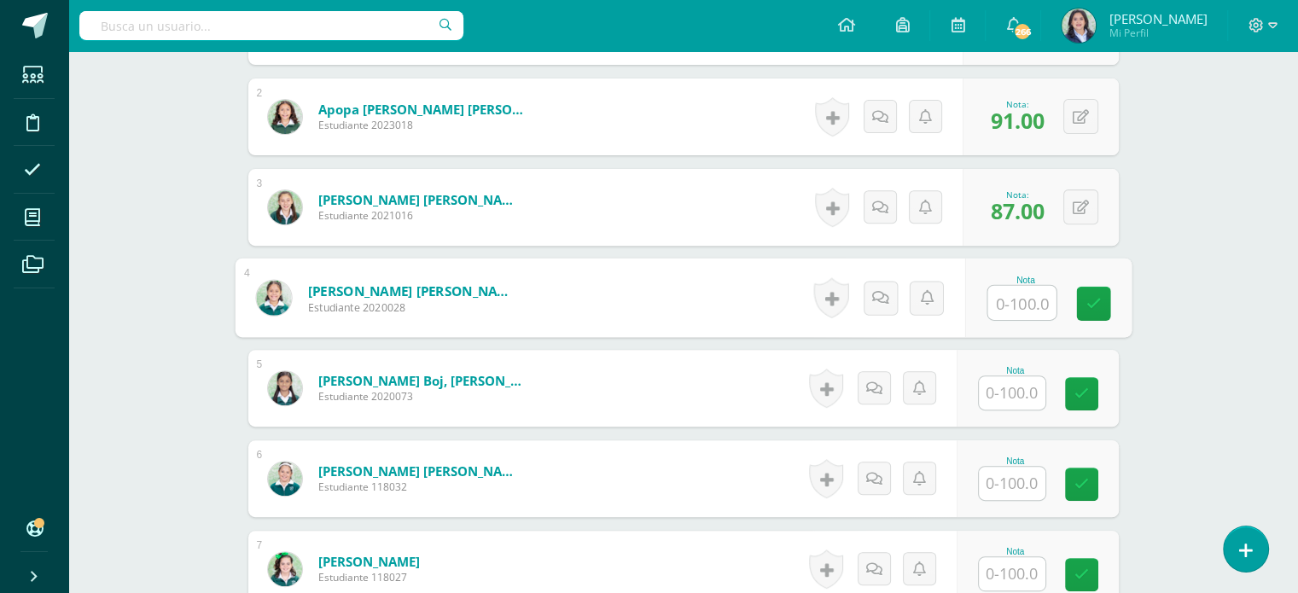
click at [1023, 397] on input "text" at bounding box center [1012, 392] width 67 height 33
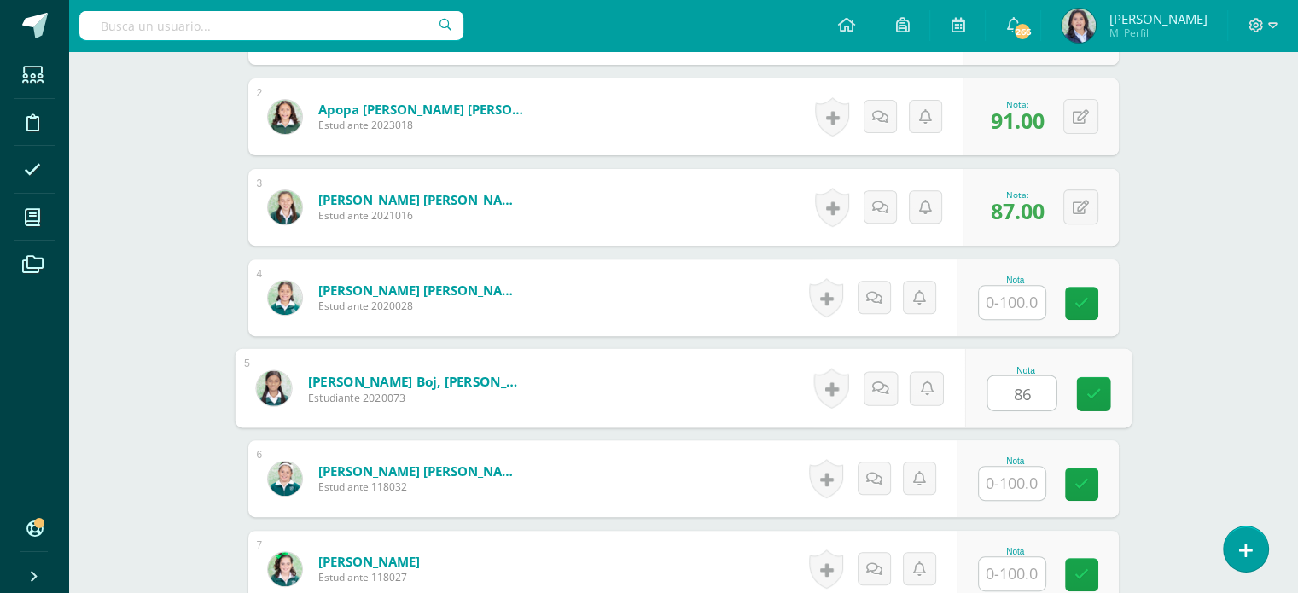
type input "86"
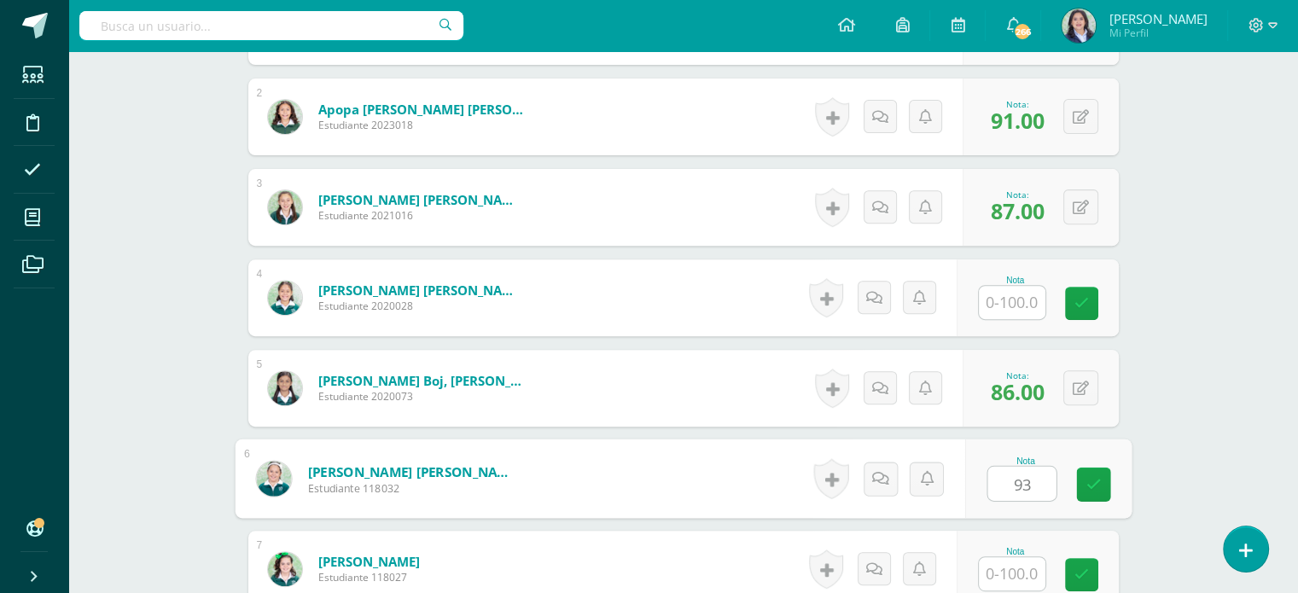
type input "93"
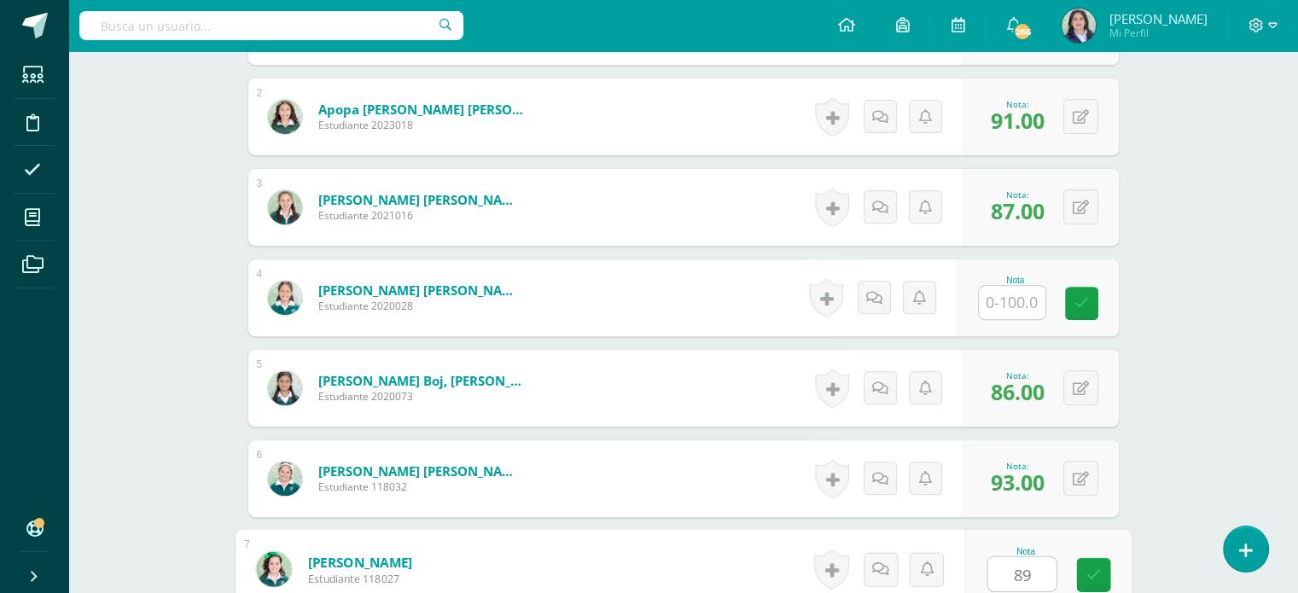
type input "89"
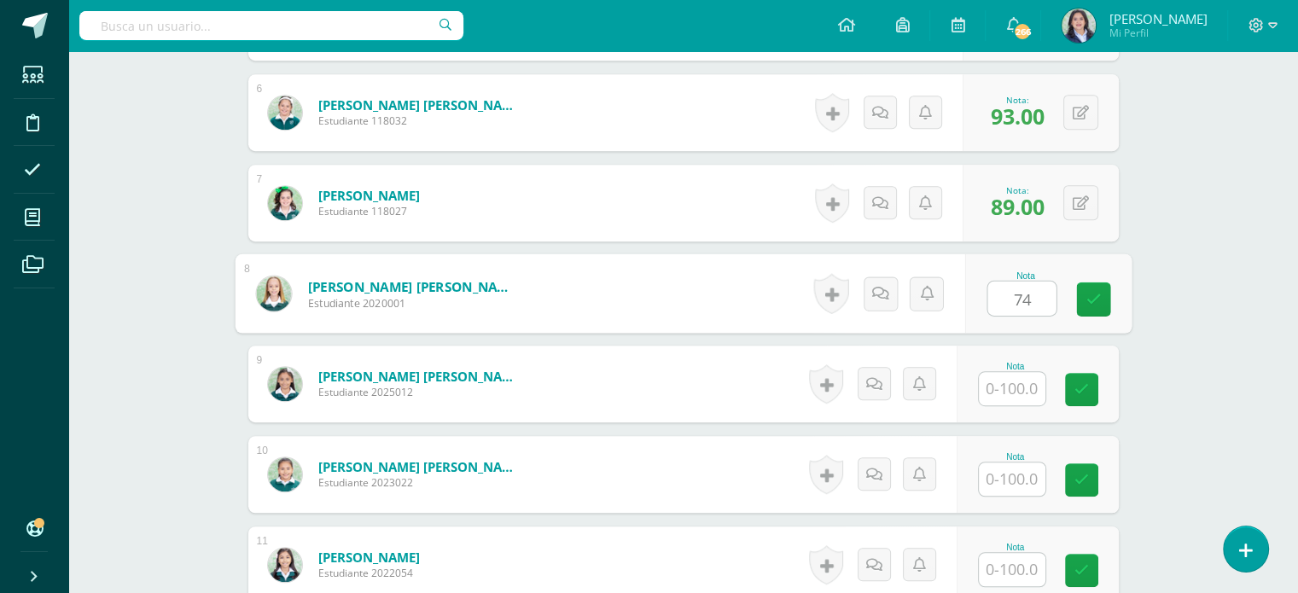
type input "74"
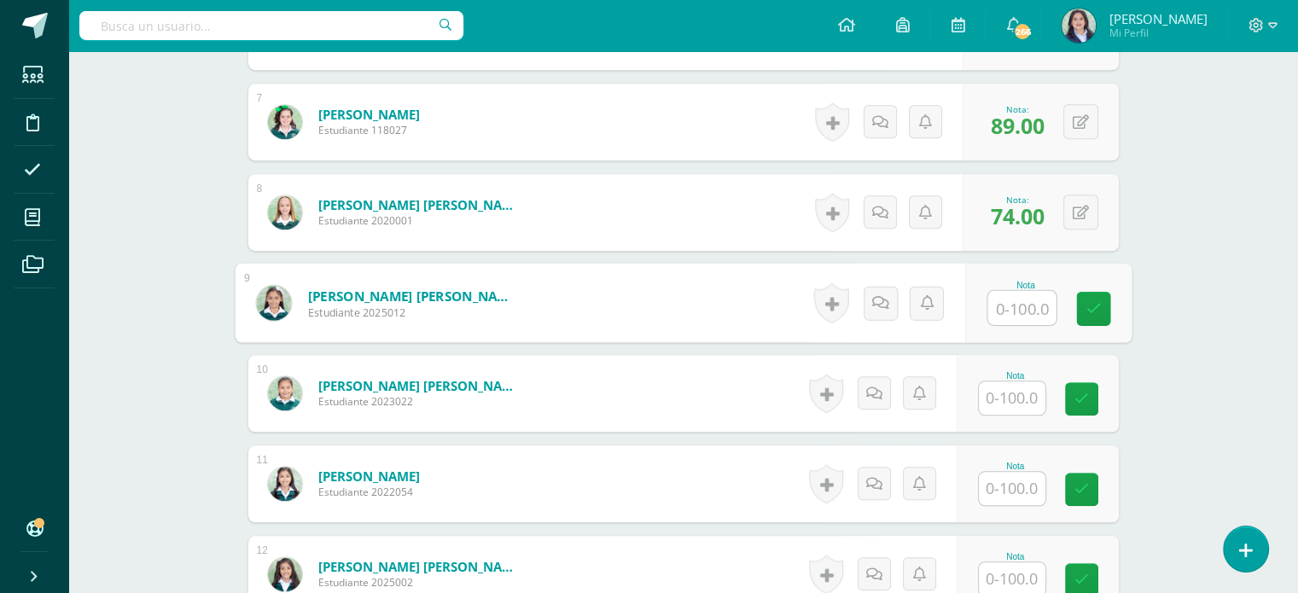
scroll to position [1073, 0]
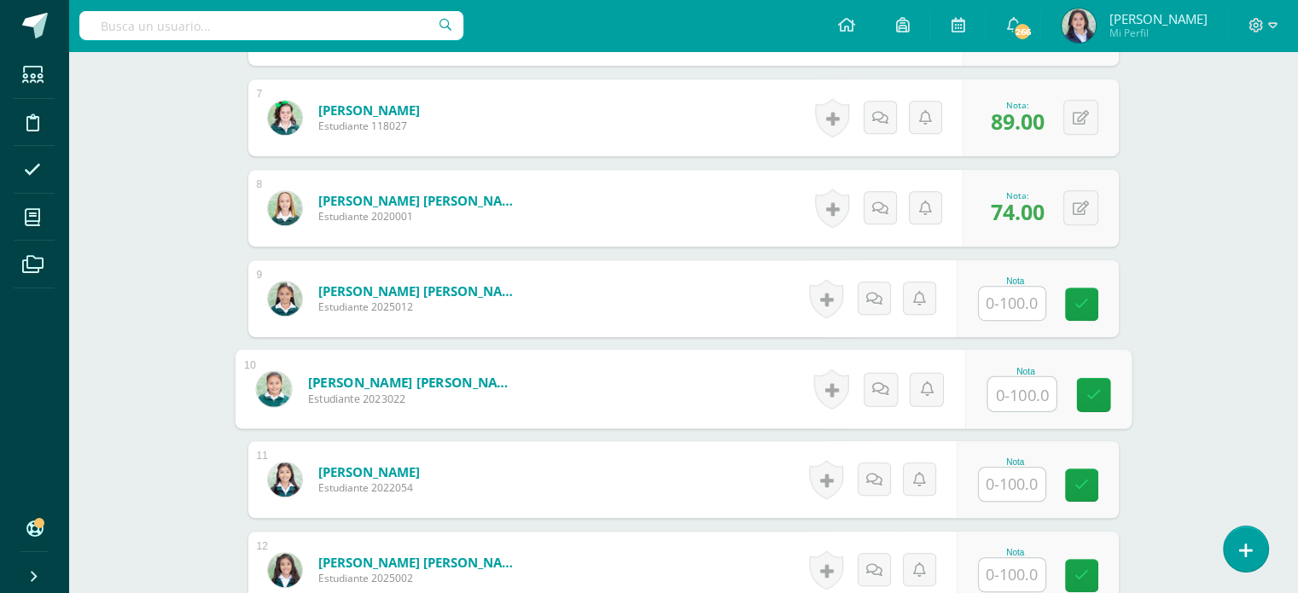
click at [1014, 387] on input "text" at bounding box center [1022, 394] width 68 height 34
type input "86"
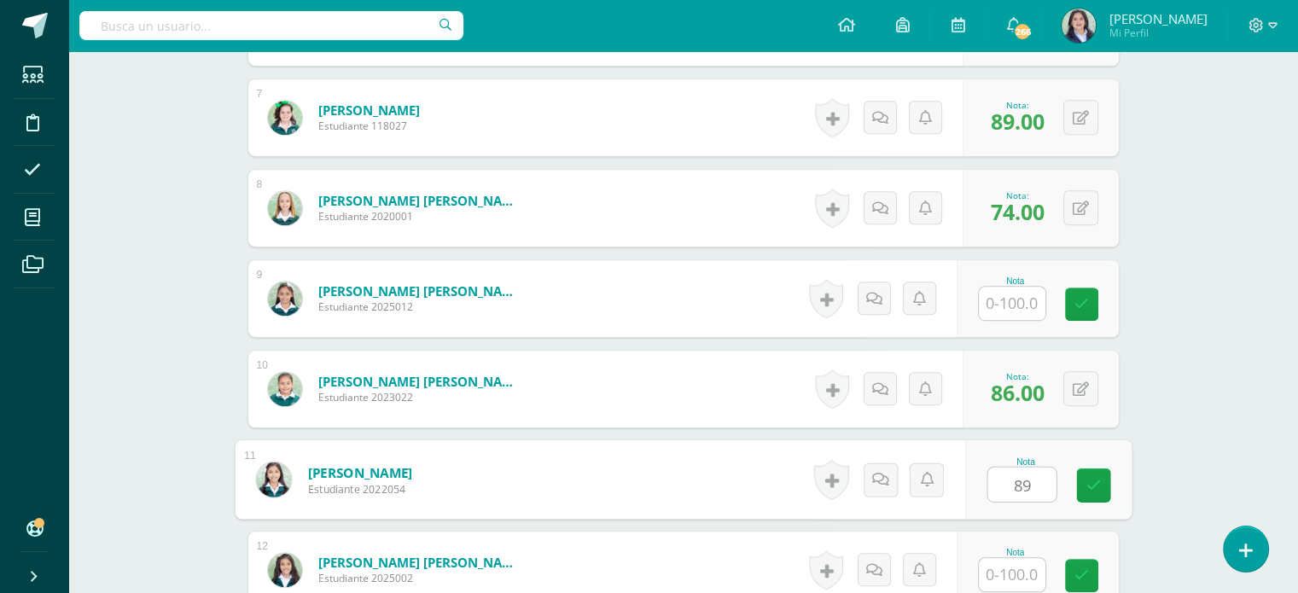
type input "89"
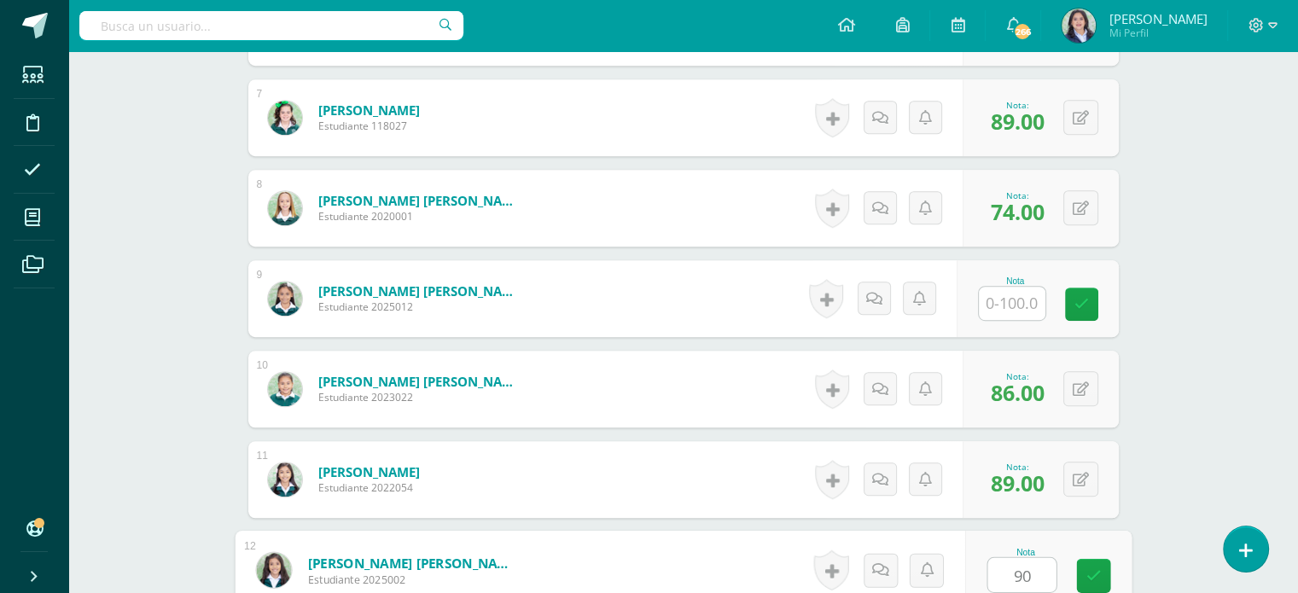
type input "90"
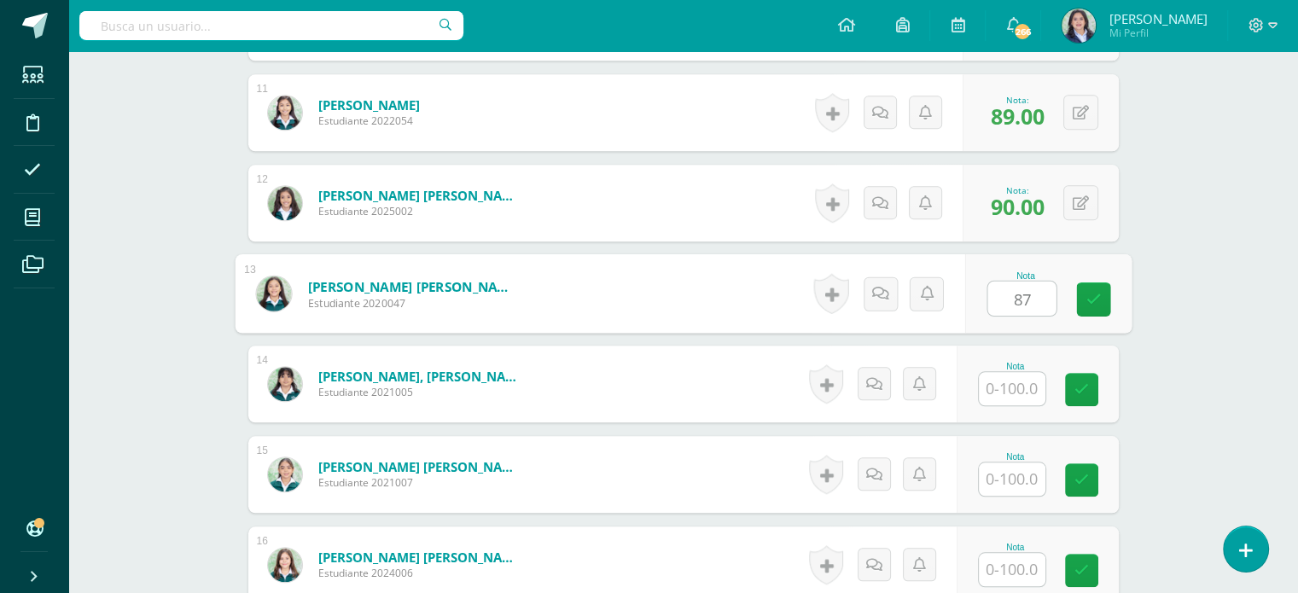
type input "87"
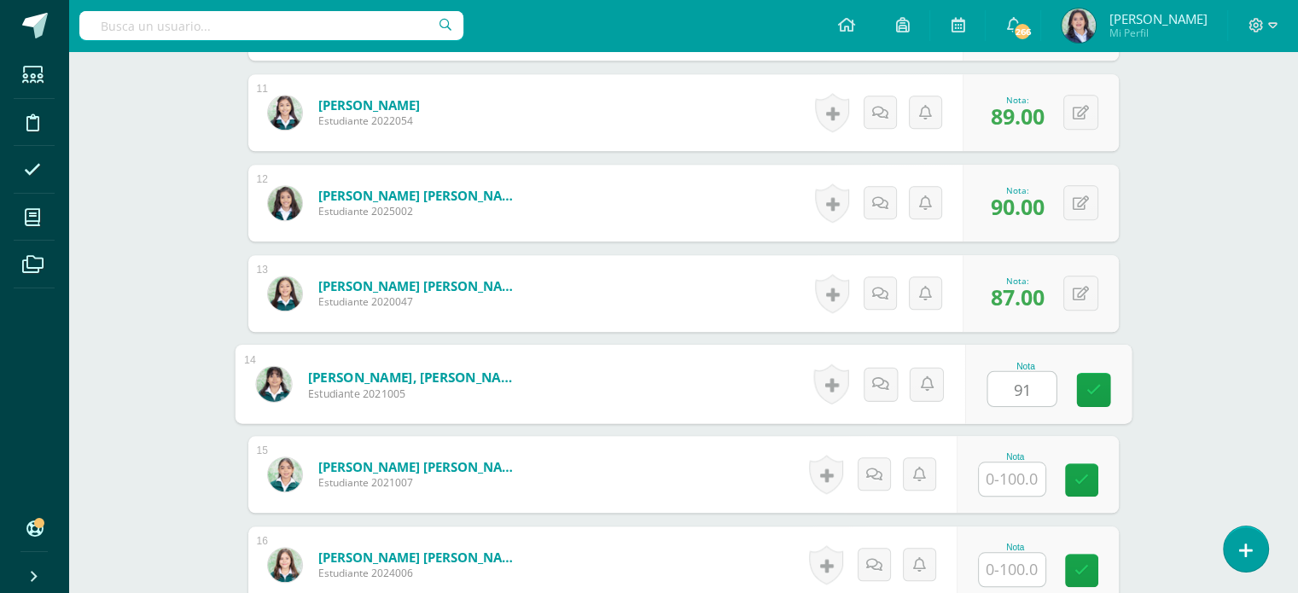
type input "91"
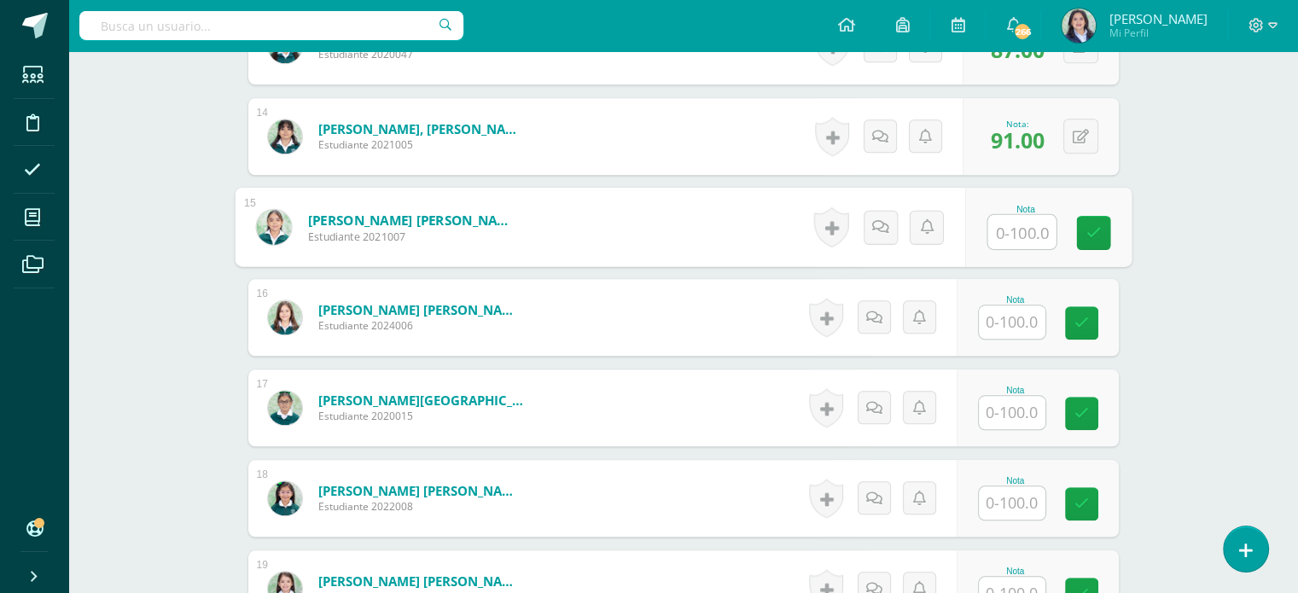
scroll to position [1696, 0]
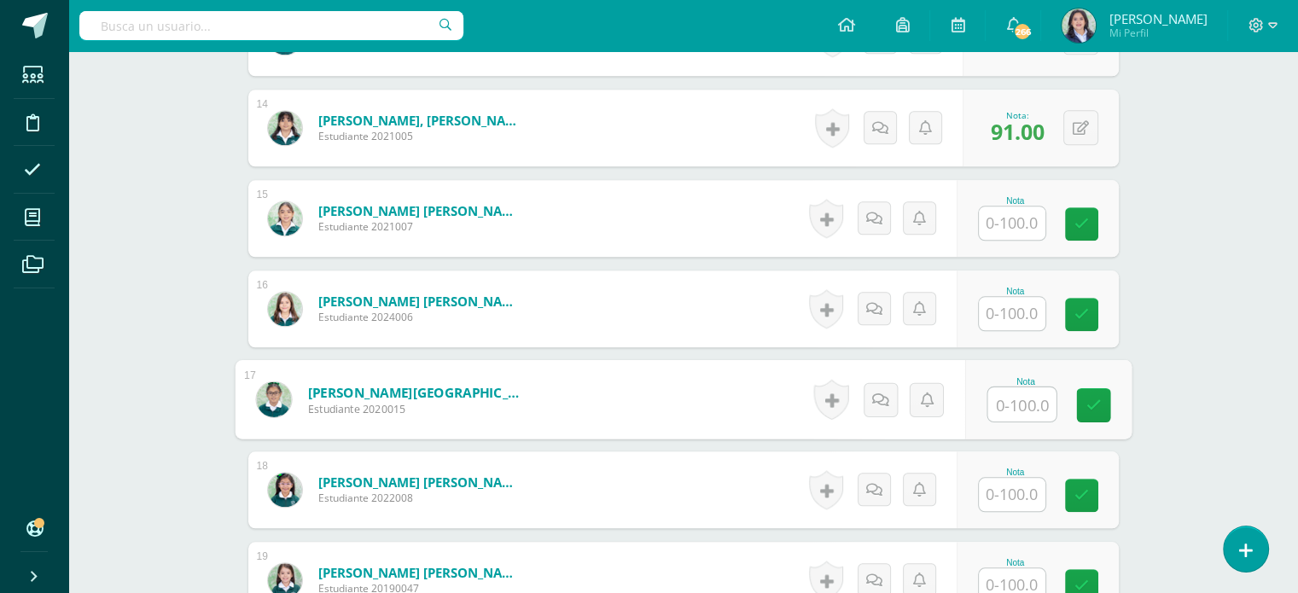
click at [1022, 405] on input "text" at bounding box center [1022, 405] width 68 height 34
type input "79"
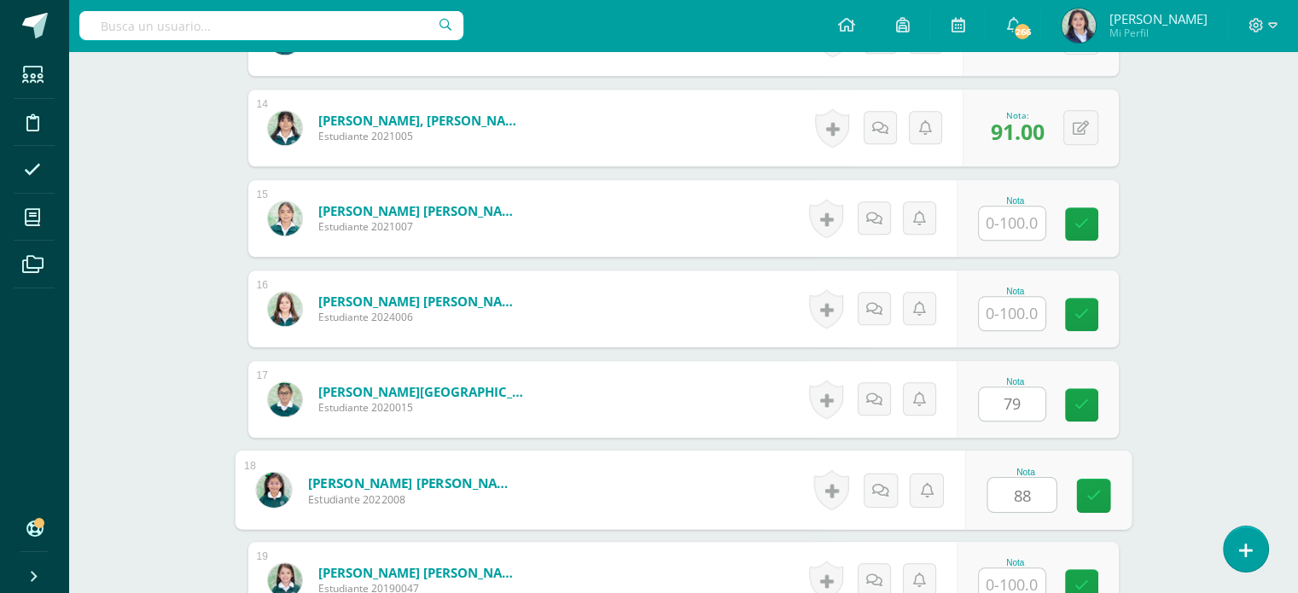
type input "88"
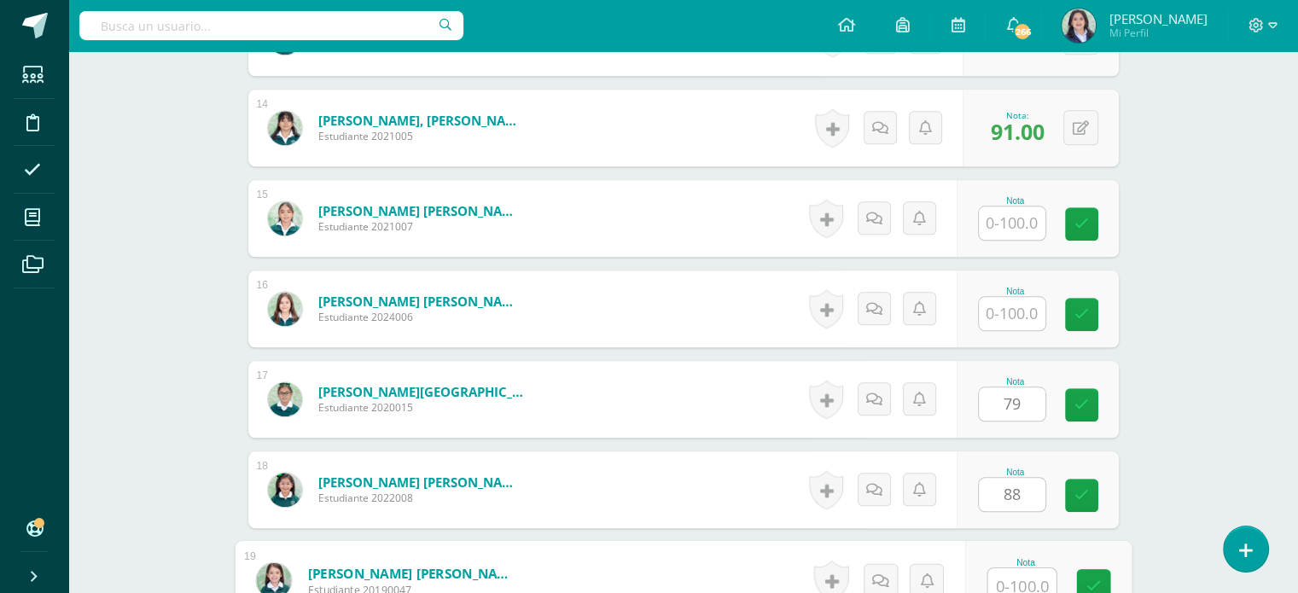
scroll to position [1703, 0]
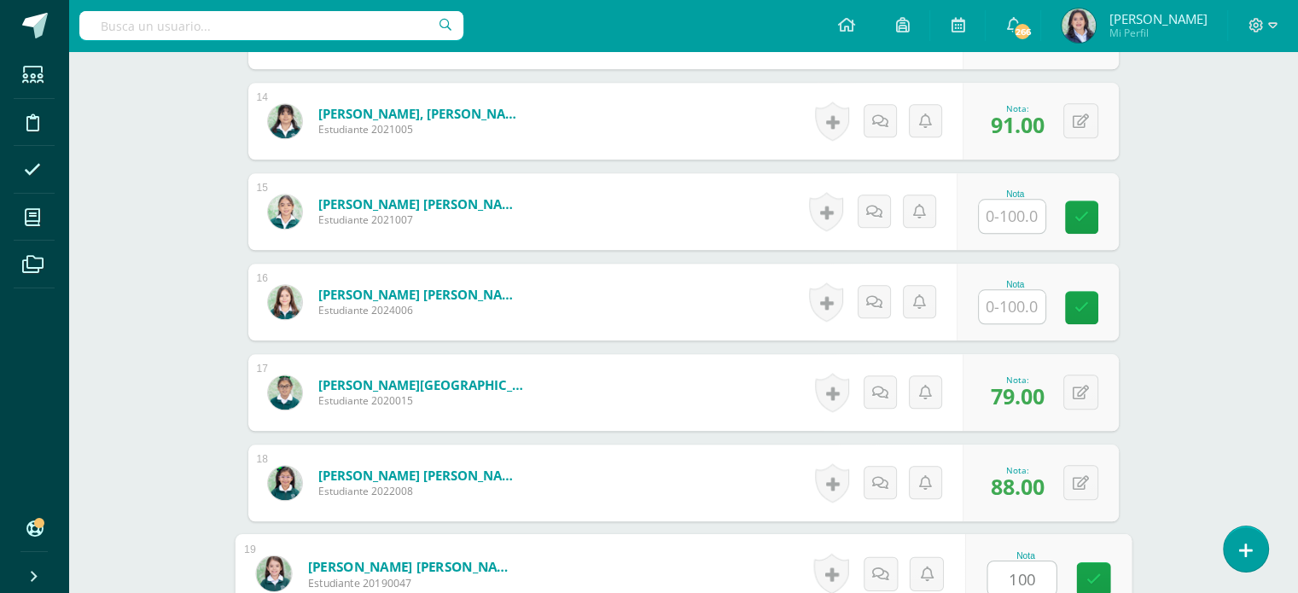
type input "100"
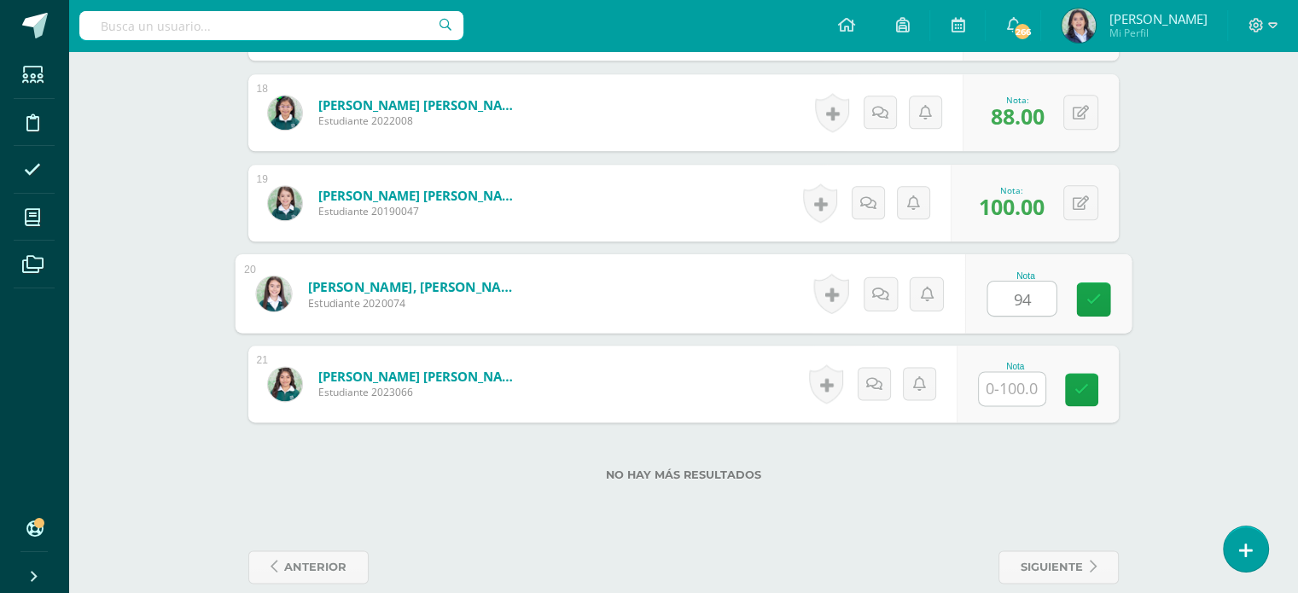
type input "94"
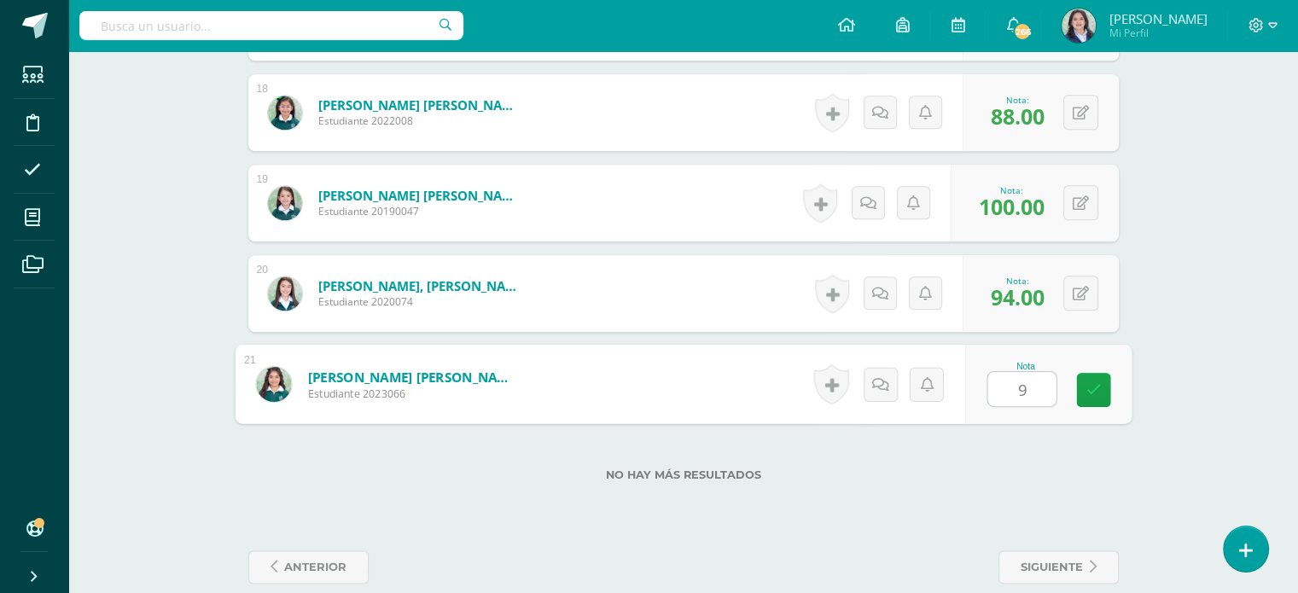
type input "96"
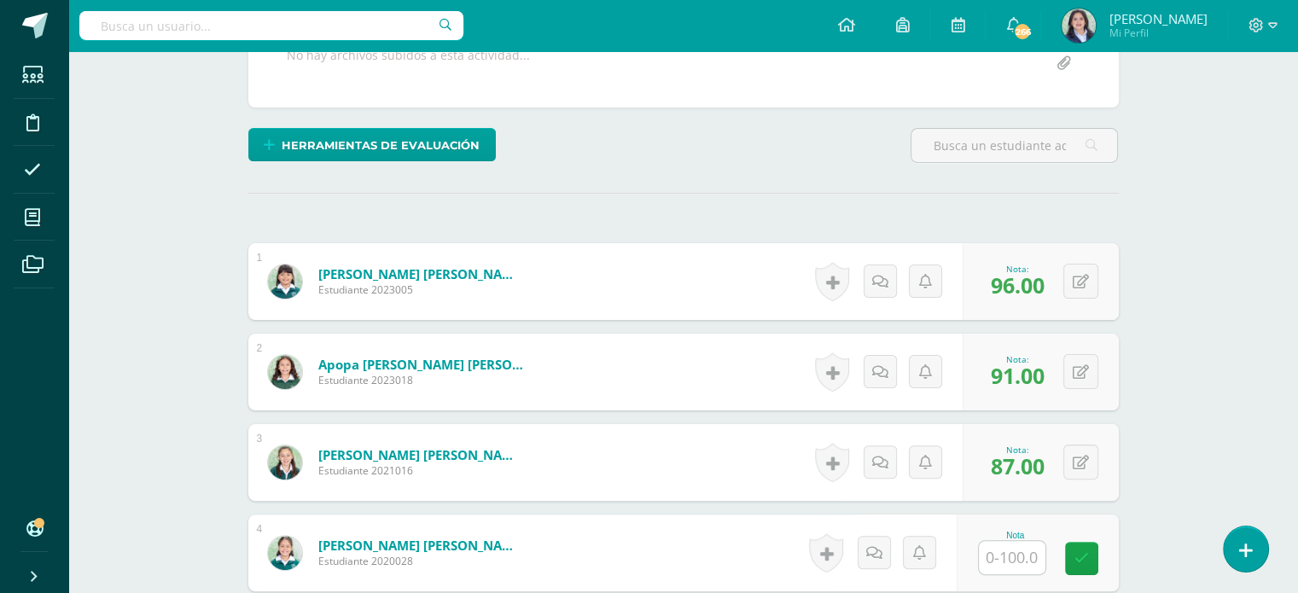
scroll to position [0, 0]
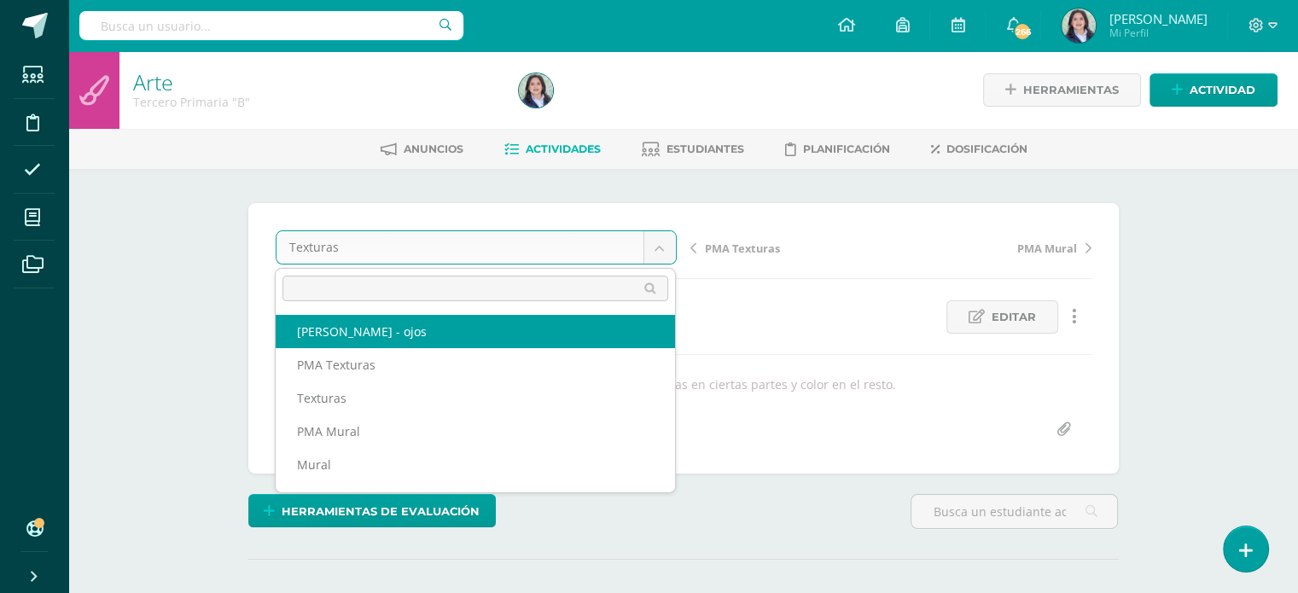
select select "/dashboard/teacher/grade-activity/264443/"
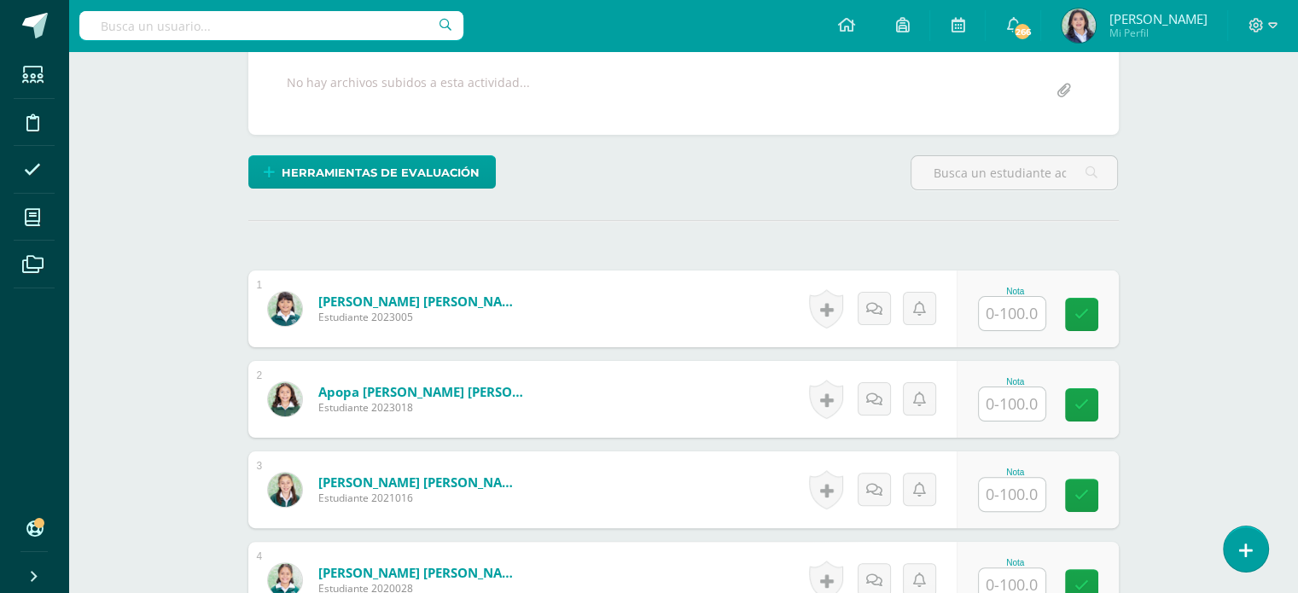
scroll to position [341, 0]
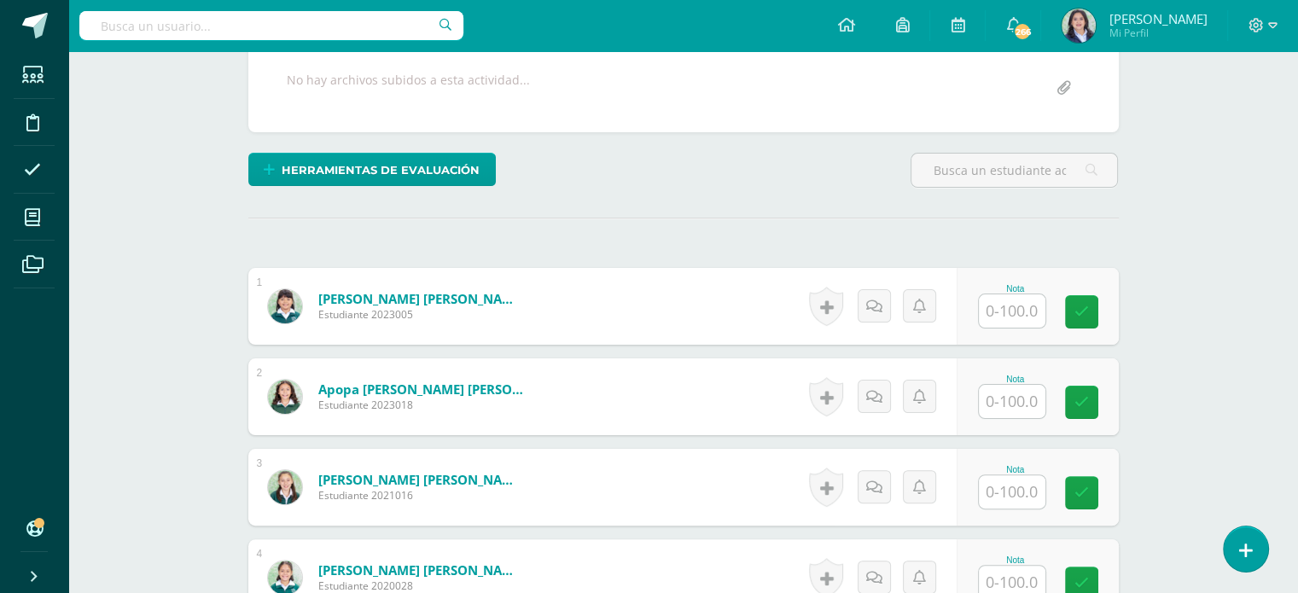
click at [990, 397] on input "text" at bounding box center [1012, 401] width 67 height 33
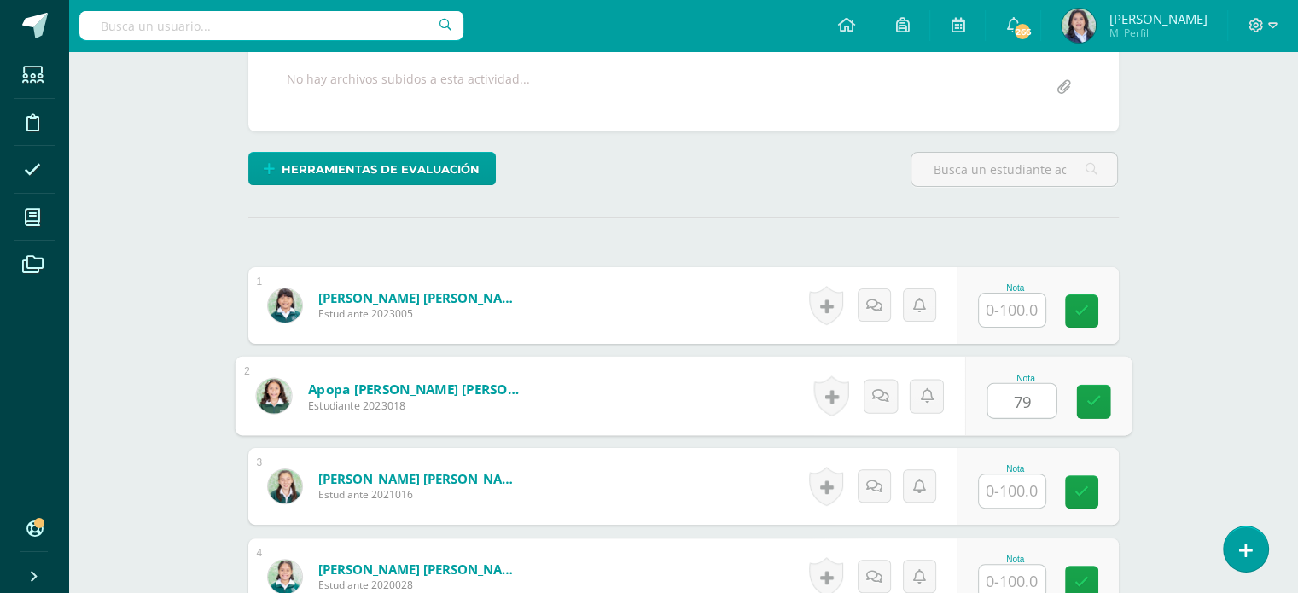
type input "79"
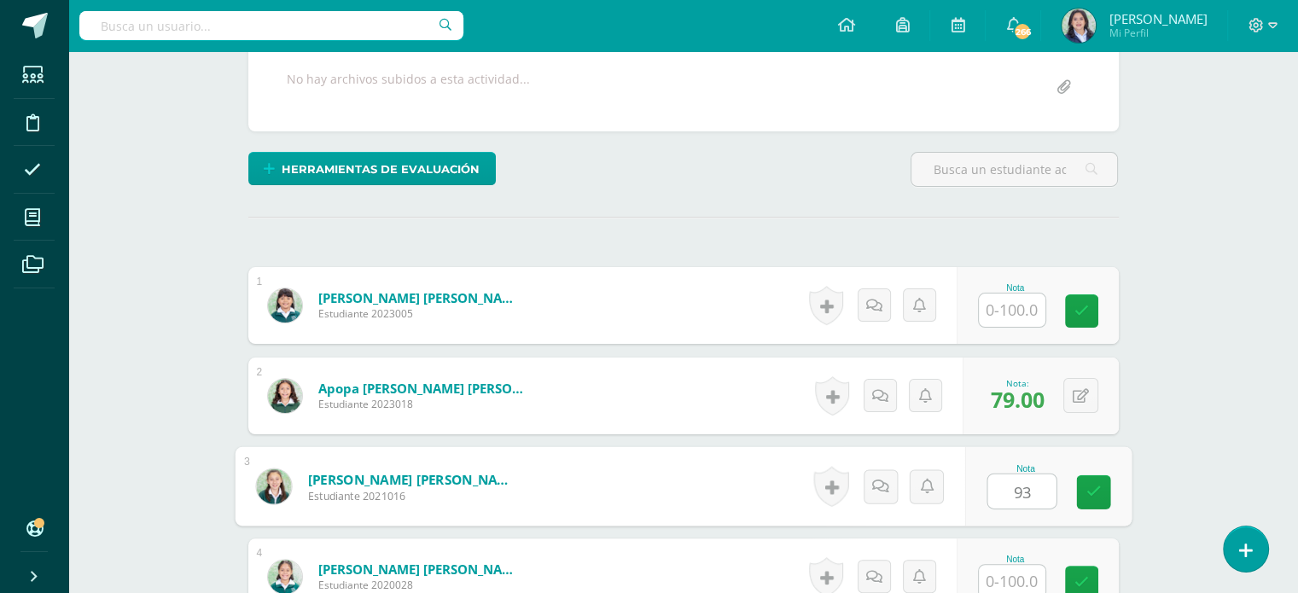
type input "93"
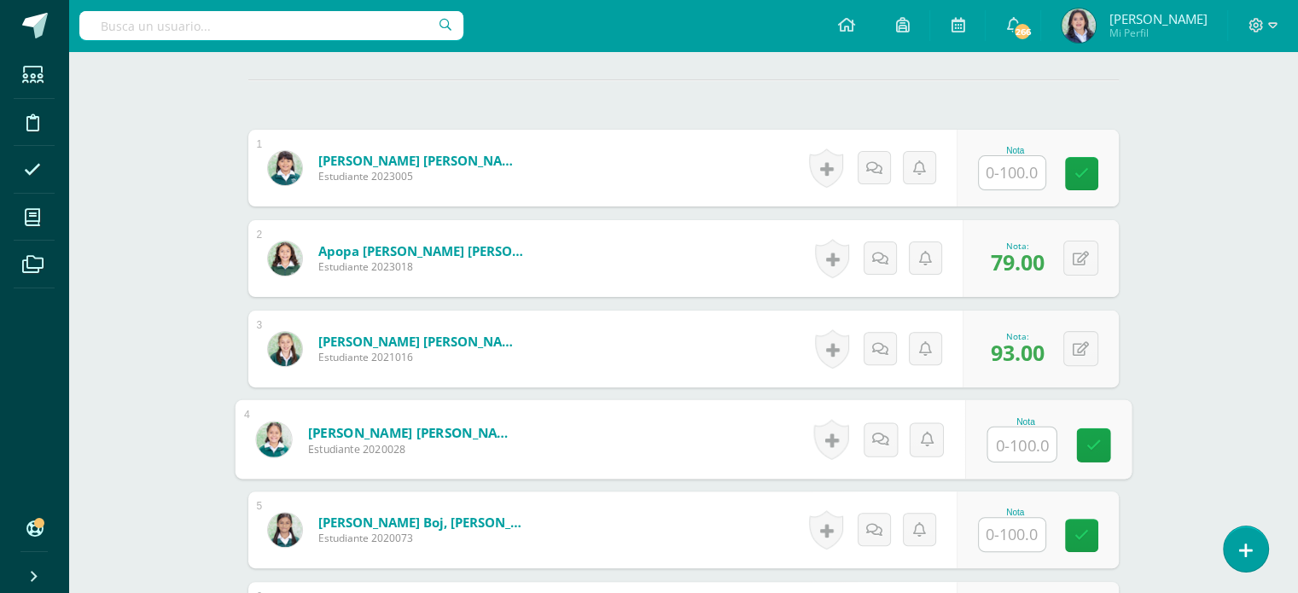
scroll to position [516, 0]
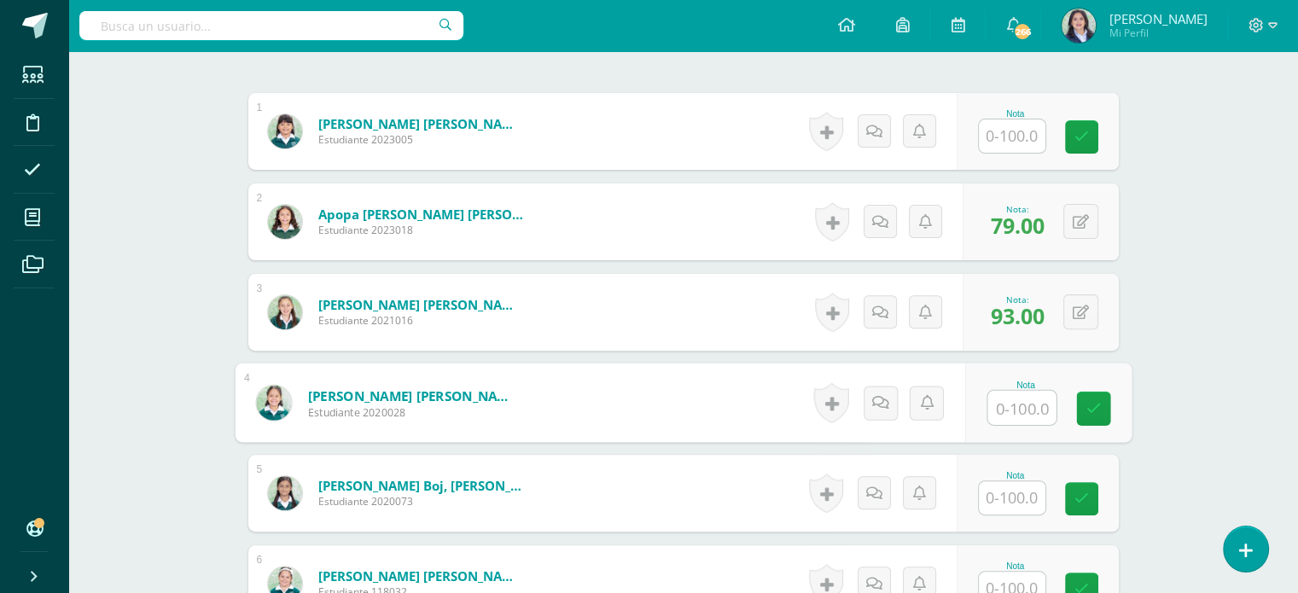
click at [1007, 496] on input "text" at bounding box center [1012, 497] width 67 height 33
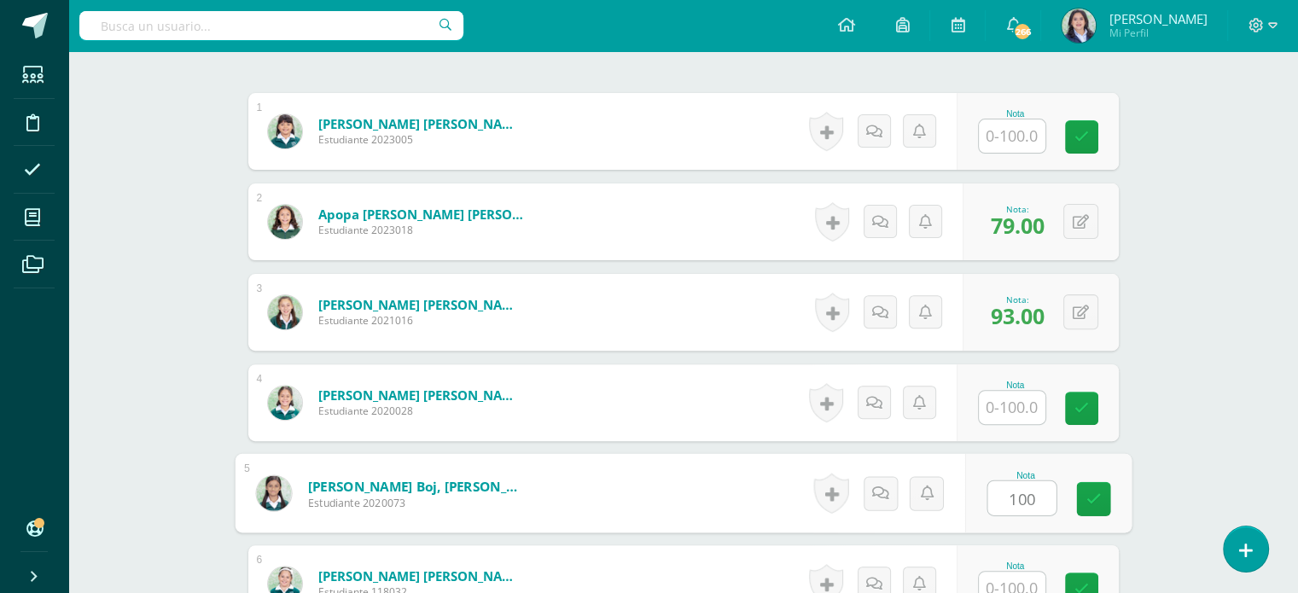
type input "100"
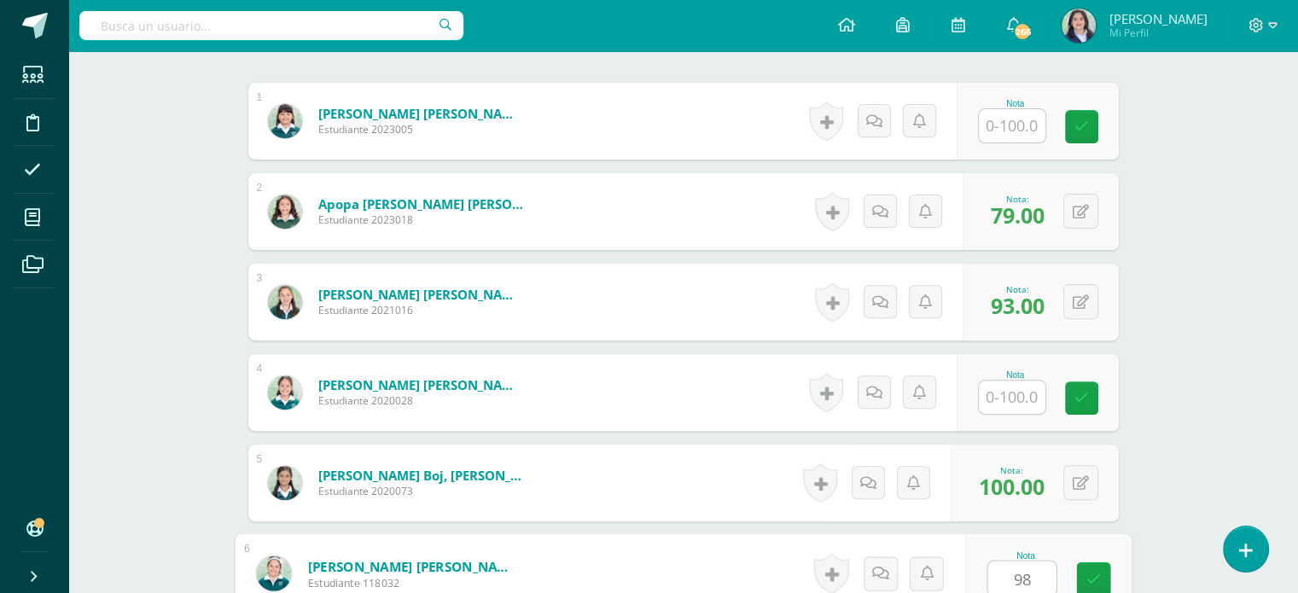
type input "9"
type input "89"
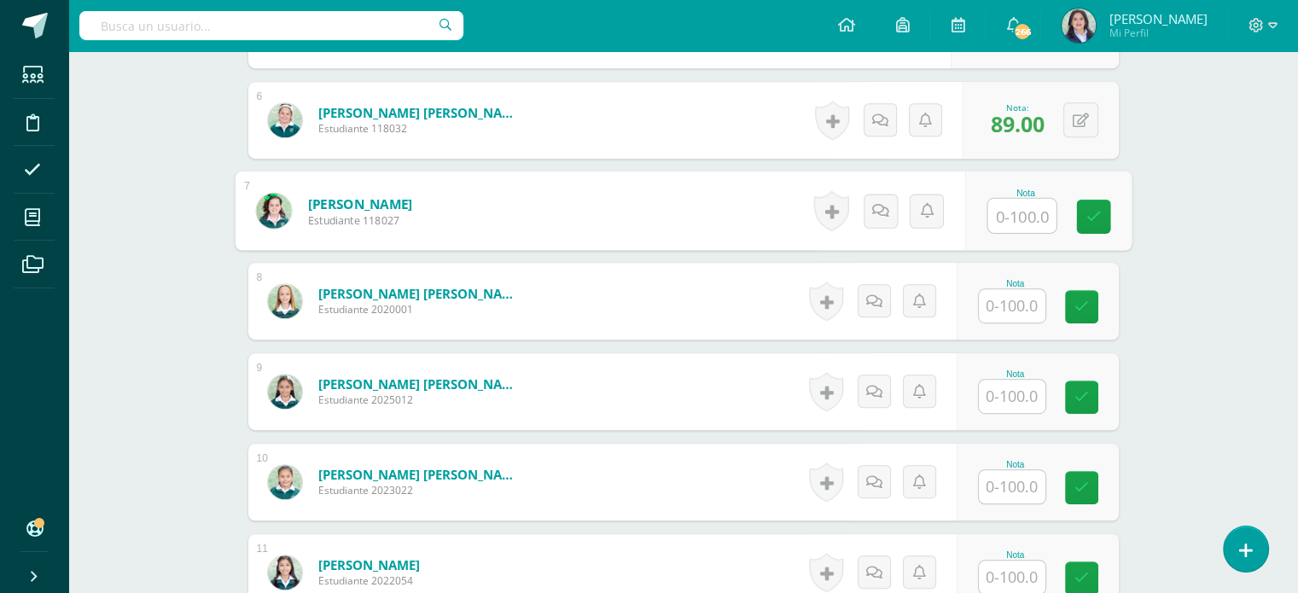
scroll to position [983, 0]
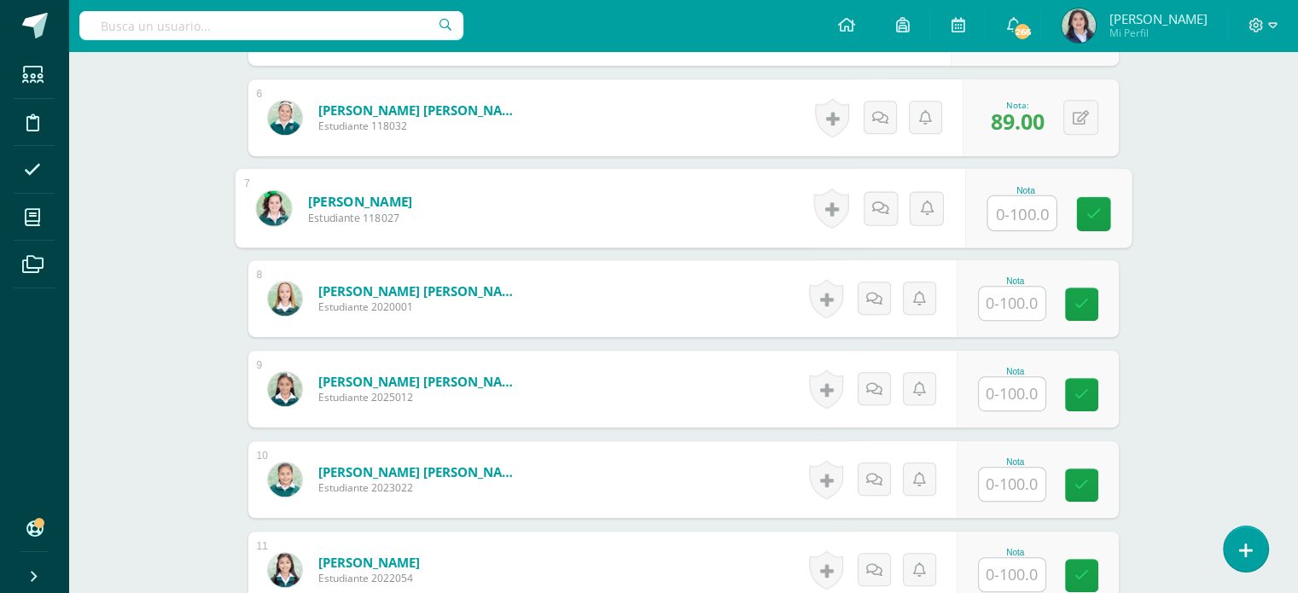
click at [1010, 297] on input "text" at bounding box center [1012, 303] width 67 height 33
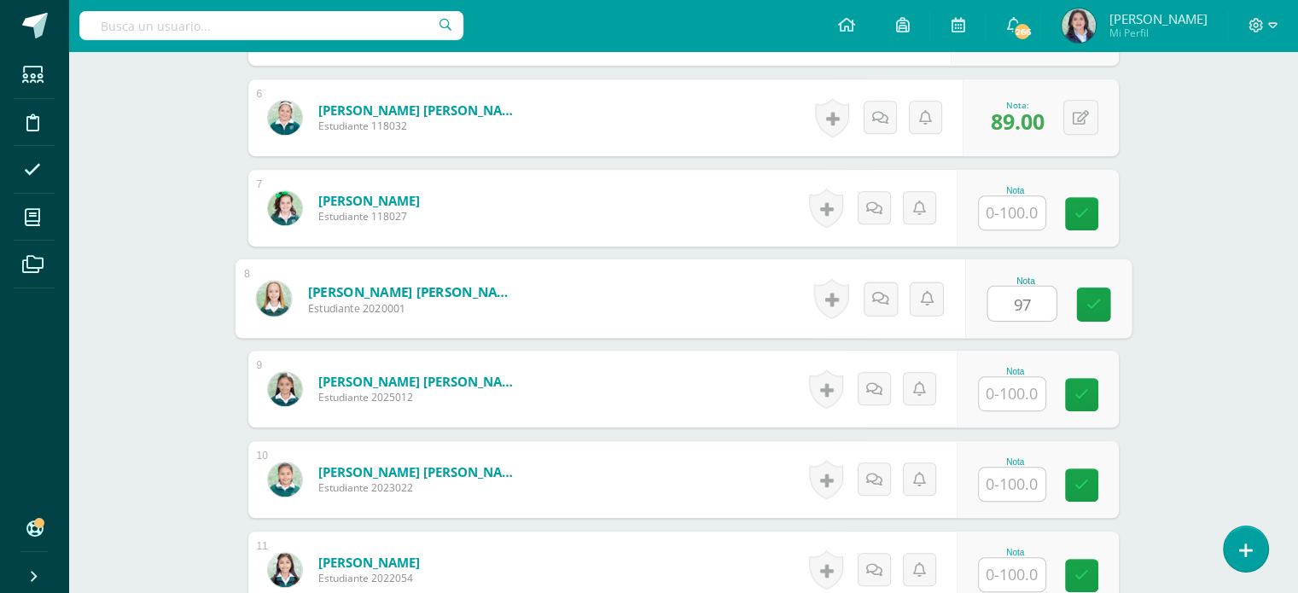
type input "97"
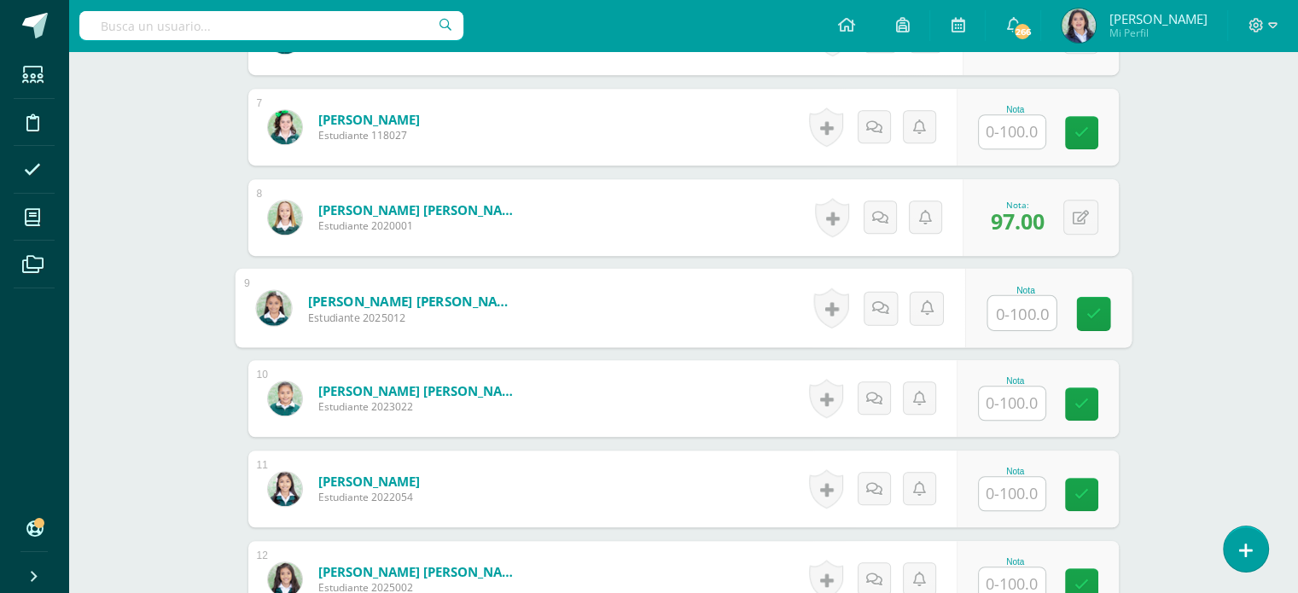
scroll to position [1068, 0]
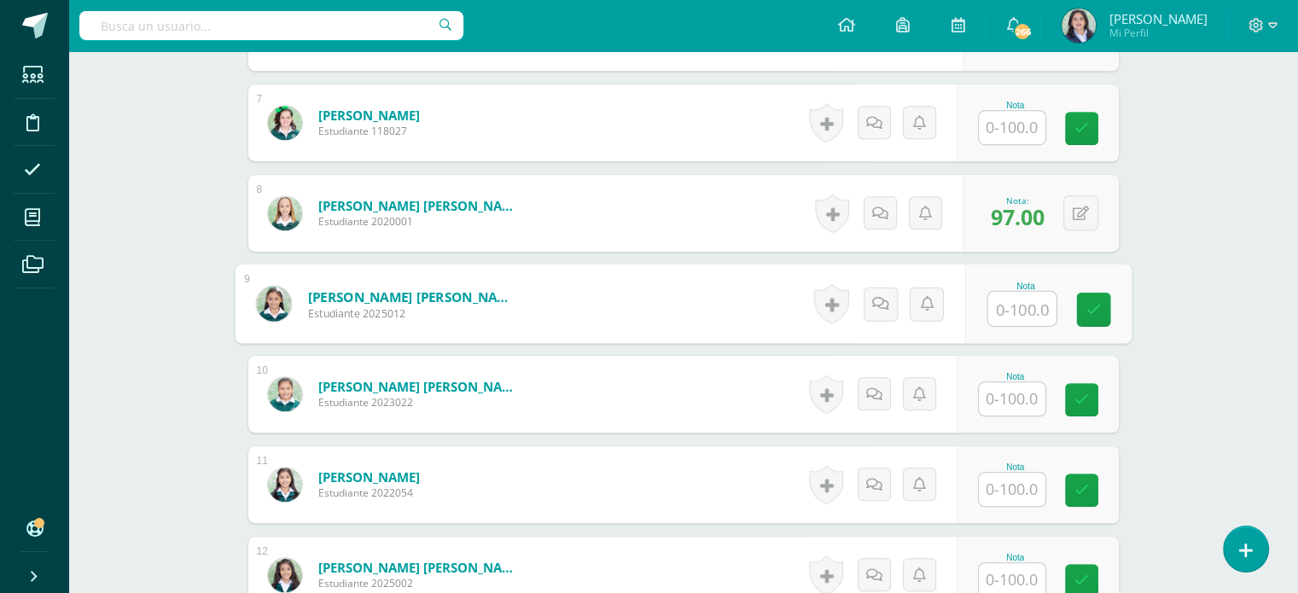
click at [1021, 395] on input "text" at bounding box center [1012, 398] width 67 height 33
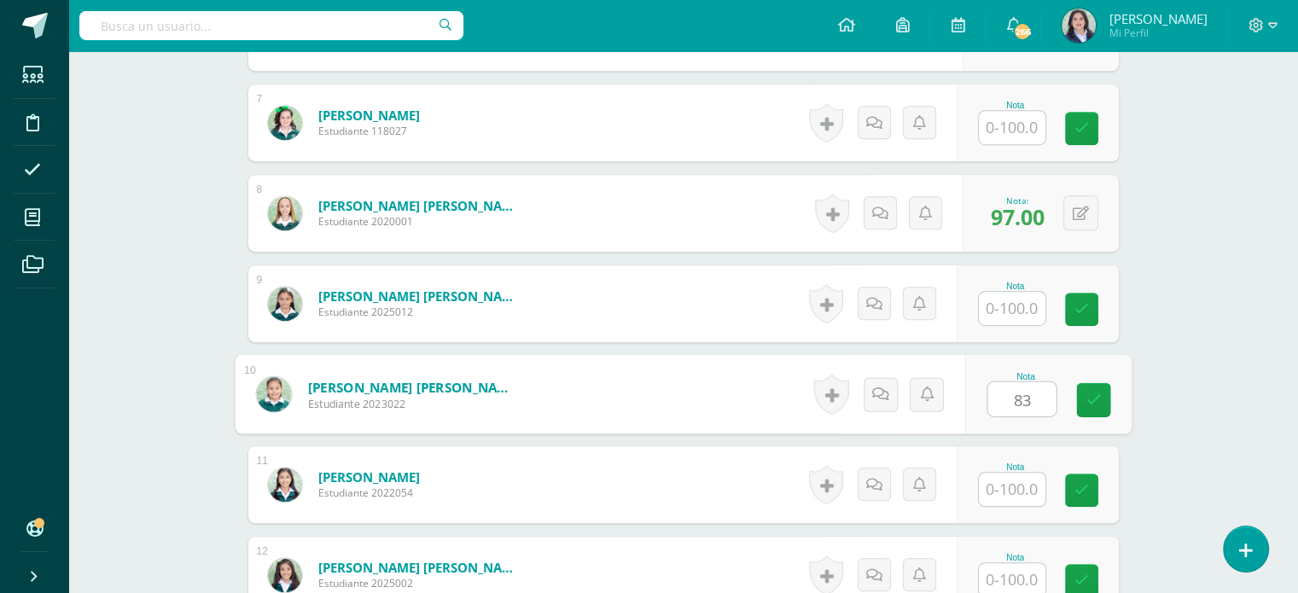
type input "83"
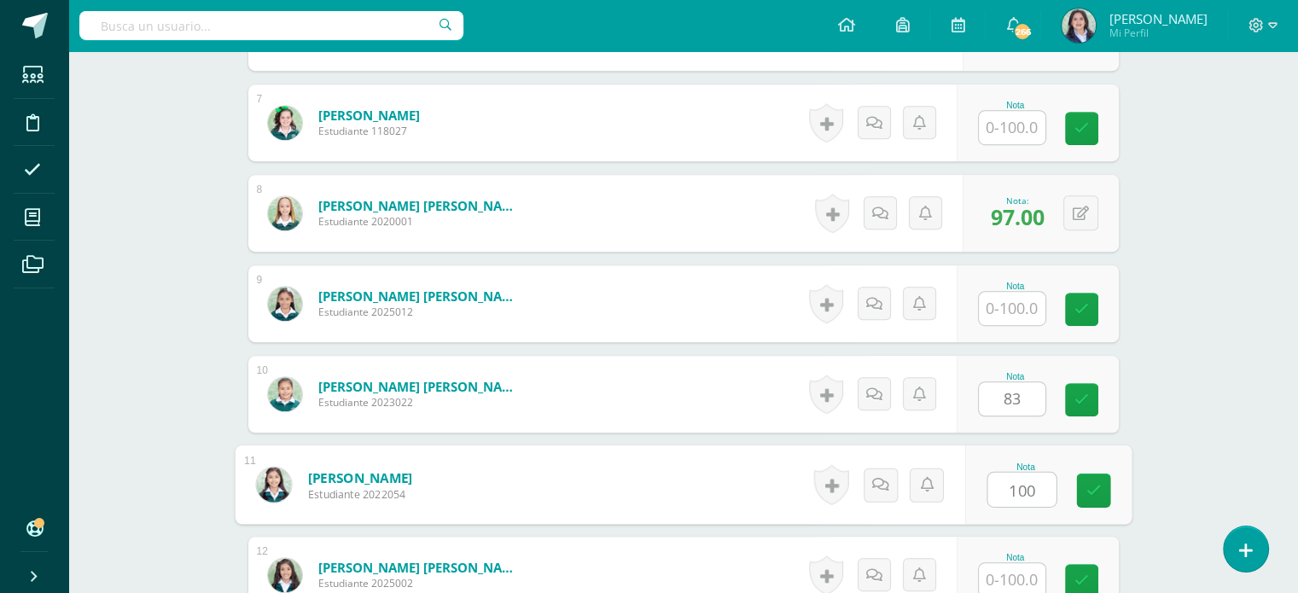
type input "100"
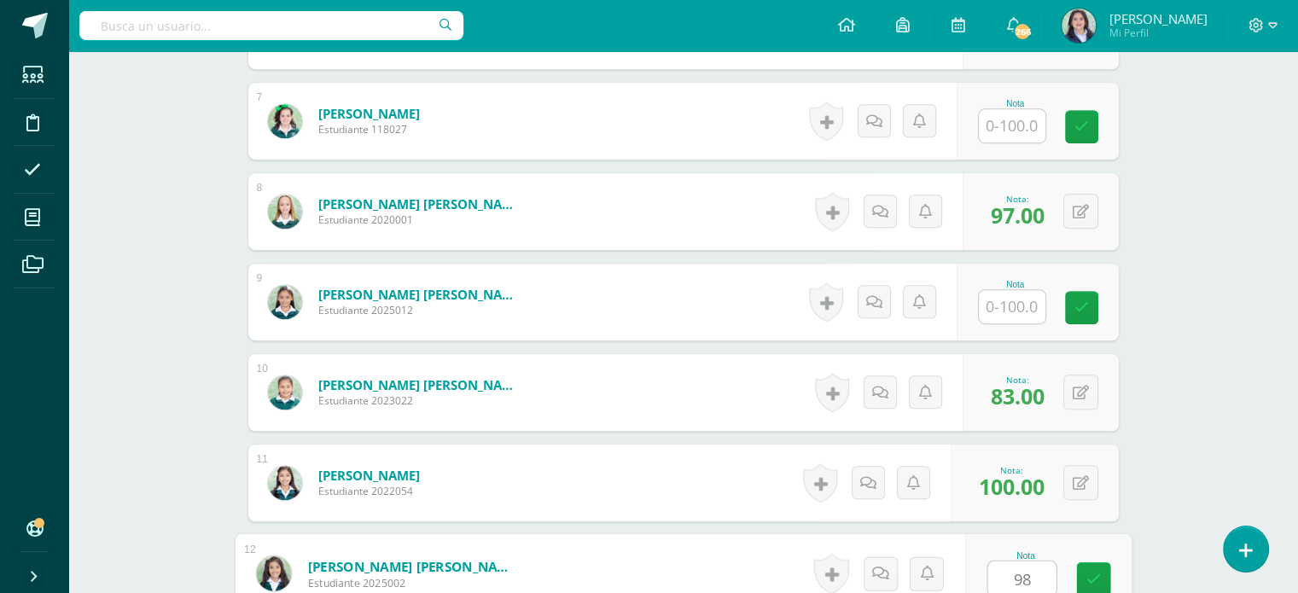
type input "98"
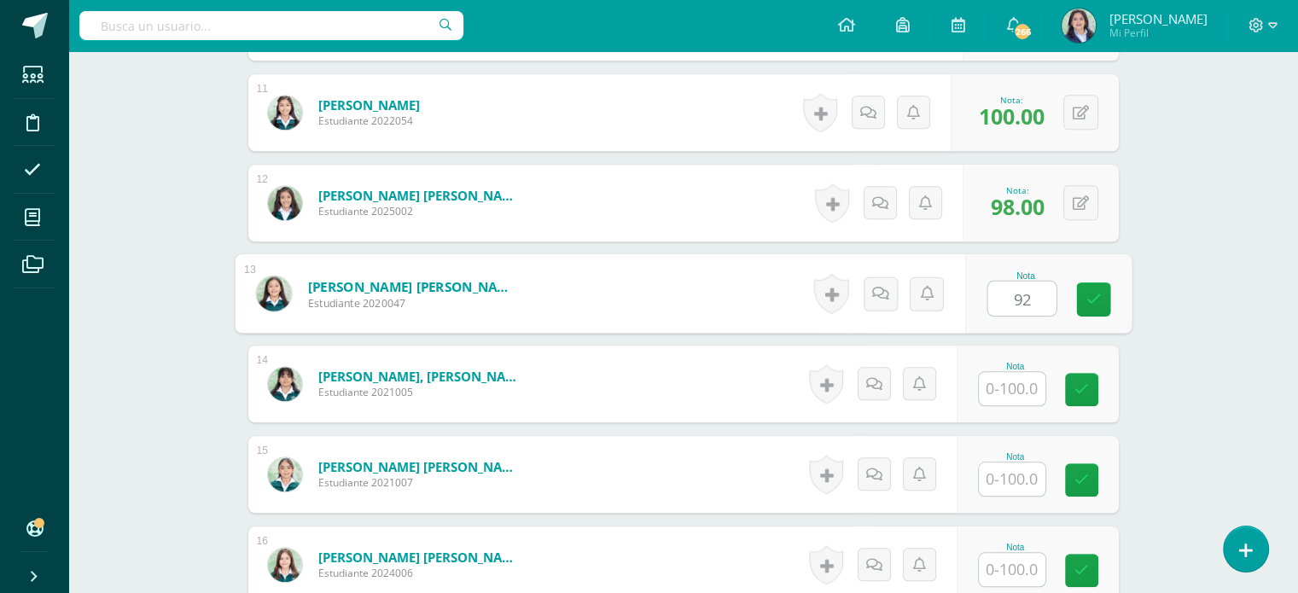
type input "92"
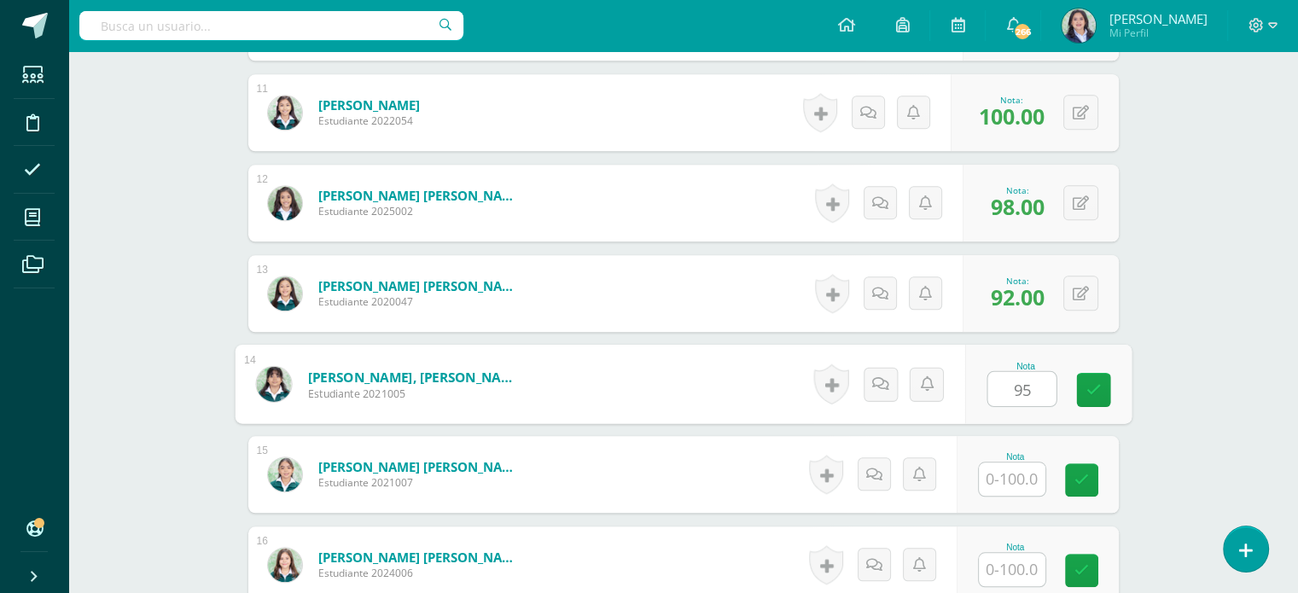
type input "95"
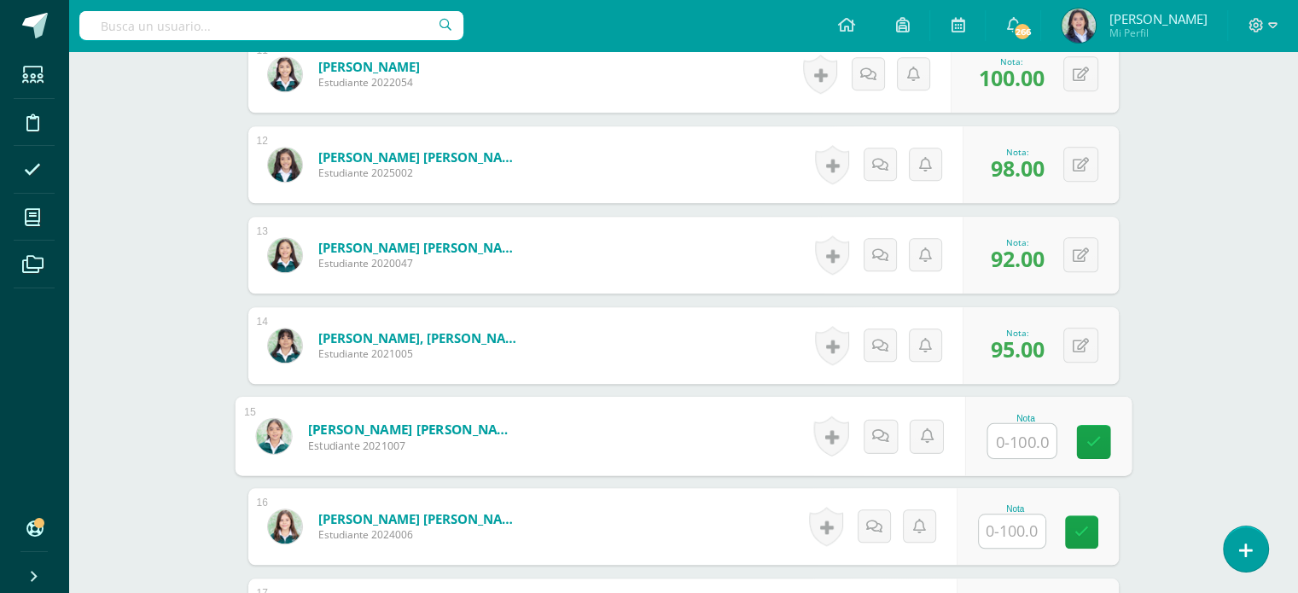
scroll to position [1696, 0]
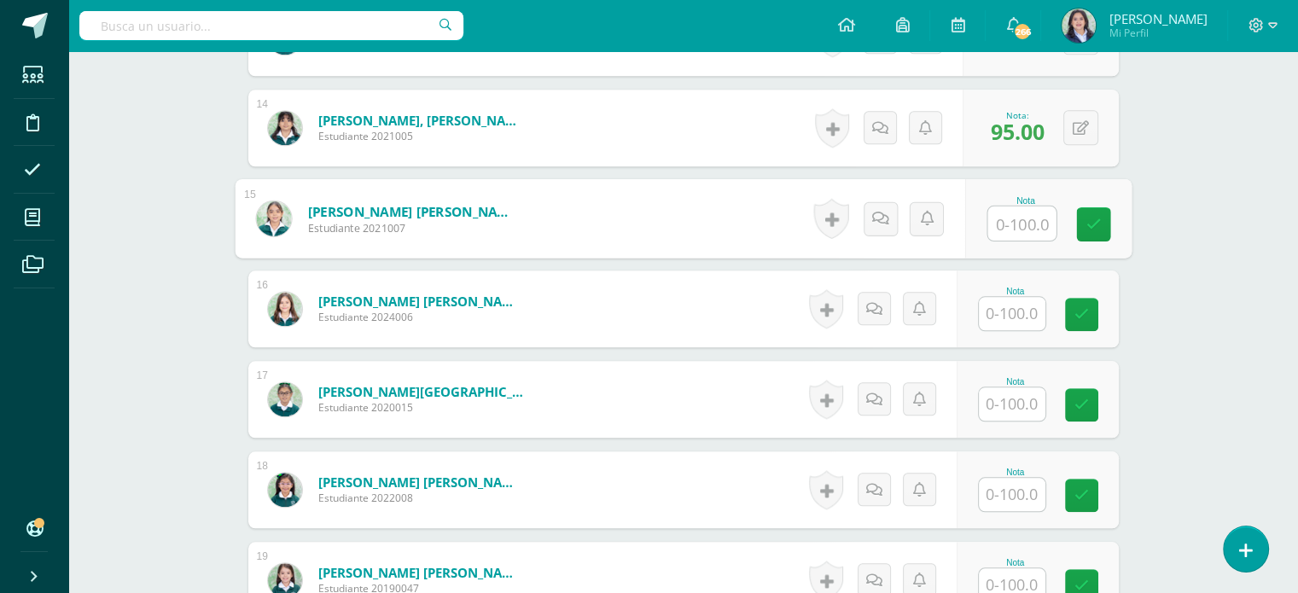
click at [1012, 318] on input "text" at bounding box center [1012, 313] width 67 height 33
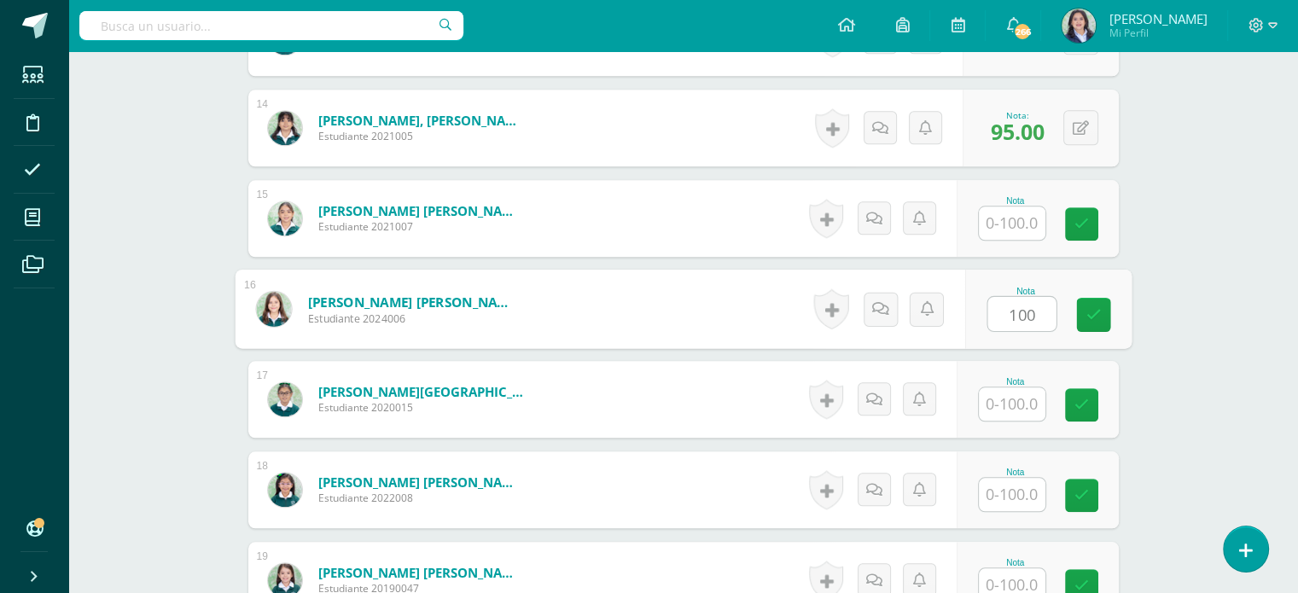
type input "100"
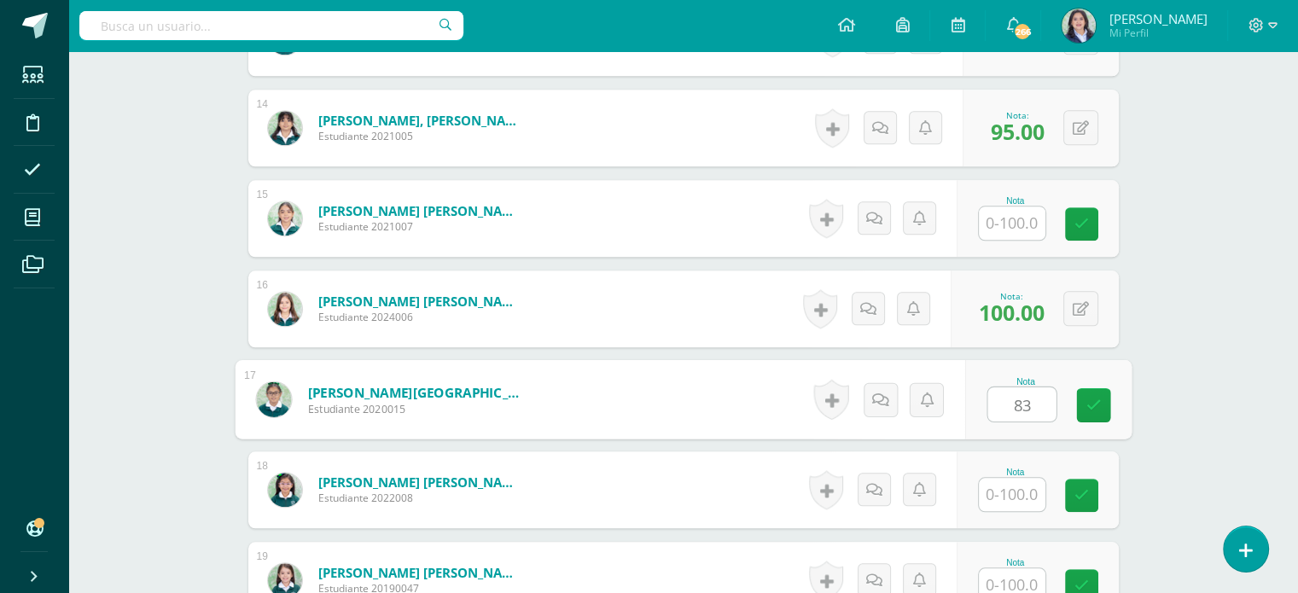
type input "83"
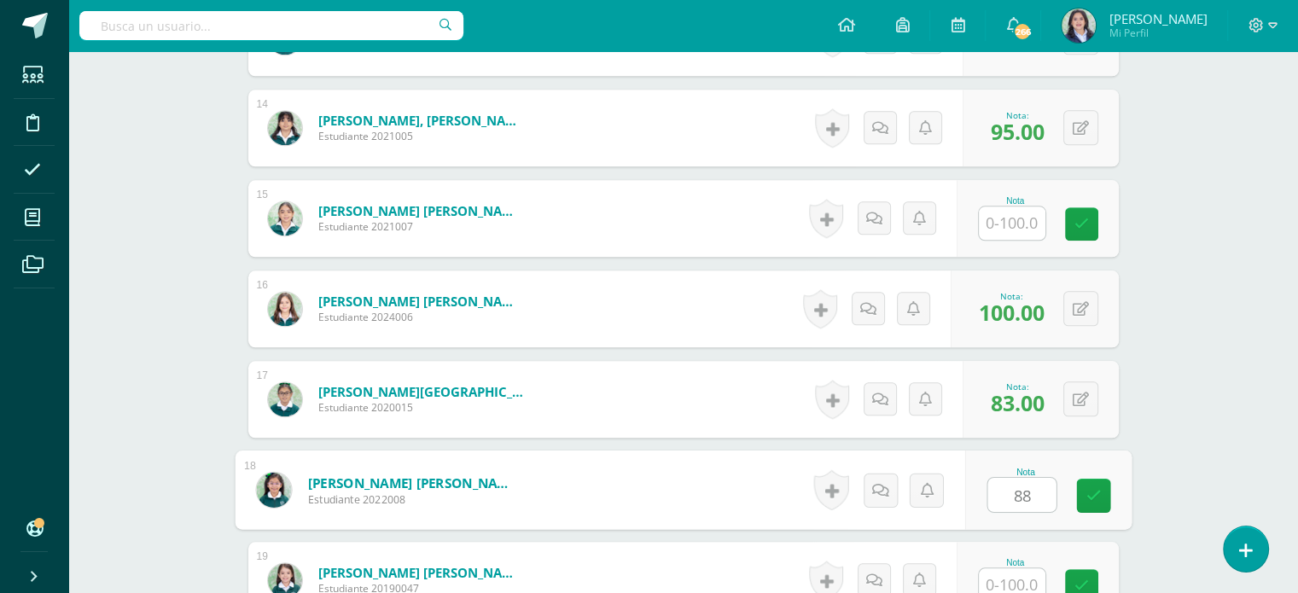
type input "88"
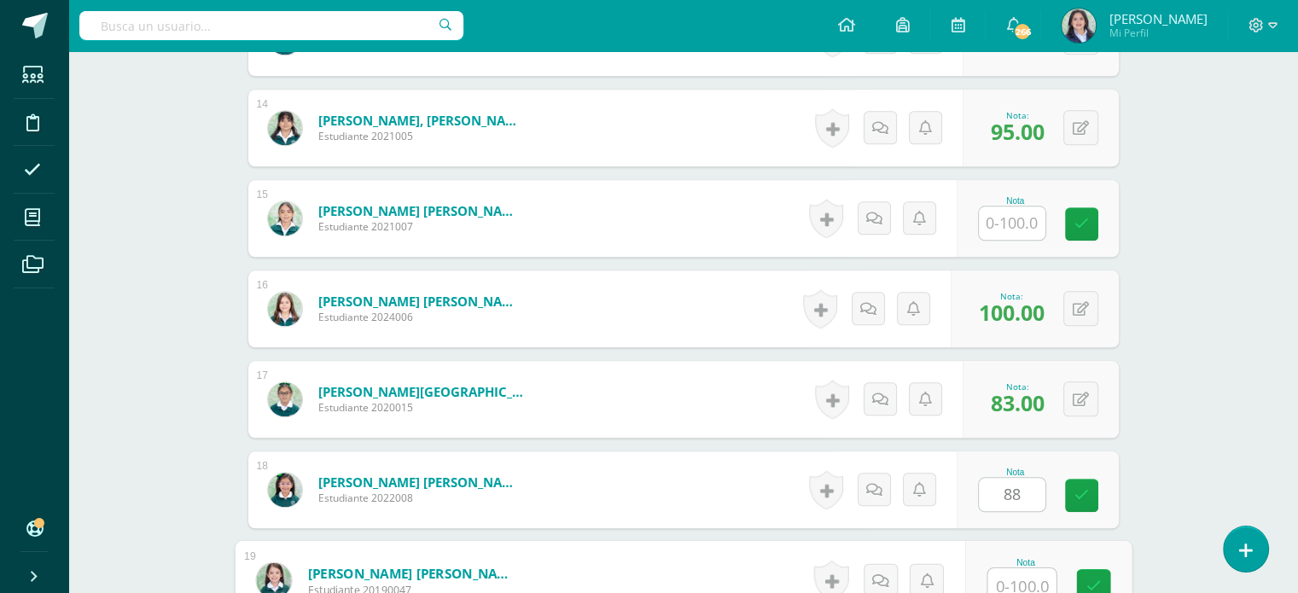
scroll to position [1703, 0]
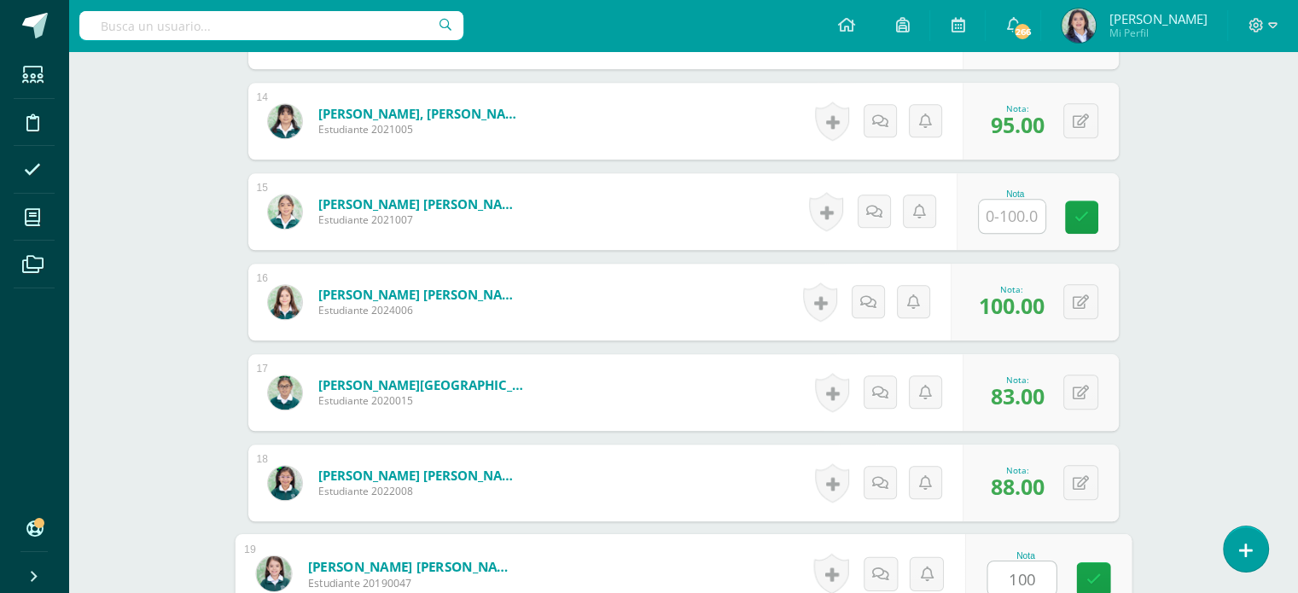
type input "100"
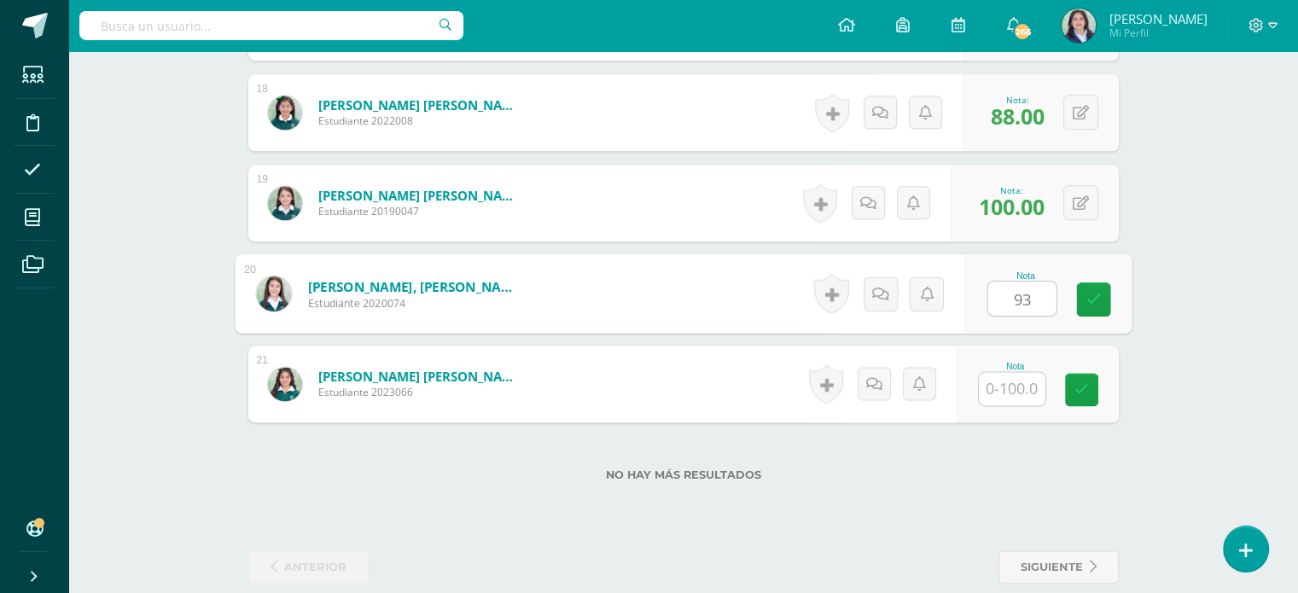
type input "93"
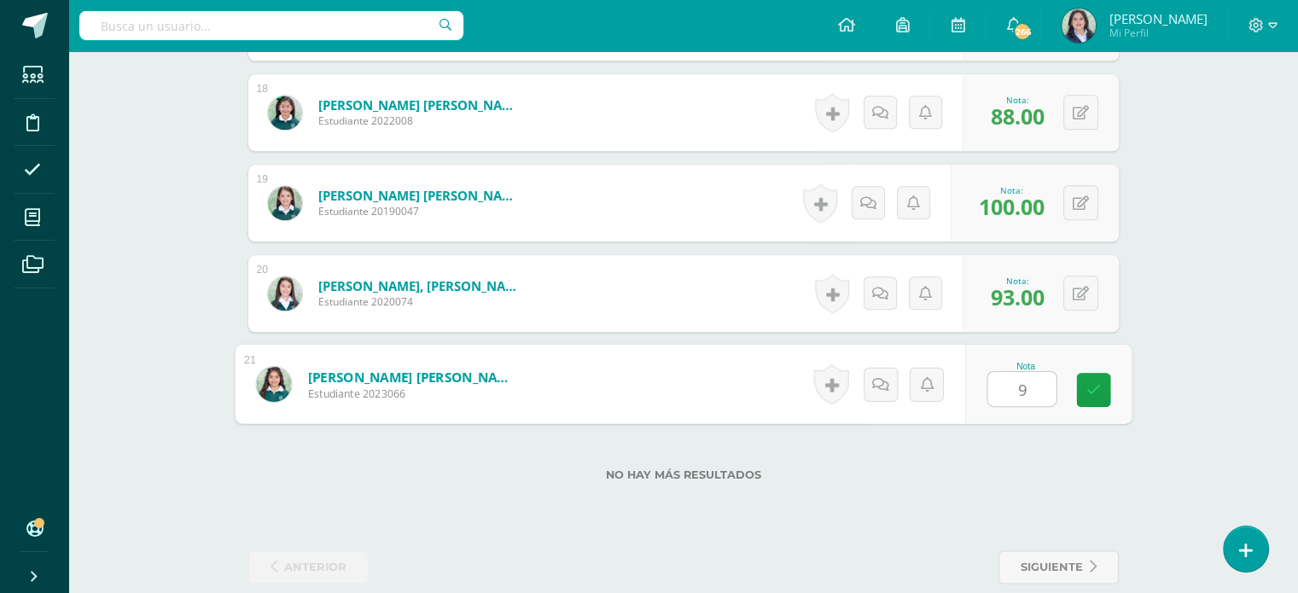
type input "95"
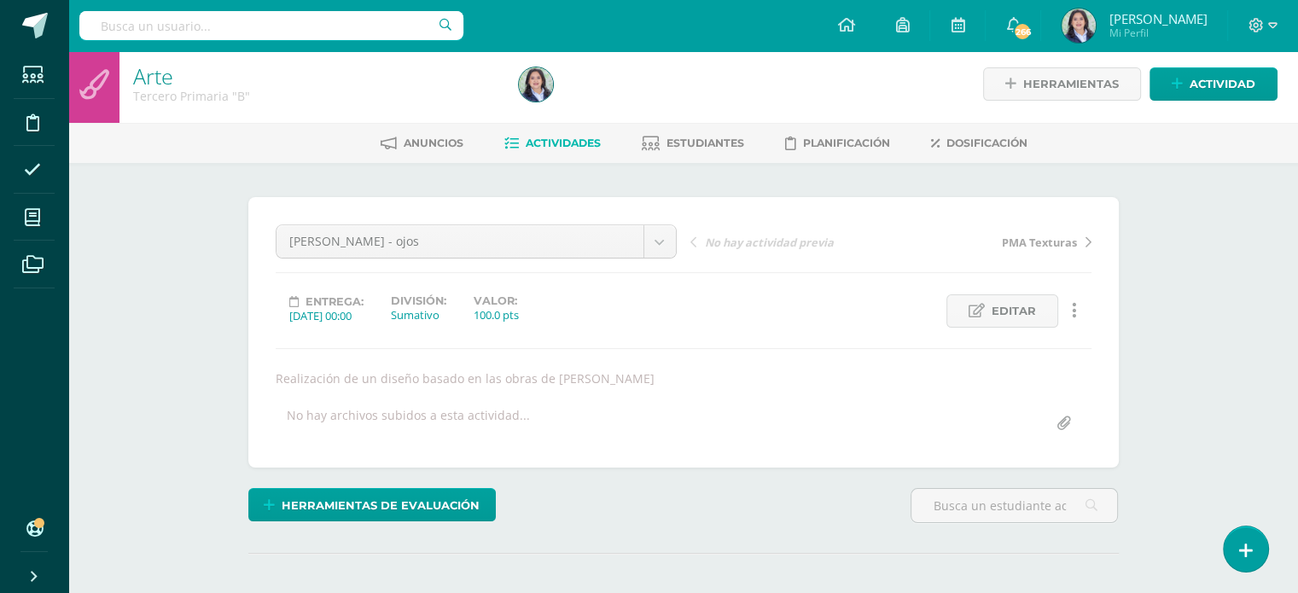
scroll to position [0, 0]
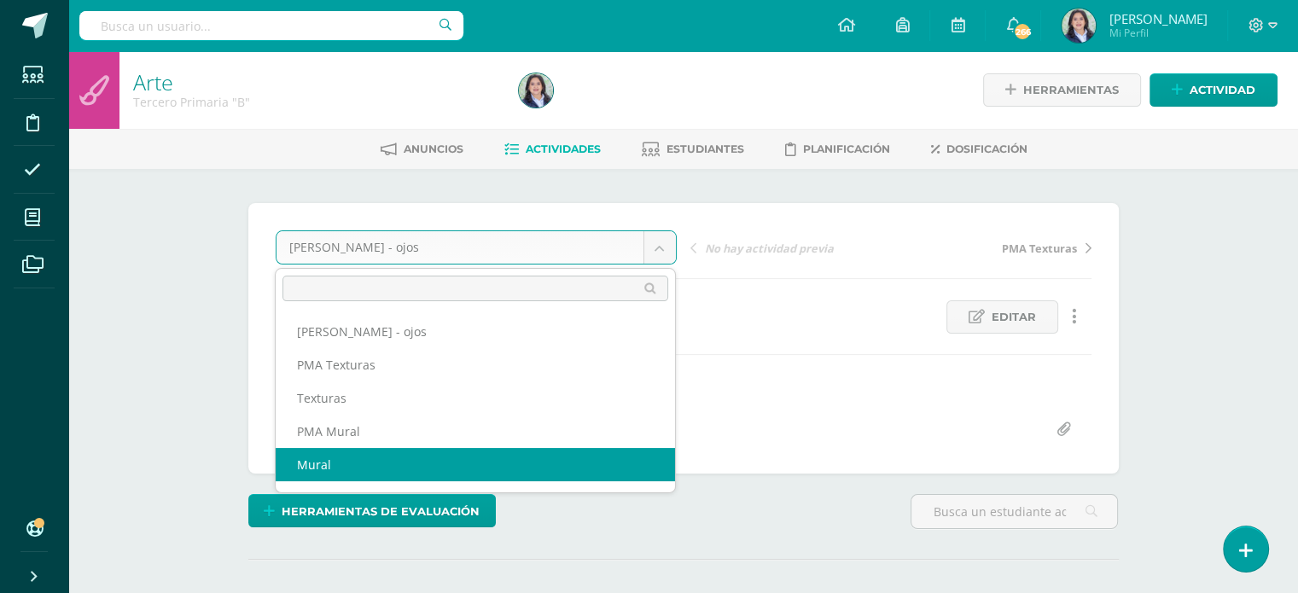
select select "/dashboard/teacher/grade-activity/264437/"
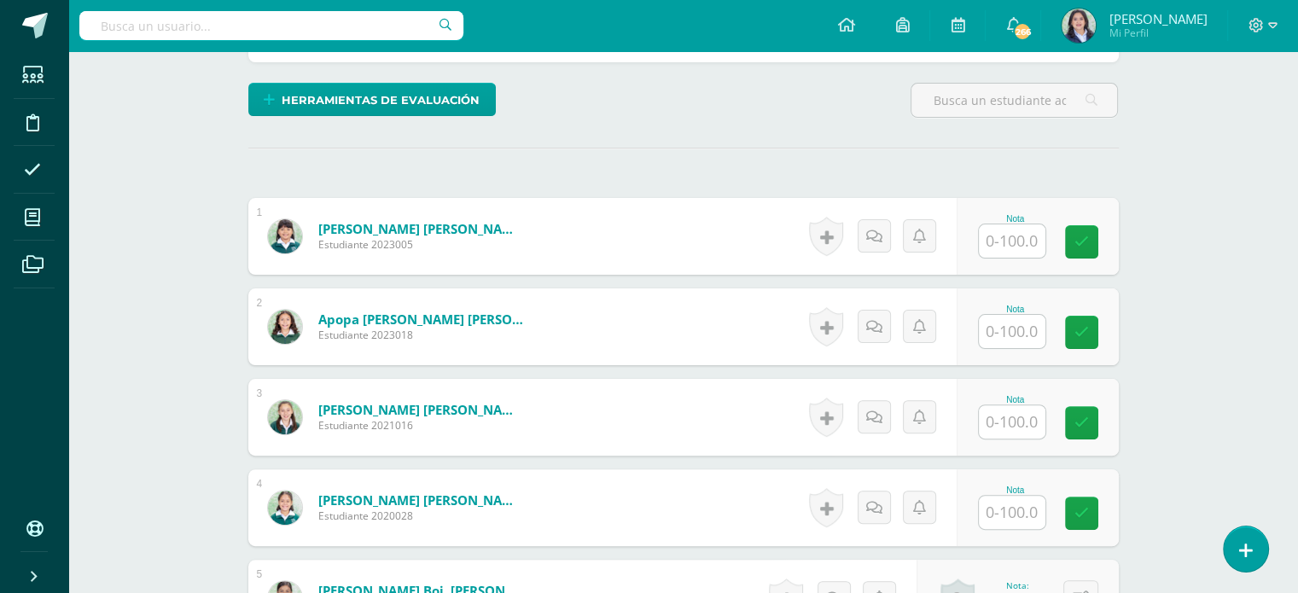
scroll to position [427, 0]
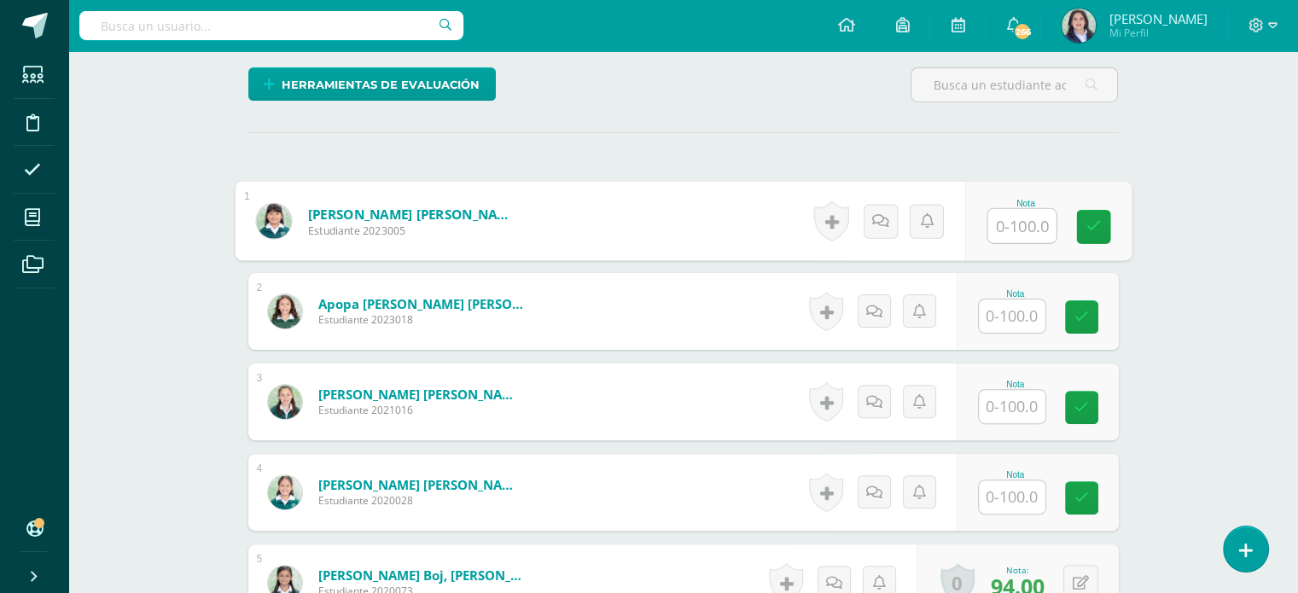
click at [1011, 225] on input "text" at bounding box center [1022, 226] width 68 height 34
type input "98"
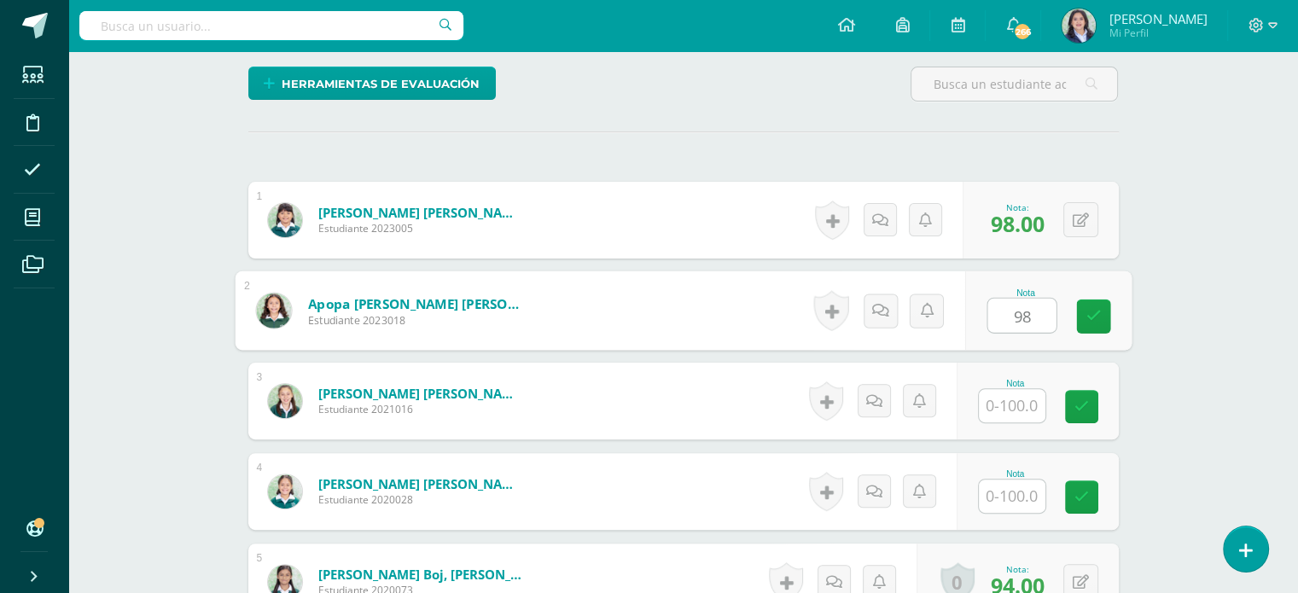
type input "98"
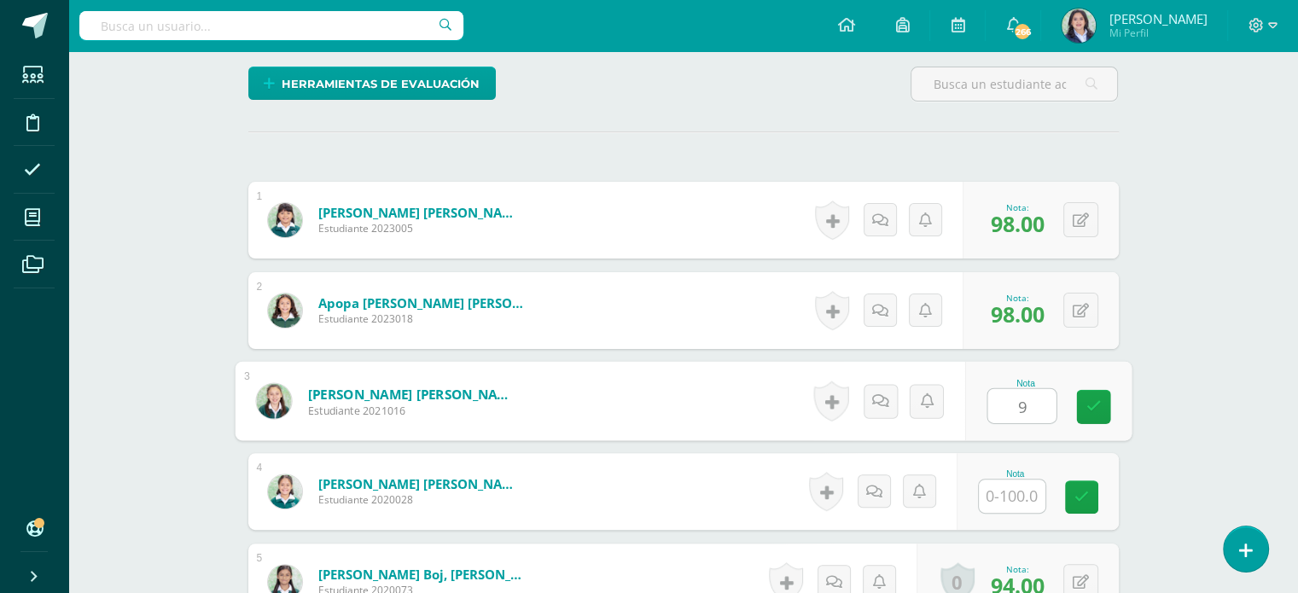
scroll to position [429, 0]
type input "98"
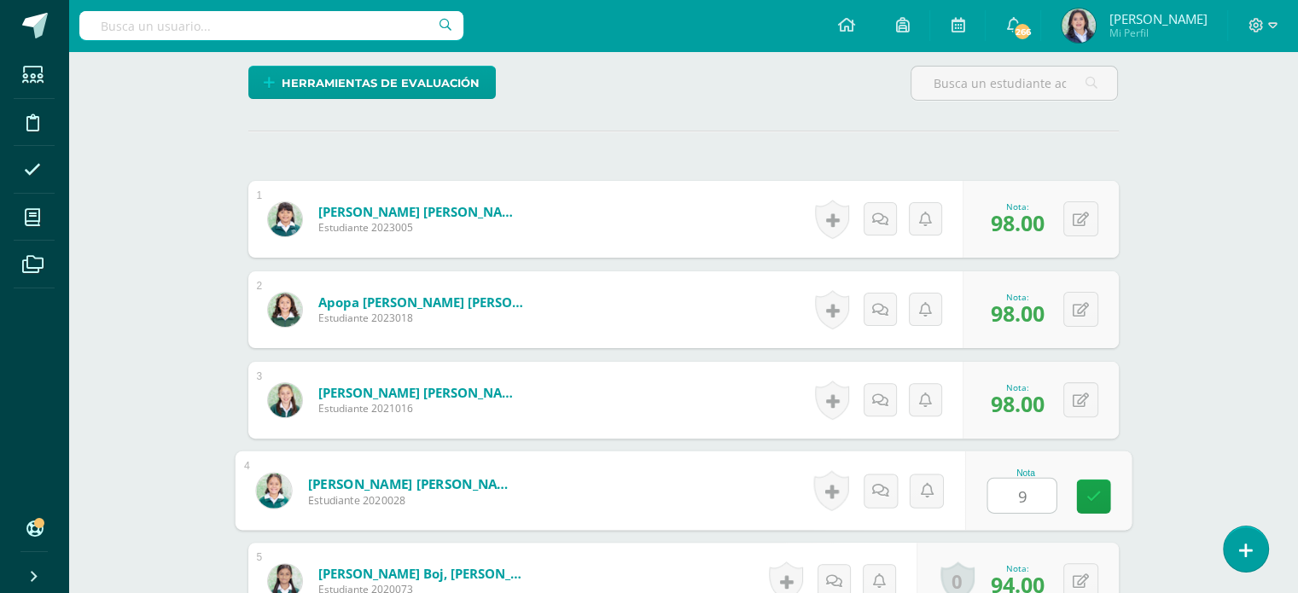
type input "98"
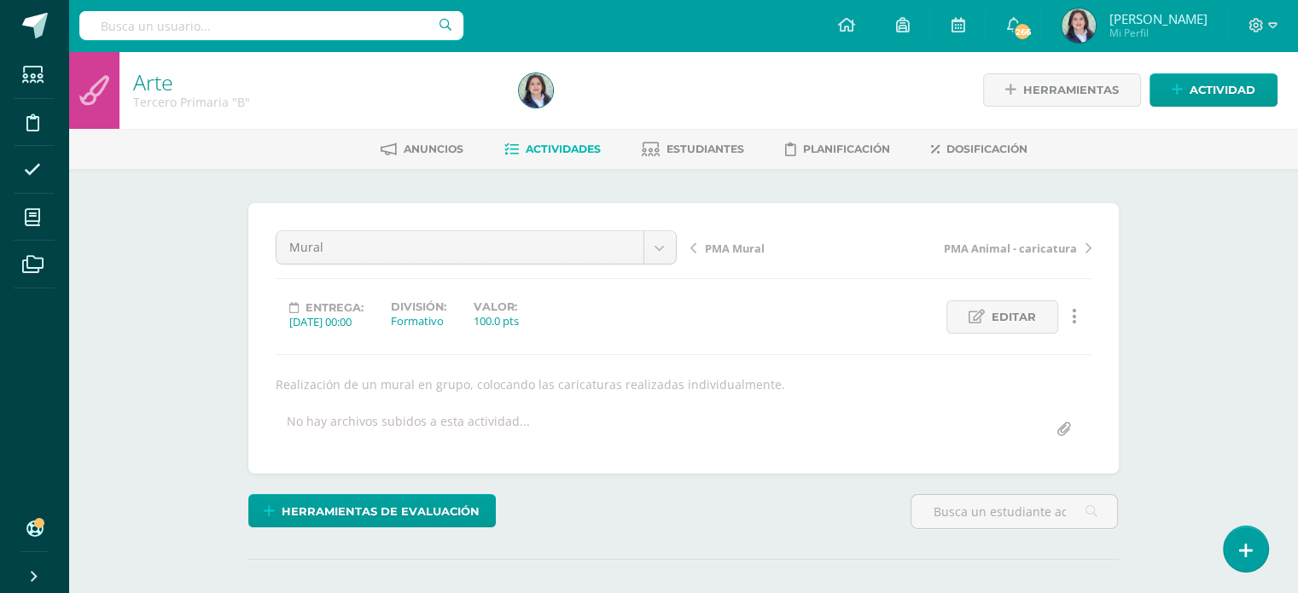
scroll to position [0, 0]
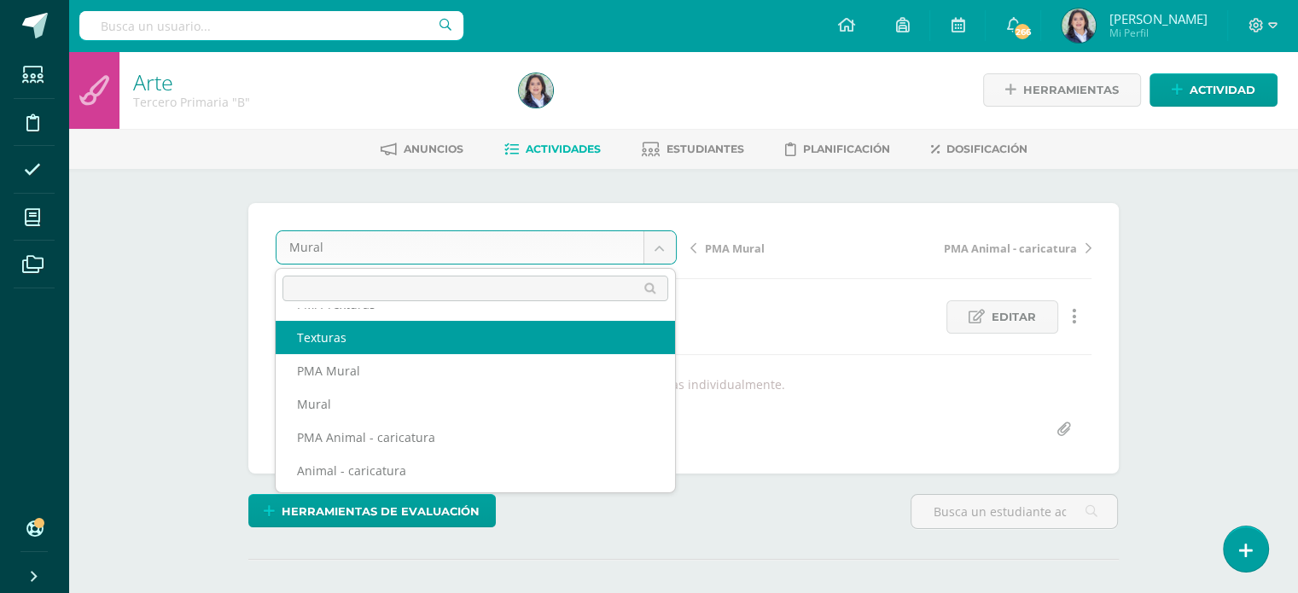
scroll to position [61, 0]
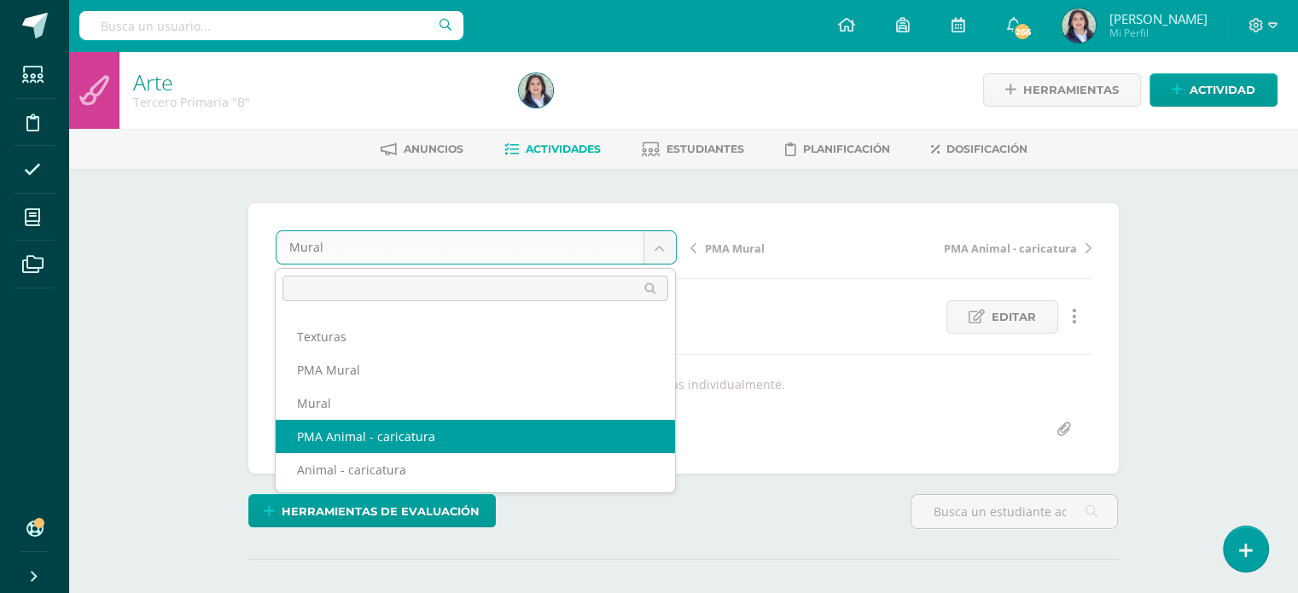
select select "/dashboard/teacher/grade-activity/264436/"
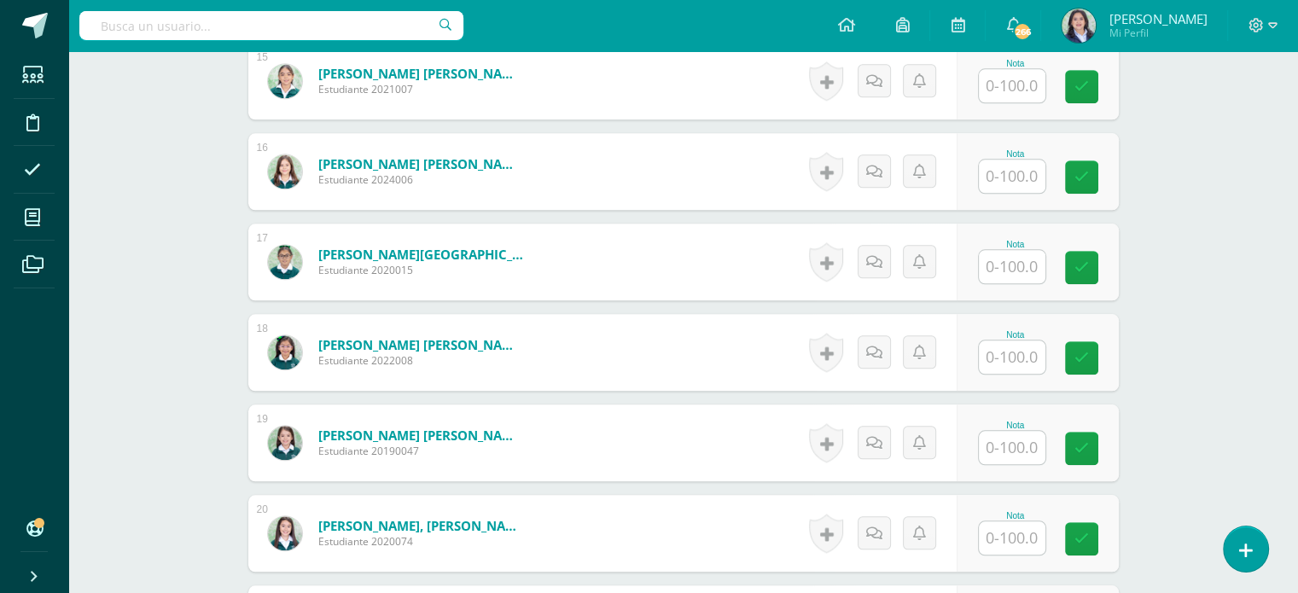
scroll to position [1793, 0]
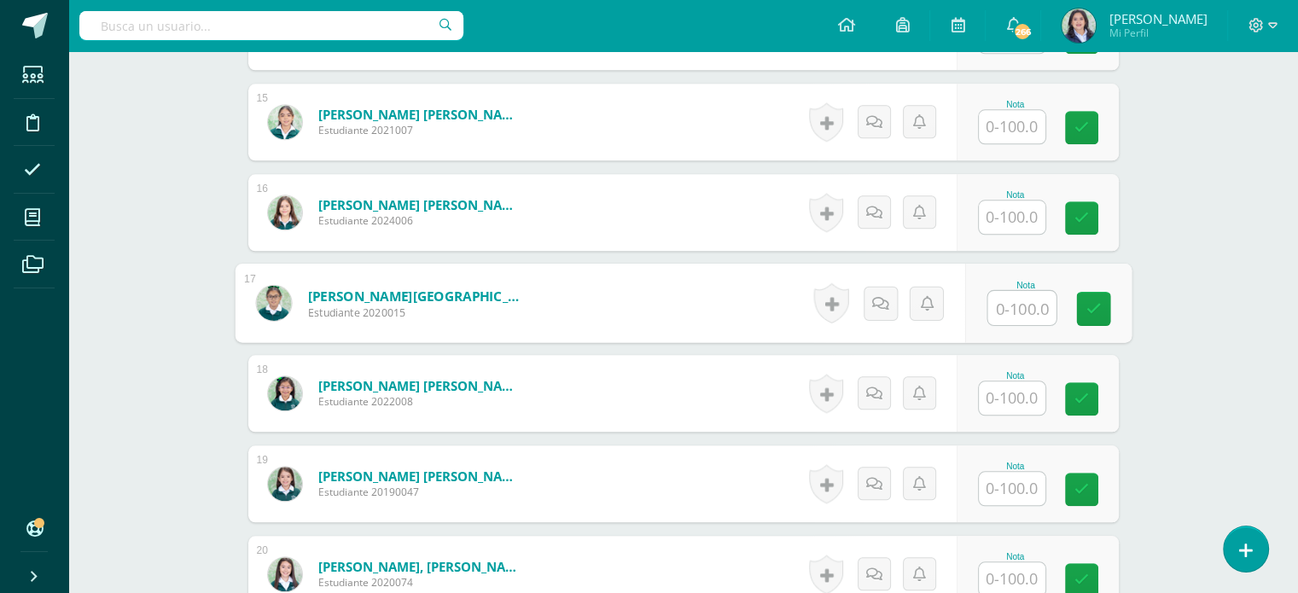
click at [1005, 303] on input "text" at bounding box center [1022, 308] width 68 height 34
type input "100"
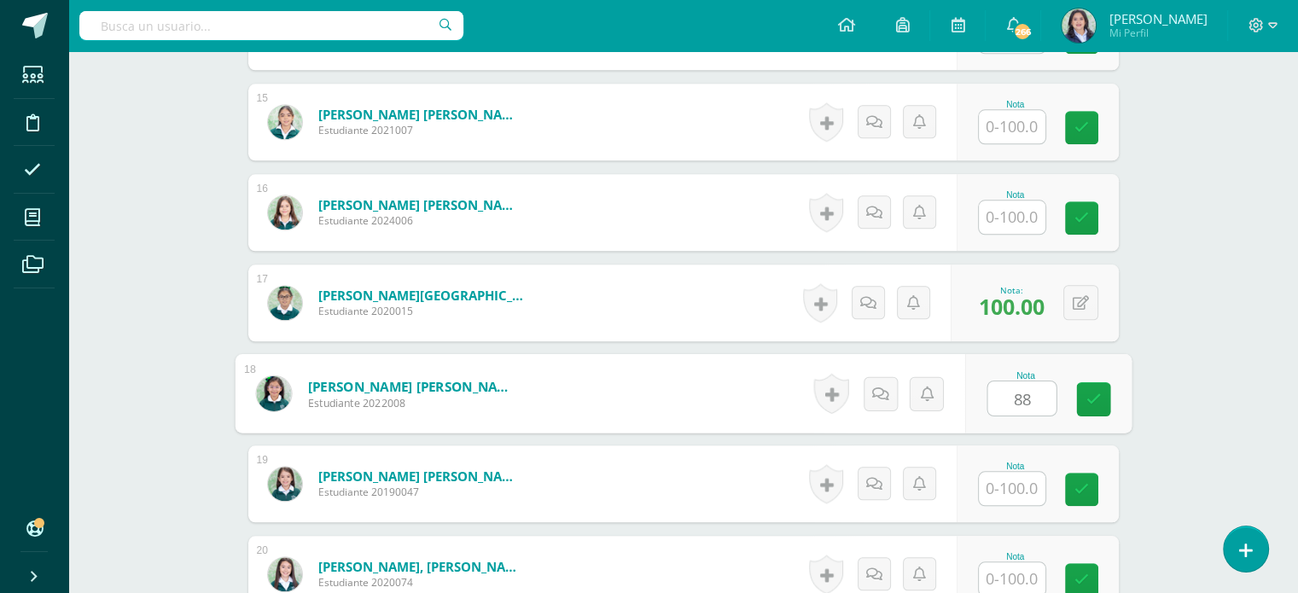
type input "88"
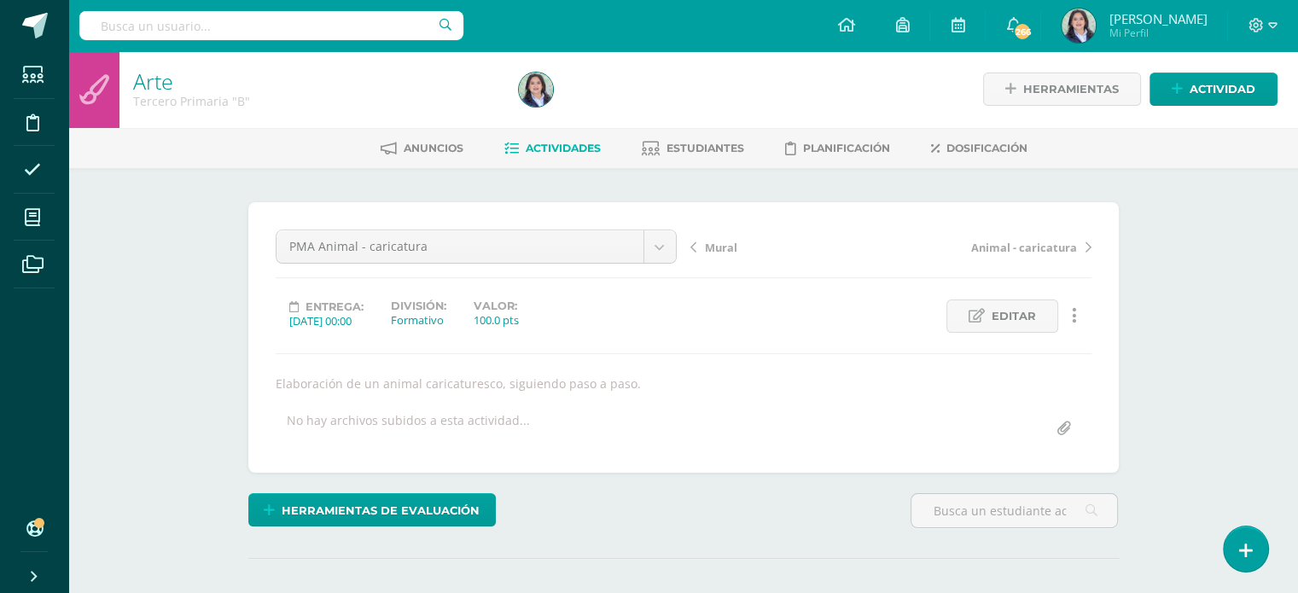
scroll to position [0, 0]
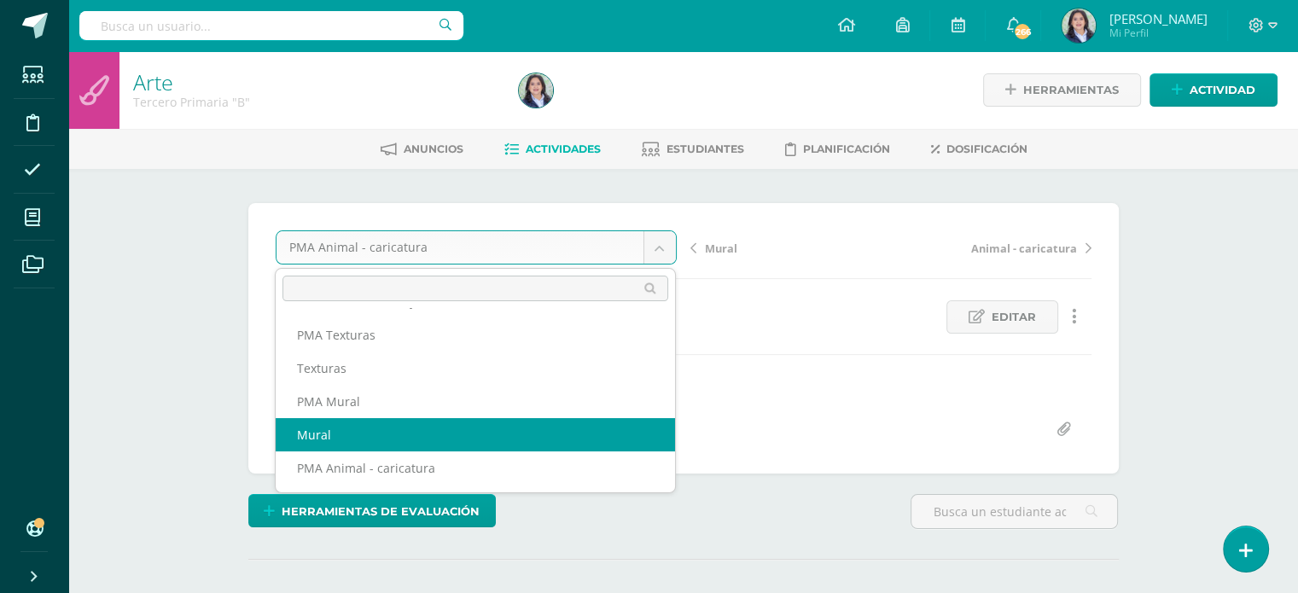
scroll to position [61, 0]
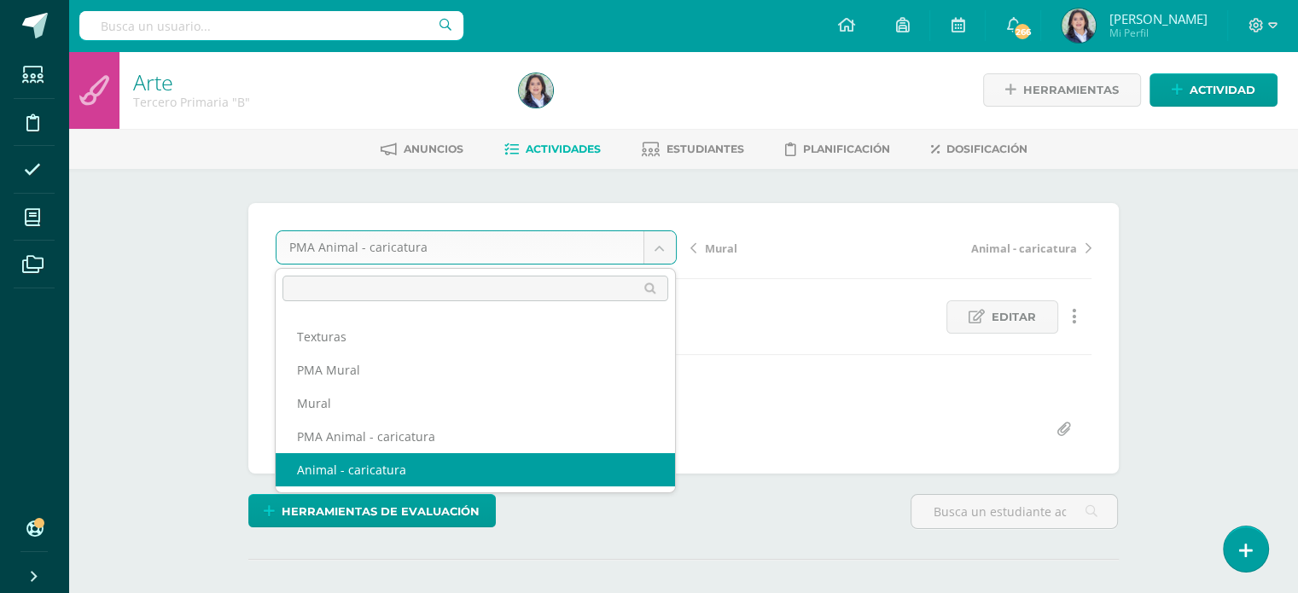
select select "/dashboard/teacher/grade-activity/264435/"
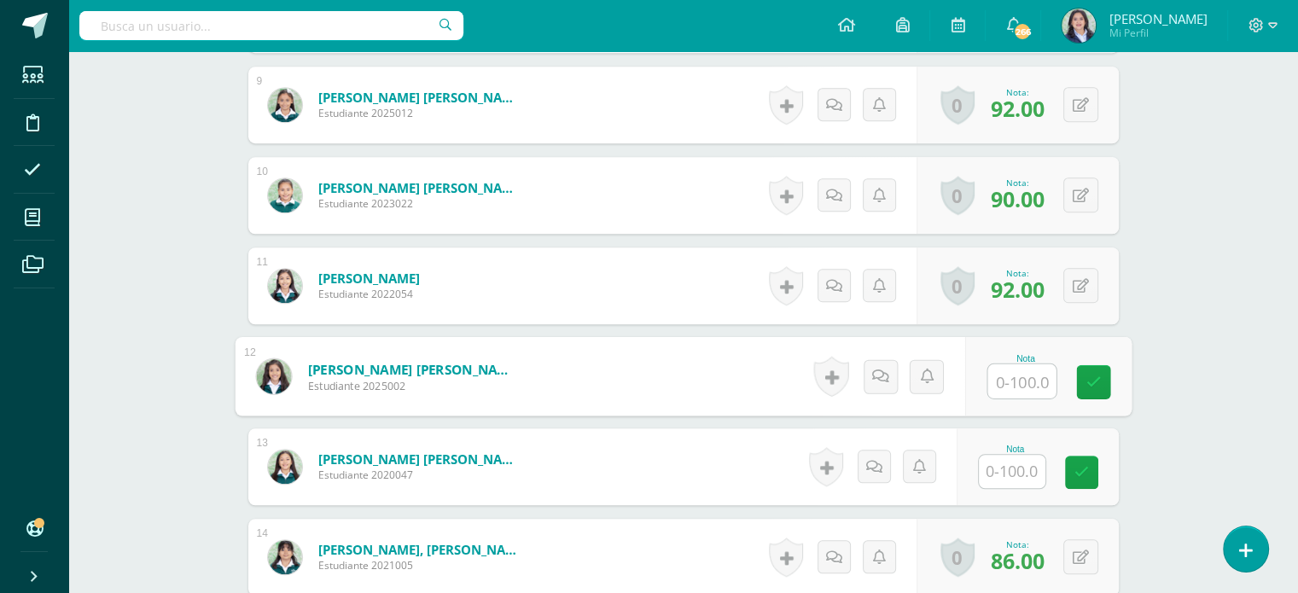
scroll to position [1268, 0]
click at [1031, 378] on input "text" at bounding box center [1022, 381] width 68 height 34
type input "100"
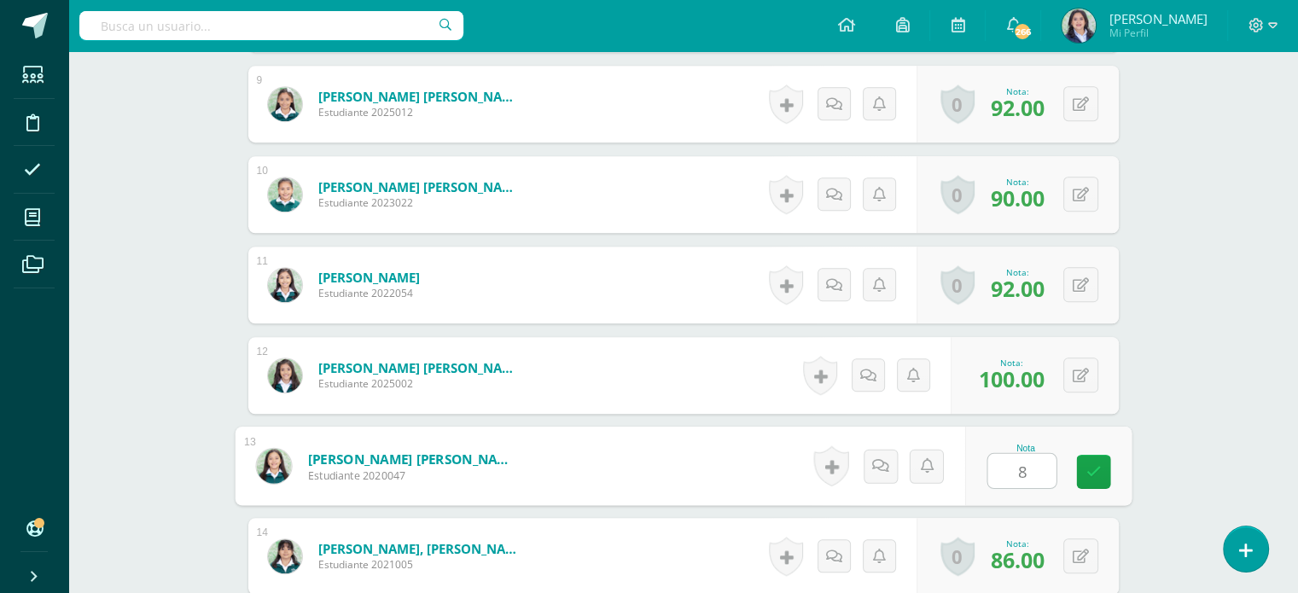
type input "88"
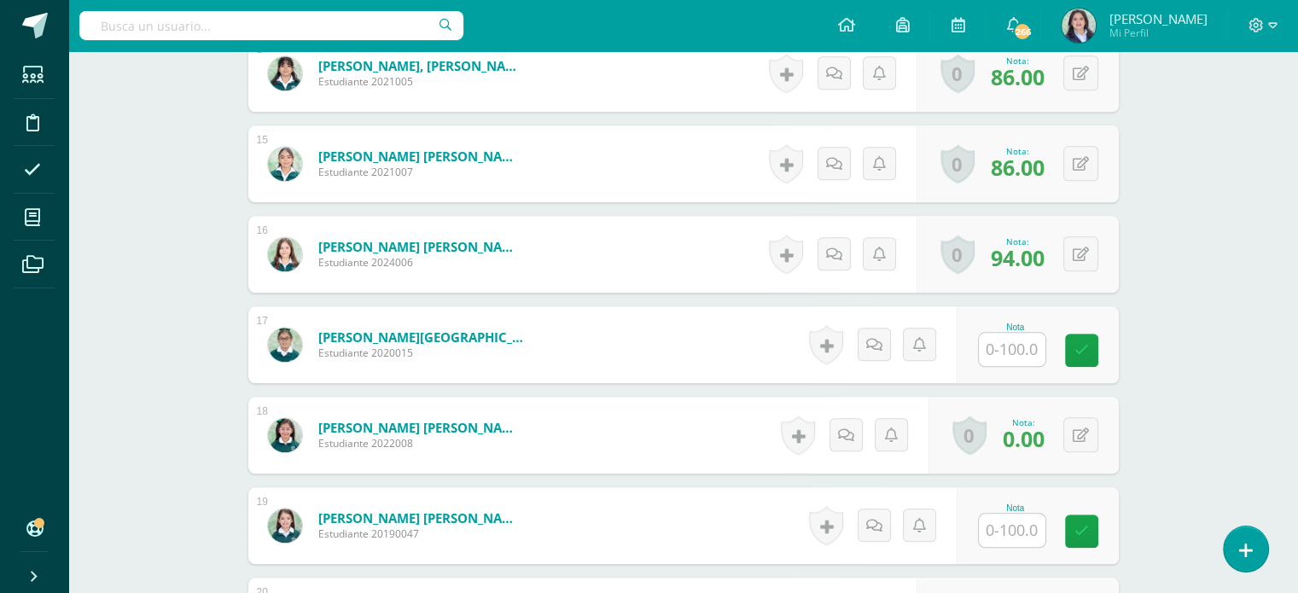
scroll to position [1780, 0]
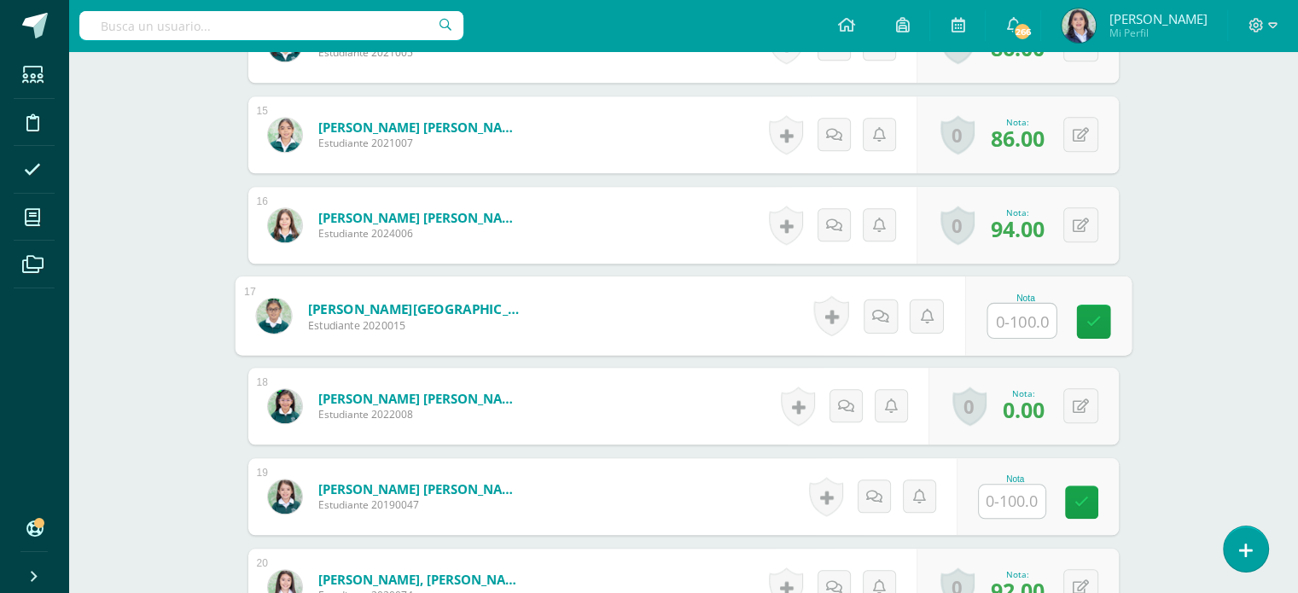
click at [1026, 317] on input "text" at bounding box center [1022, 321] width 68 height 34
type input "0"
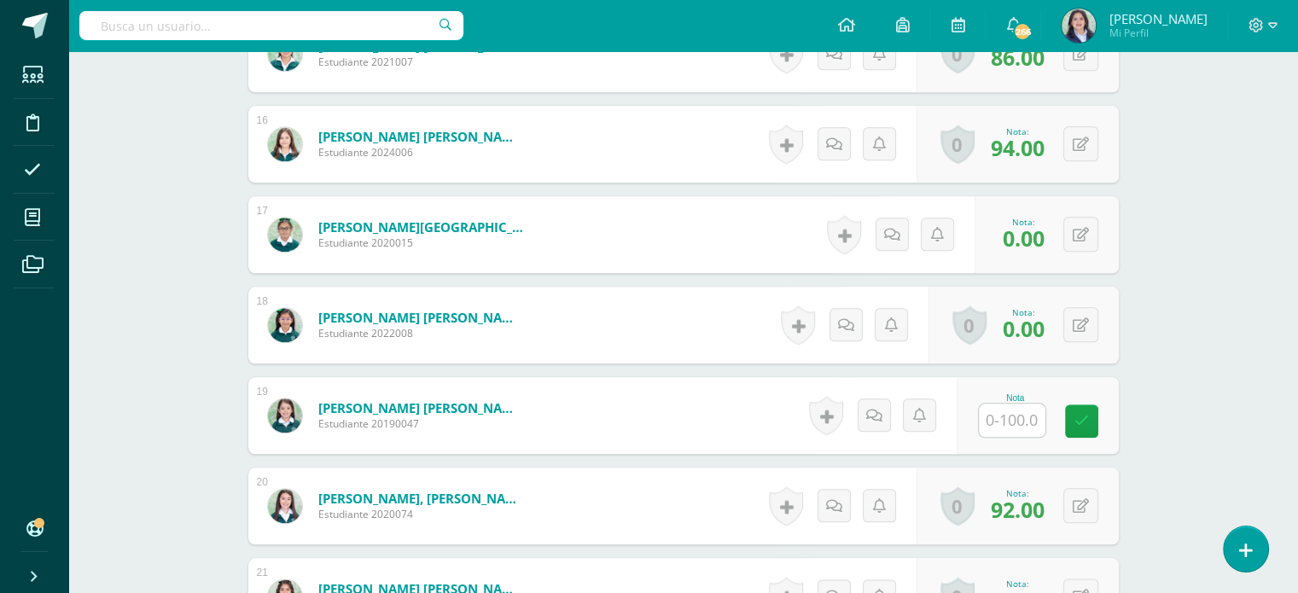
scroll to position [1865, 0]
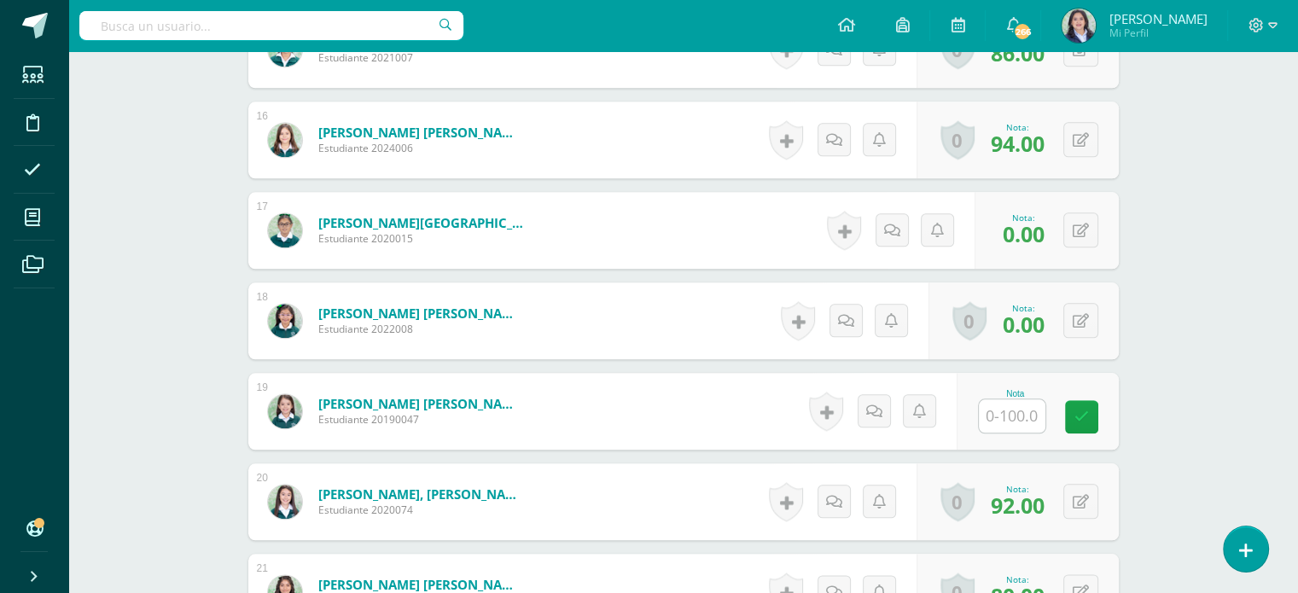
click at [1023, 416] on input "text" at bounding box center [1012, 416] width 67 height 33
type input "92"
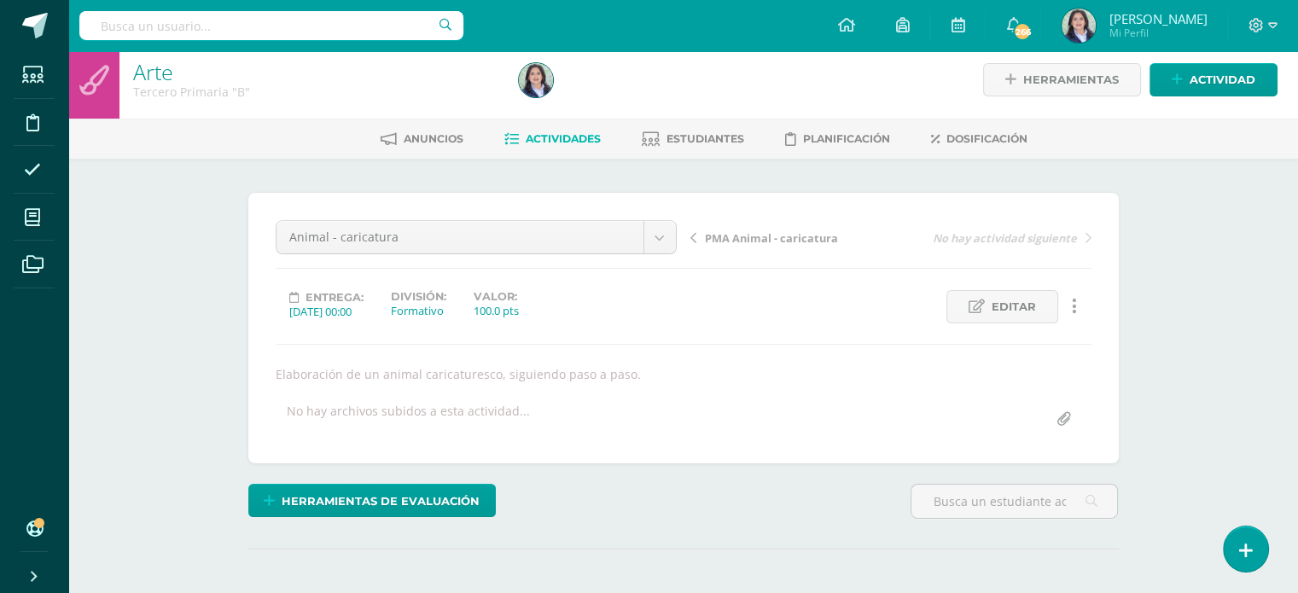
scroll to position [0, 0]
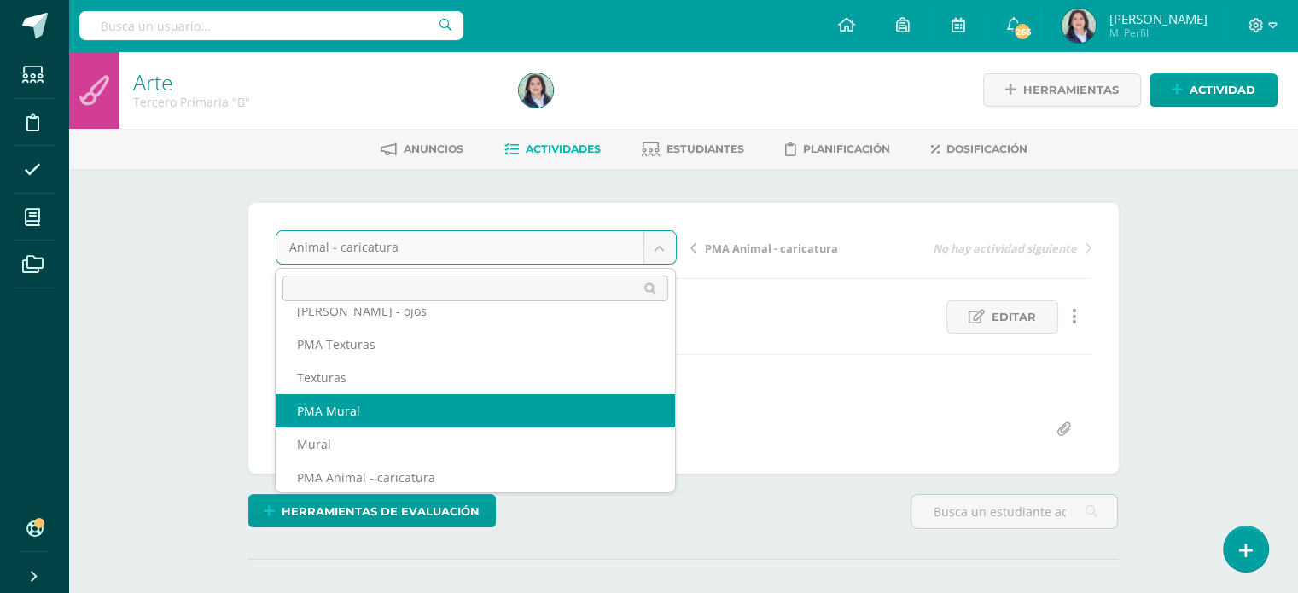
scroll to position [61, 0]
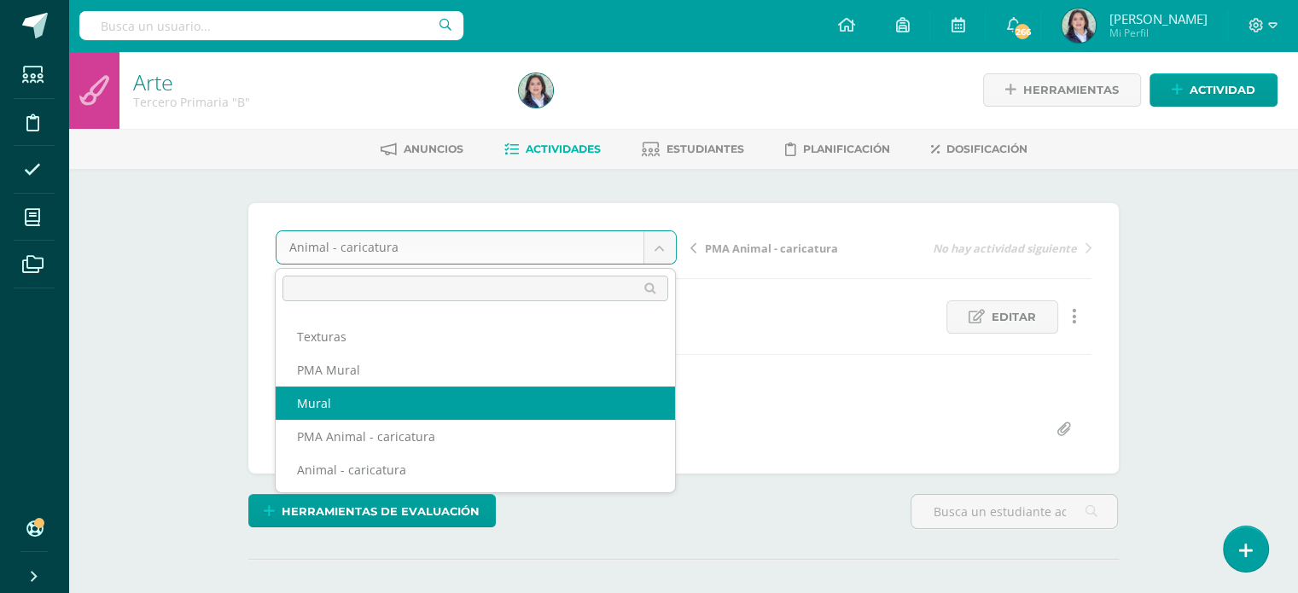
select select "/dashboard/teacher/grade-activity/264437/"
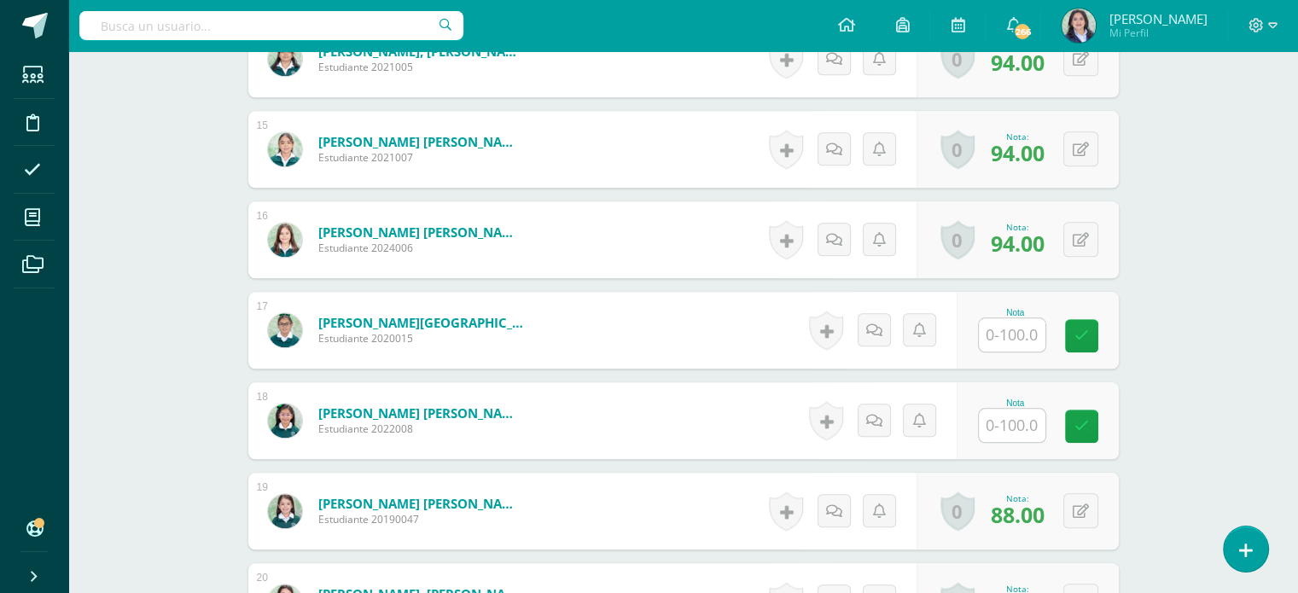
scroll to position [1779, 0]
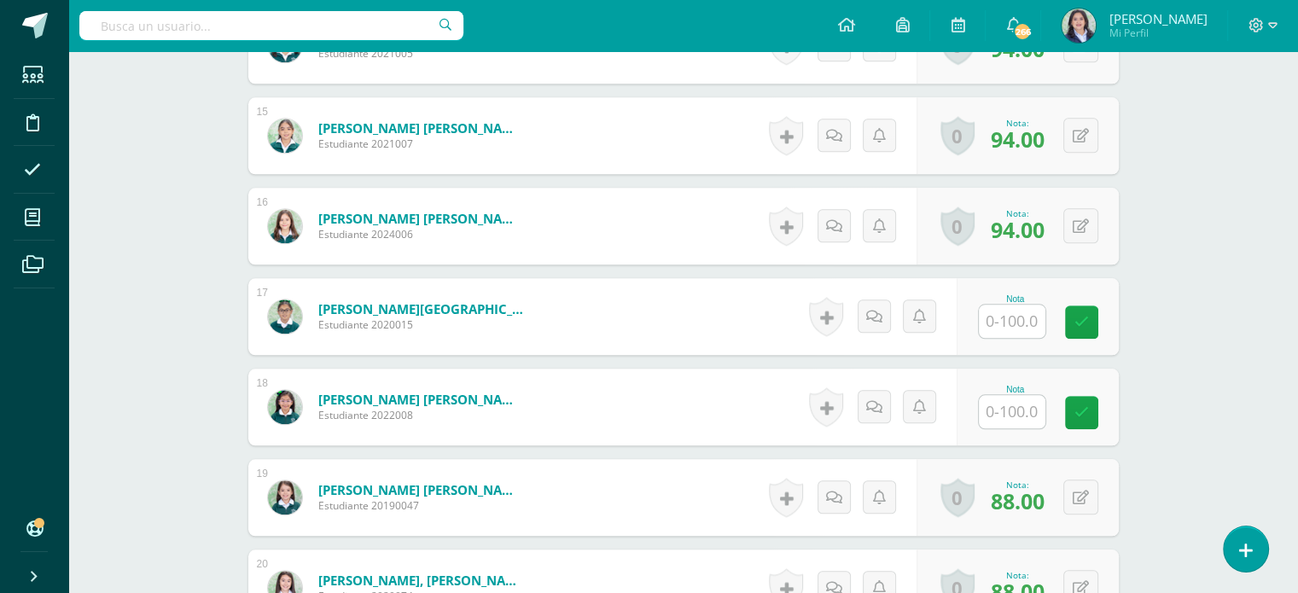
click at [1027, 318] on input "text" at bounding box center [1012, 321] width 67 height 33
type input "90"
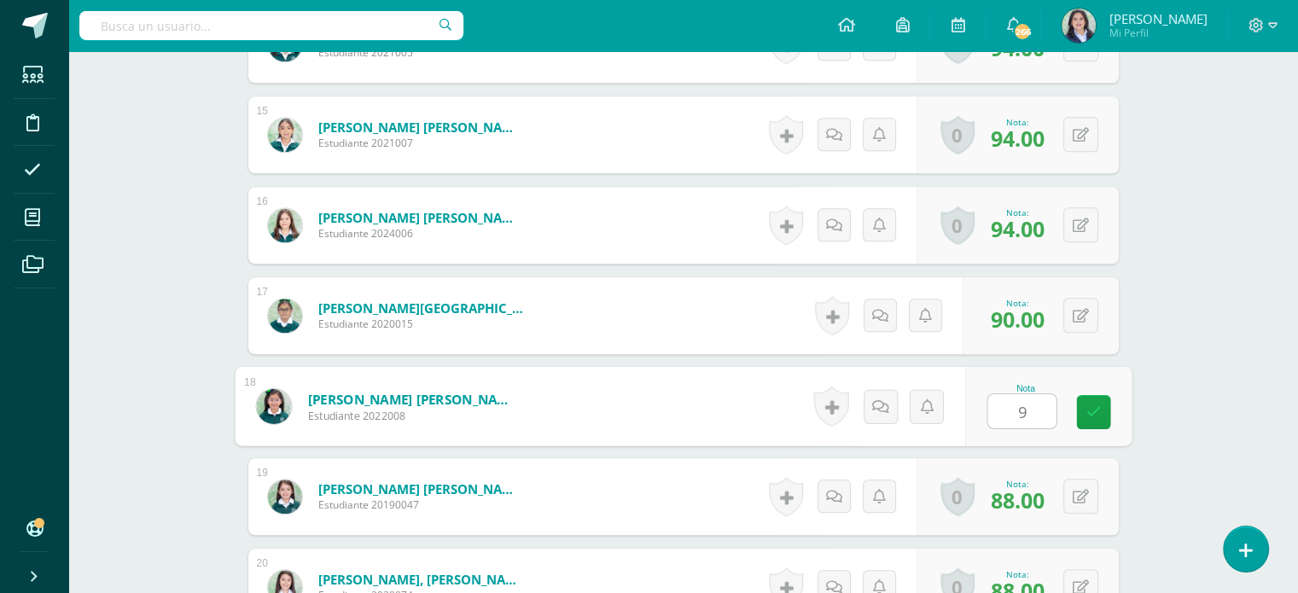
type input "90"
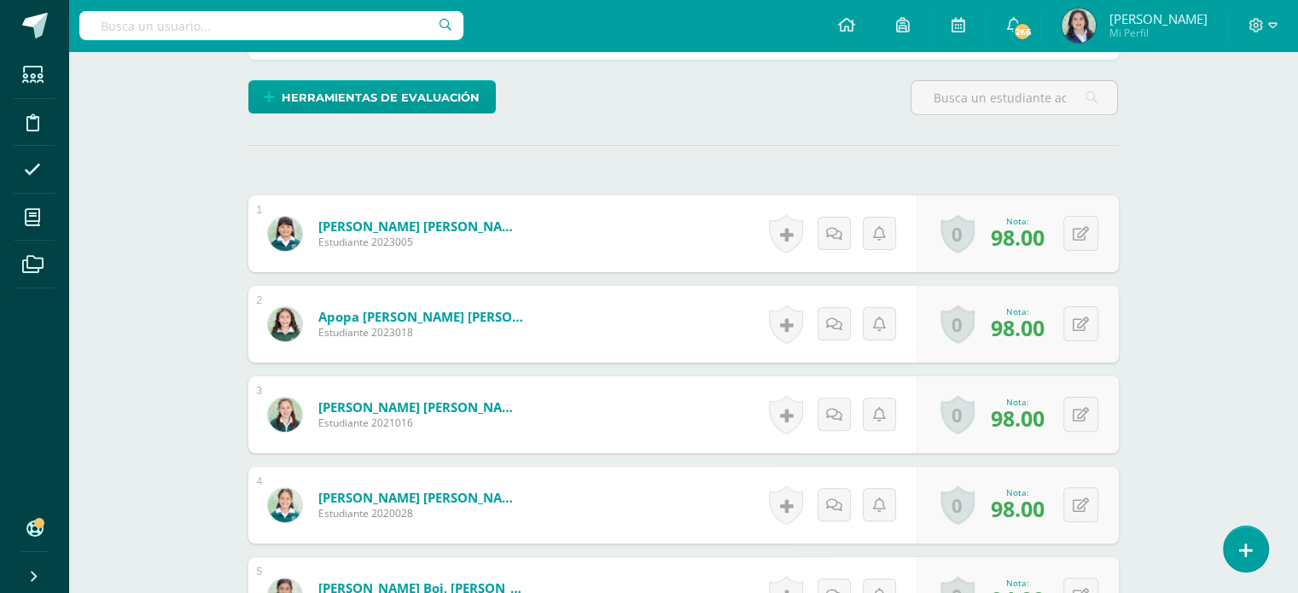
scroll to position [0, 0]
